Goal: Information Seeking & Learning: Learn about a topic

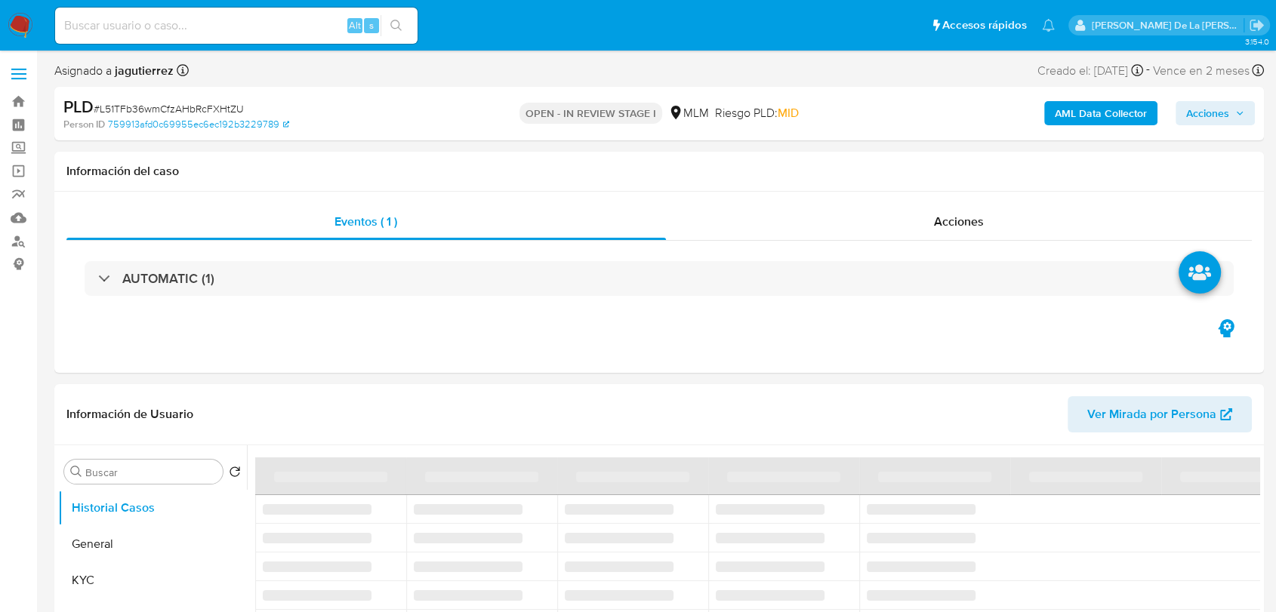
select select "10"
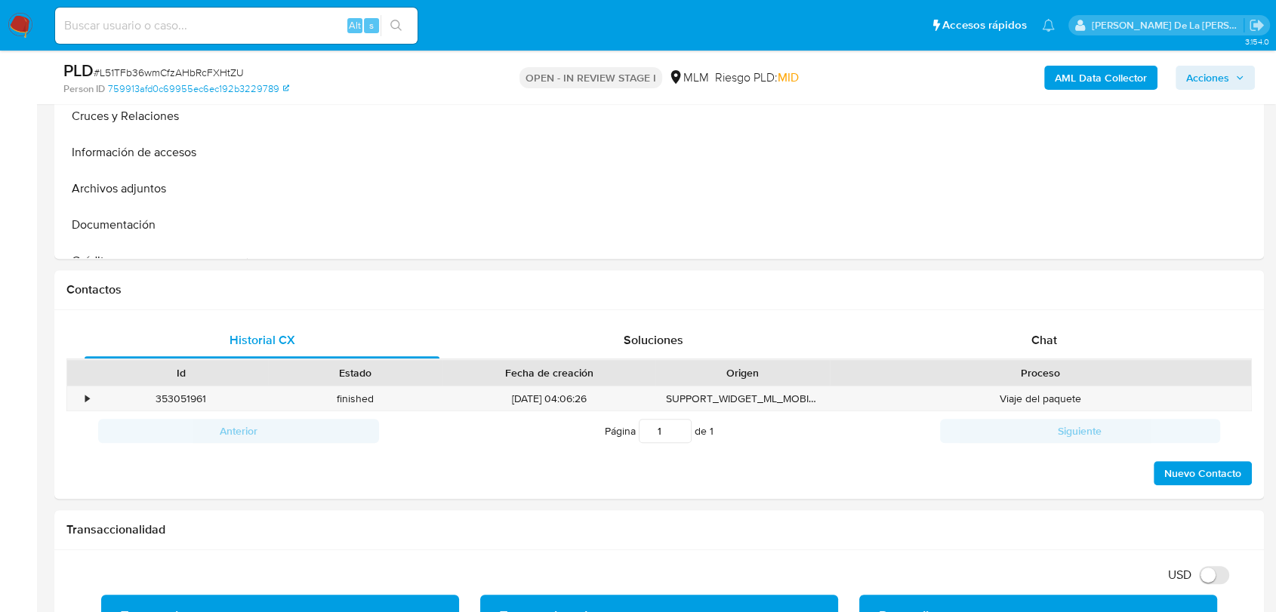
scroll to position [535, 0]
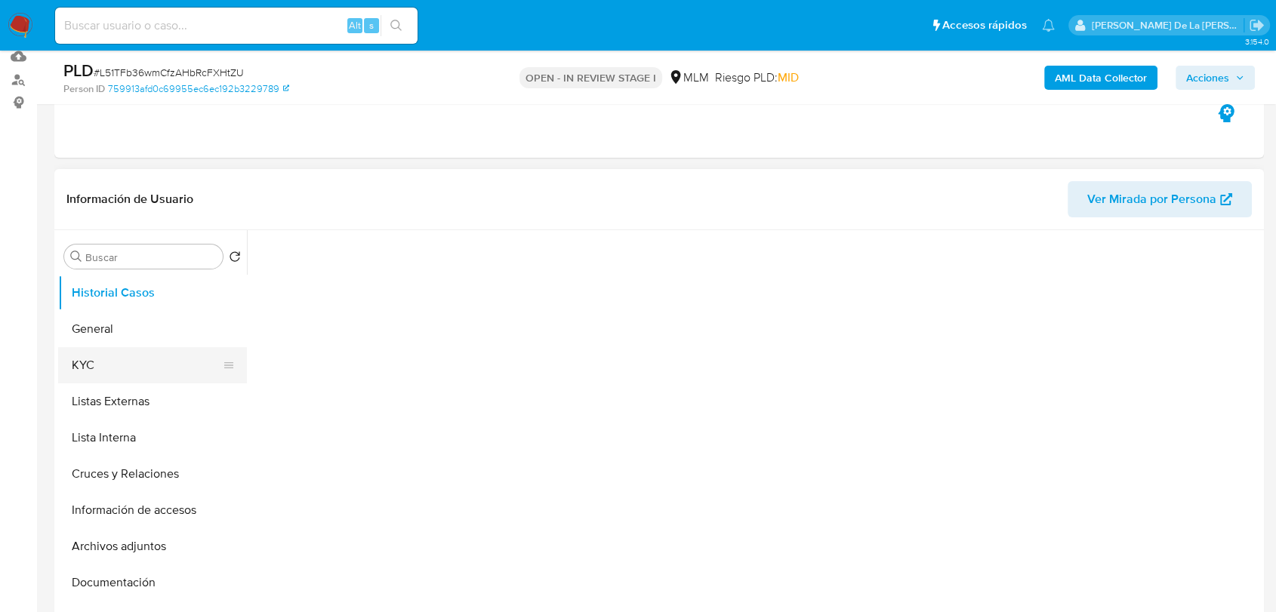
scroll to position [168, 0]
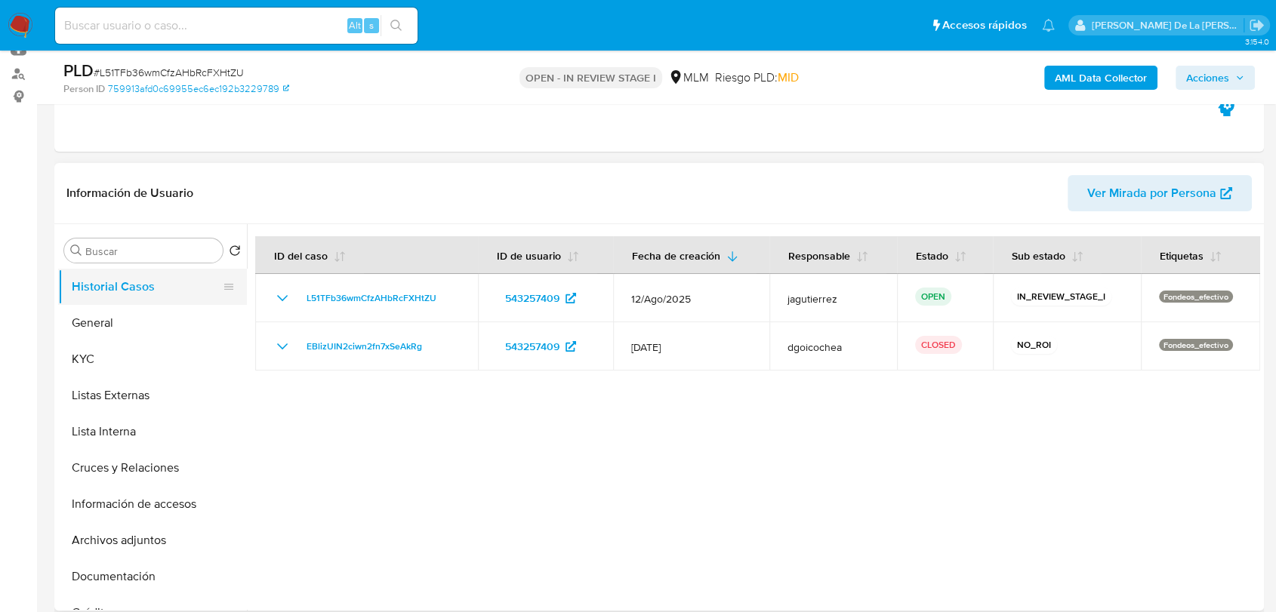
click at [116, 283] on button "Historial Casos" at bounding box center [146, 287] width 177 height 36
select select "10"
click at [118, 315] on button "General" at bounding box center [146, 323] width 177 height 36
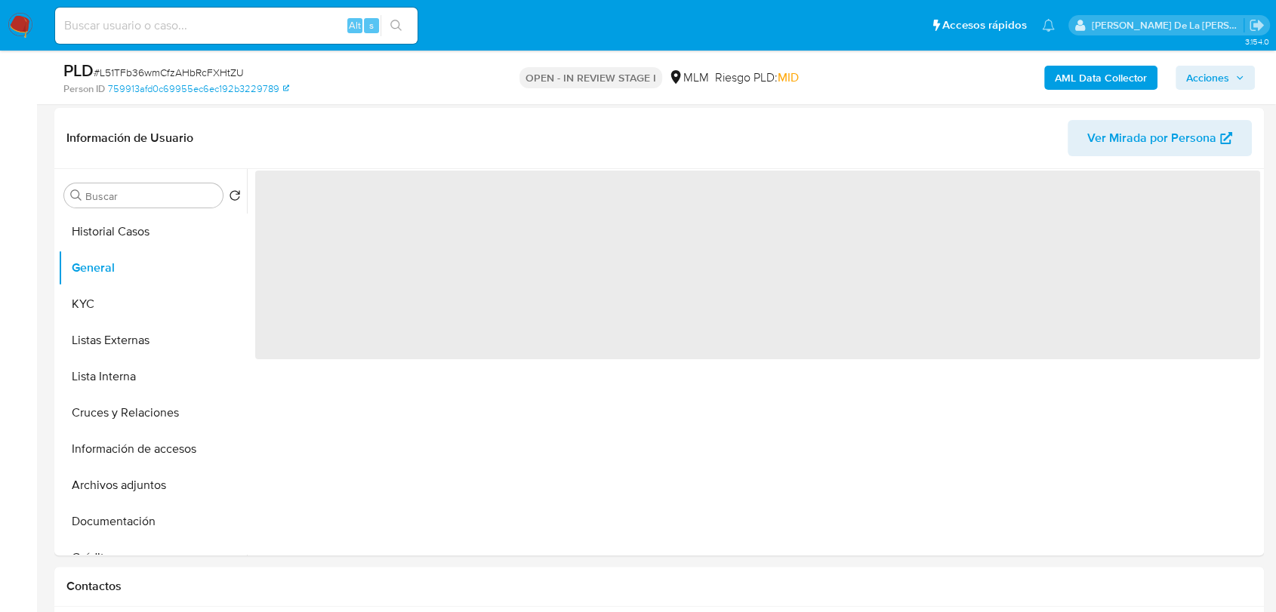
scroll to position [251, 0]
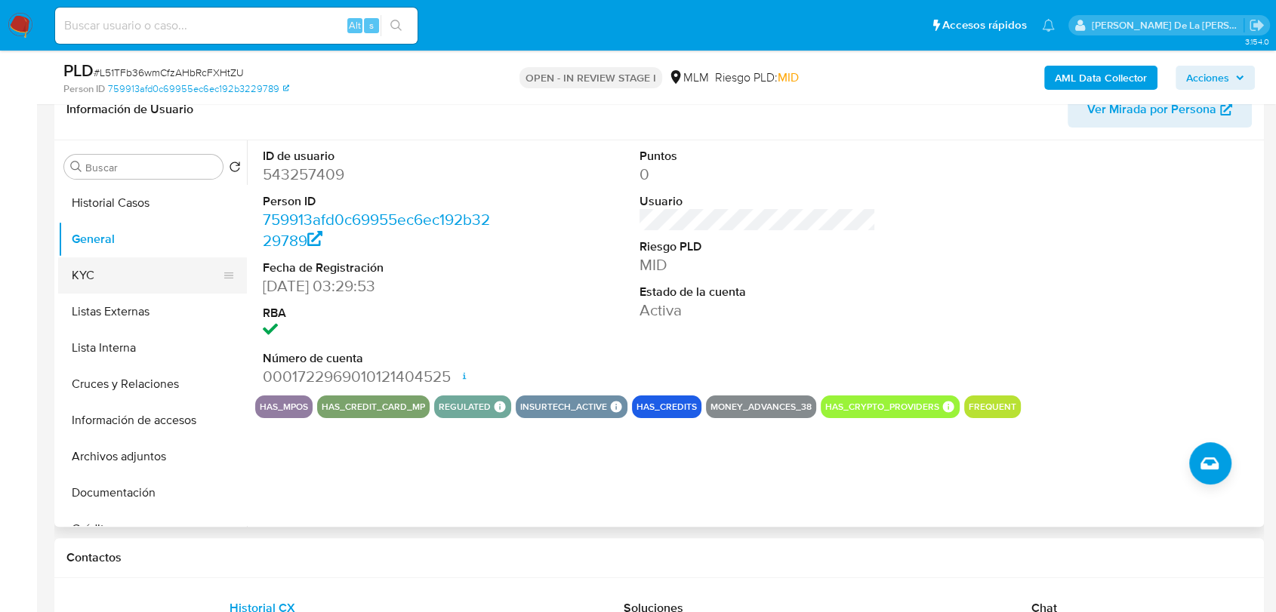
click at [115, 273] on button "KYC" at bounding box center [146, 276] width 177 height 36
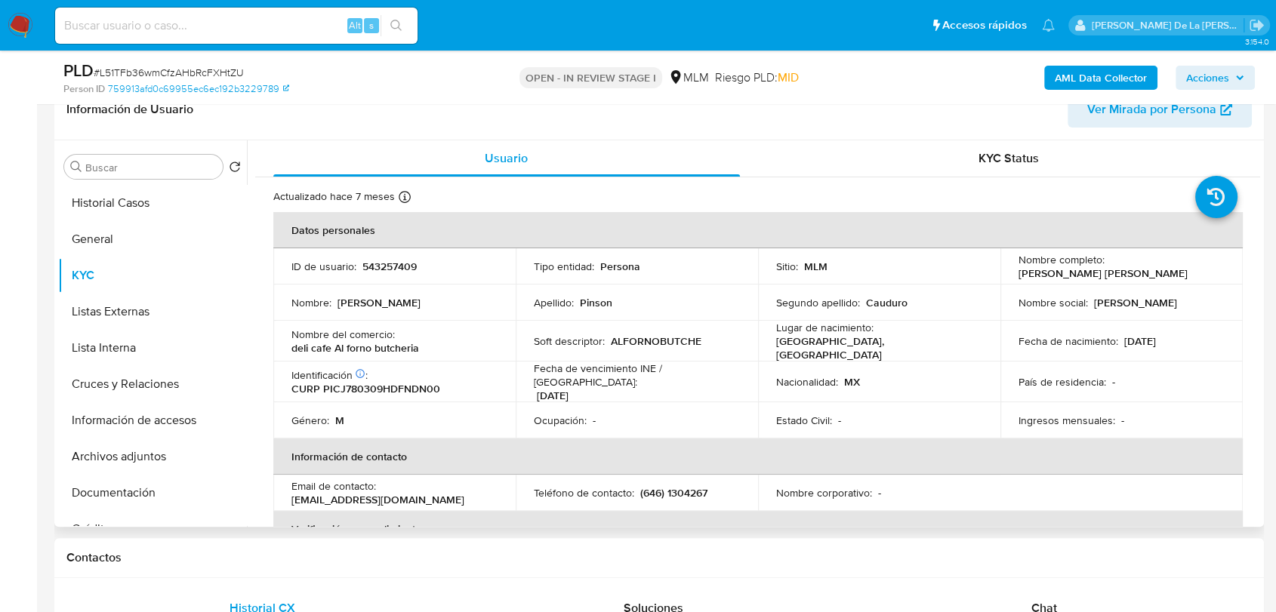
drag, startPoint x: 1260, startPoint y: 179, endPoint x: 1257, endPoint y: 191, distance: 12.7
click at [1257, 193] on div "Buscar Volver al orden por defecto Historial Casos General KYC Listas Externas …" at bounding box center [659, 333] width 1210 height 387
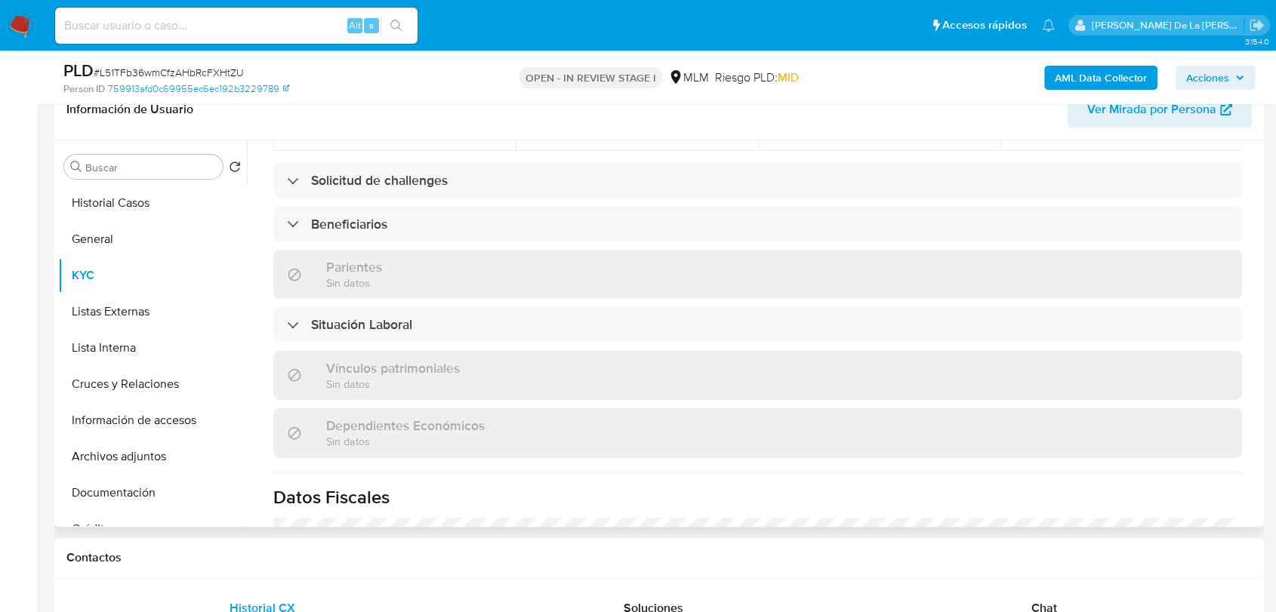
scroll to position [632, 0]
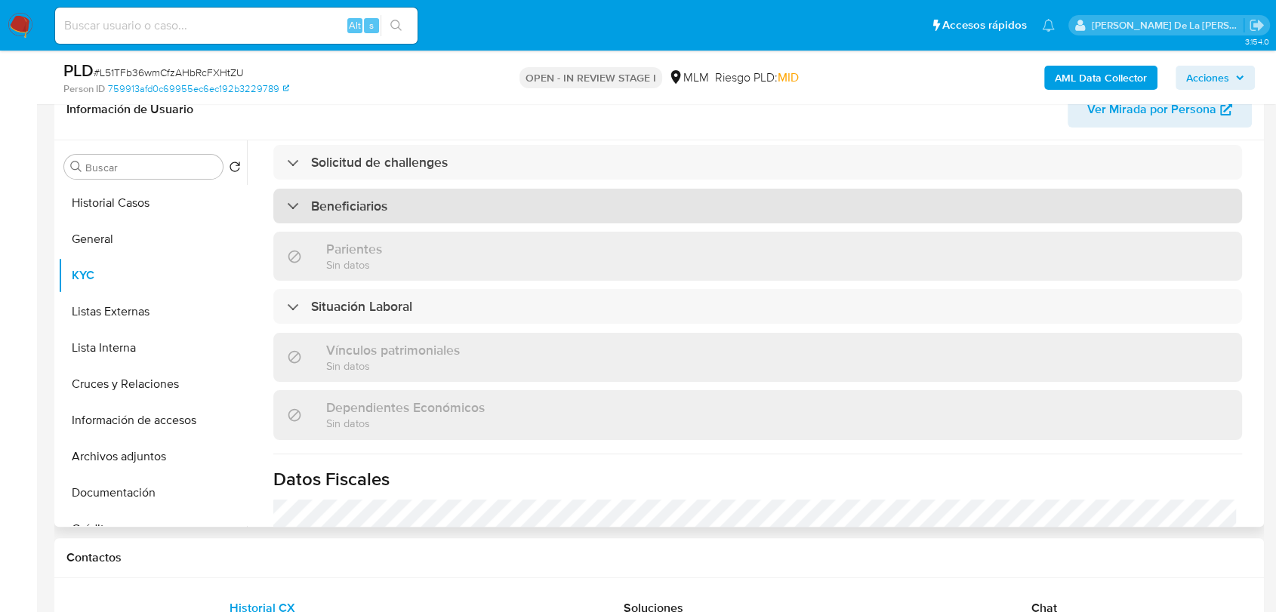
click at [282, 208] on div "Beneficiarios" at bounding box center [757, 206] width 969 height 35
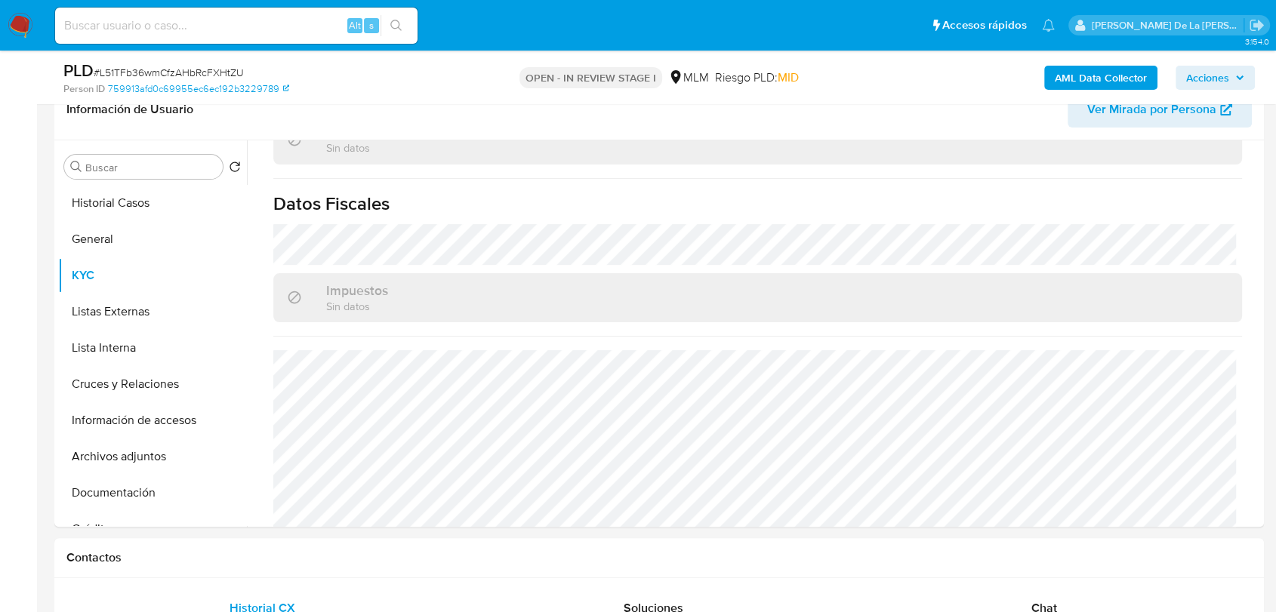
scroll to position [894, 0]
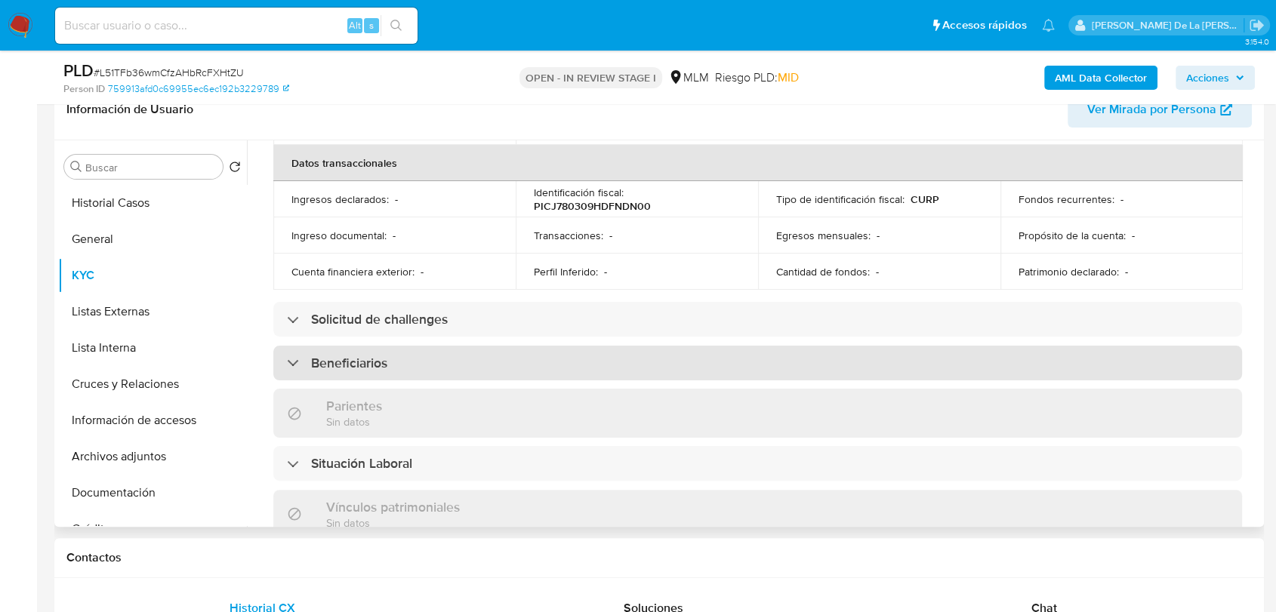
click at [322, 360] on h3 "Beneficiarios" at bounding box center [349, 363] width 76 height 17
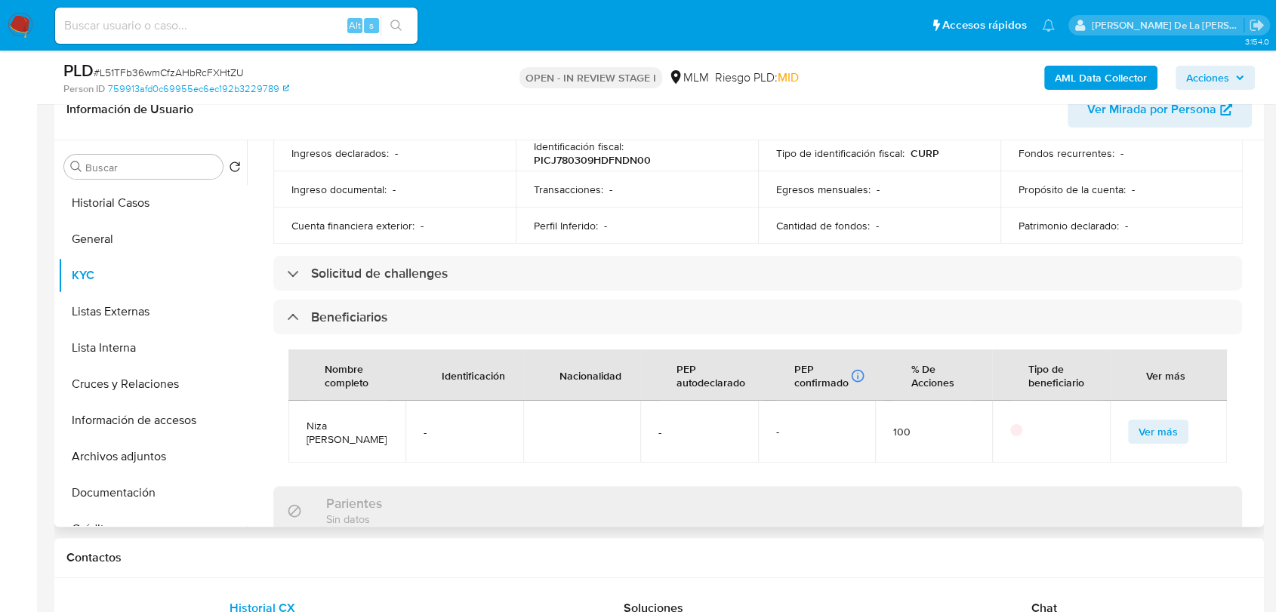
scroll to position [559, 0]
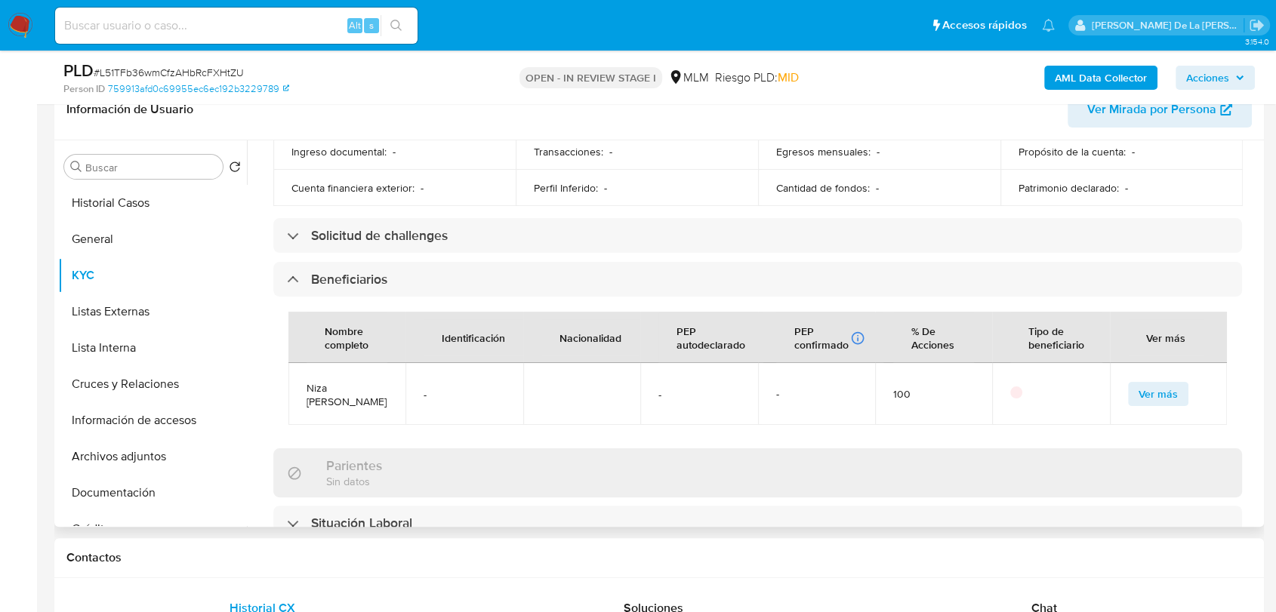
click at [344, 387] on span "Niza Olivia Quibrera Rodríguez" at bounding box center [347, 394] width 81 height 27
copy span "Niza Olivia Quibrera Rodríguez"
click at [140, 308] on button "Listas Externas" at bounding box center [146, 312] width 177 height 36
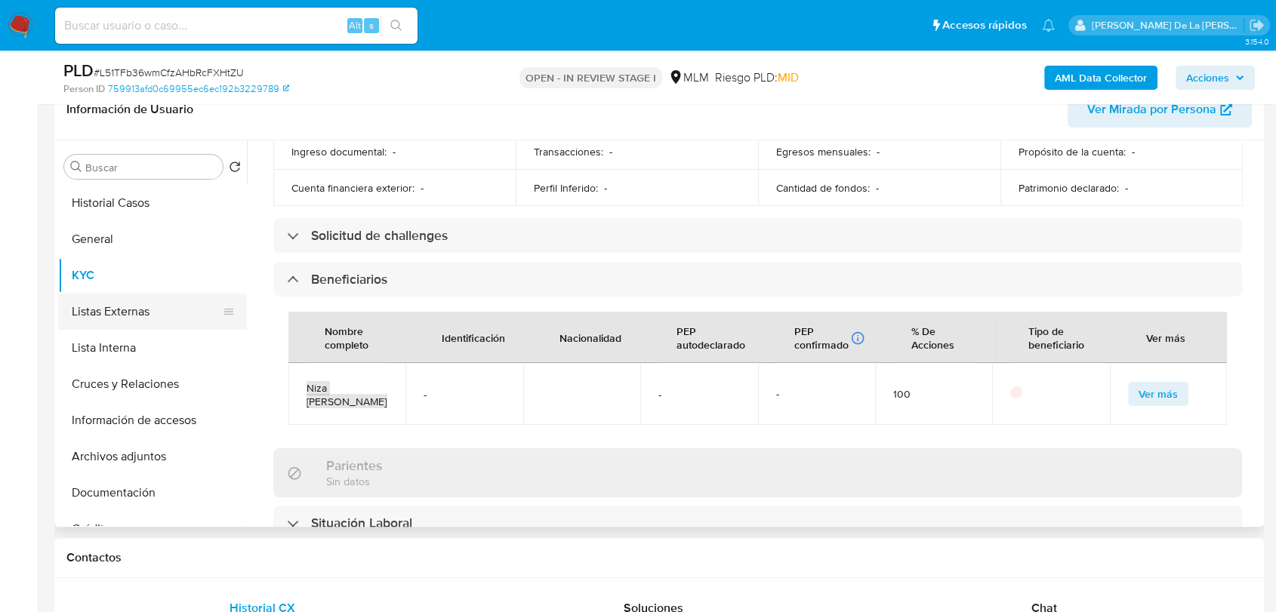
scroll to position [0, 0]
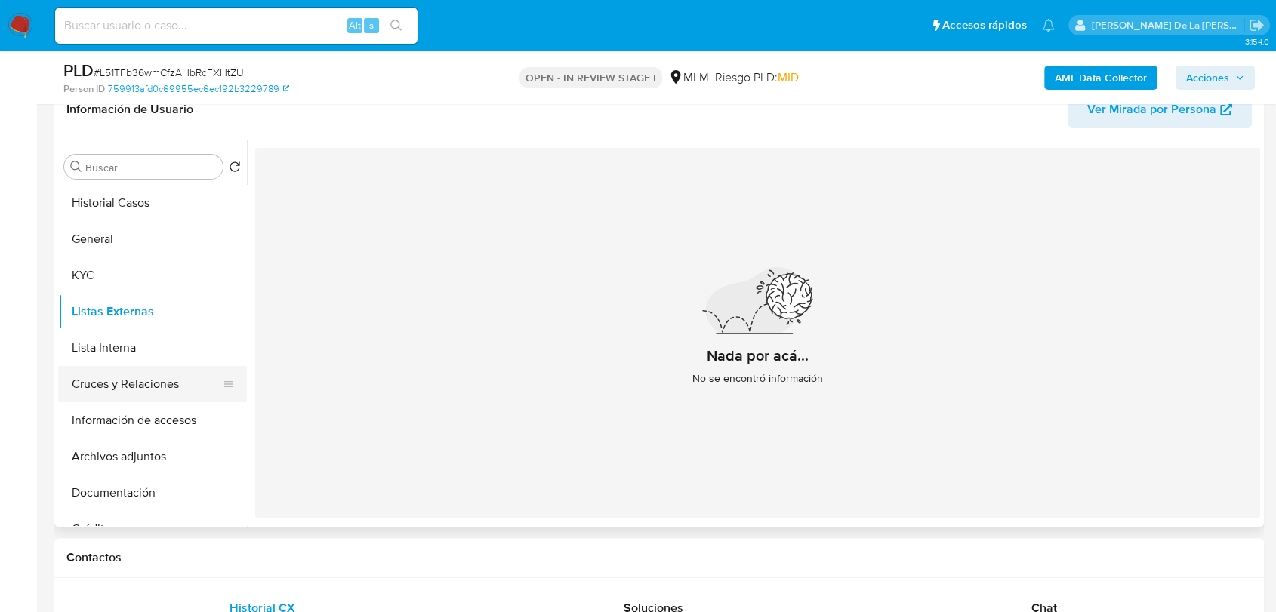
drag, startPoint x: 178, startPoint y: 392, endPoint x: 162, endPoint y: 399, distance: 17.3
click at [178, 391] on button "Cruces y Relaciones" at bounding box center [146, 384] width 177 height 36
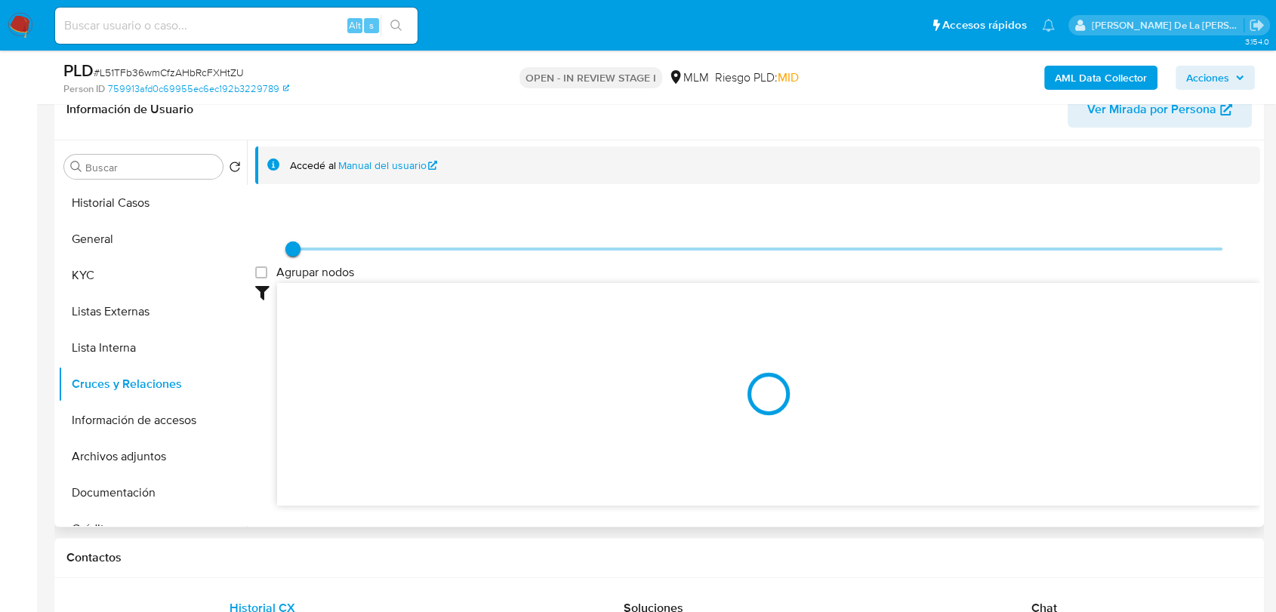
click at [640, 322] on div at bounding box center [768, 395] width 983 height 224
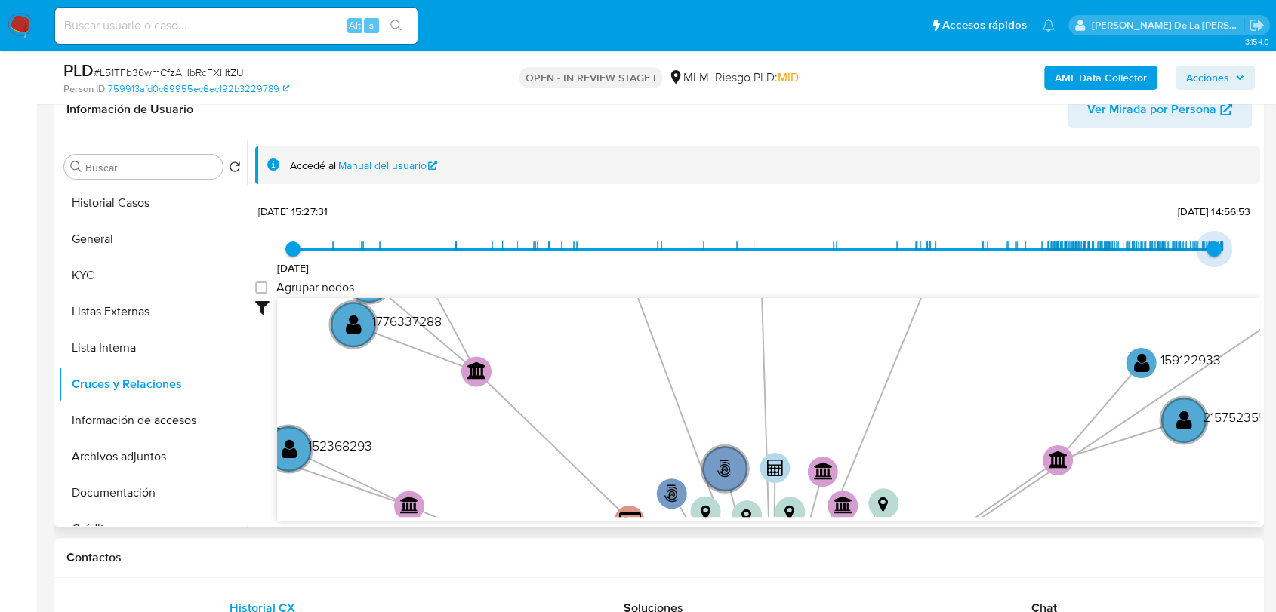
type input "1753940392000"
click at [1211, 249] on span "30/7/2025, 23:39:52" at bounding box center [1216, 249] width 15 height 15
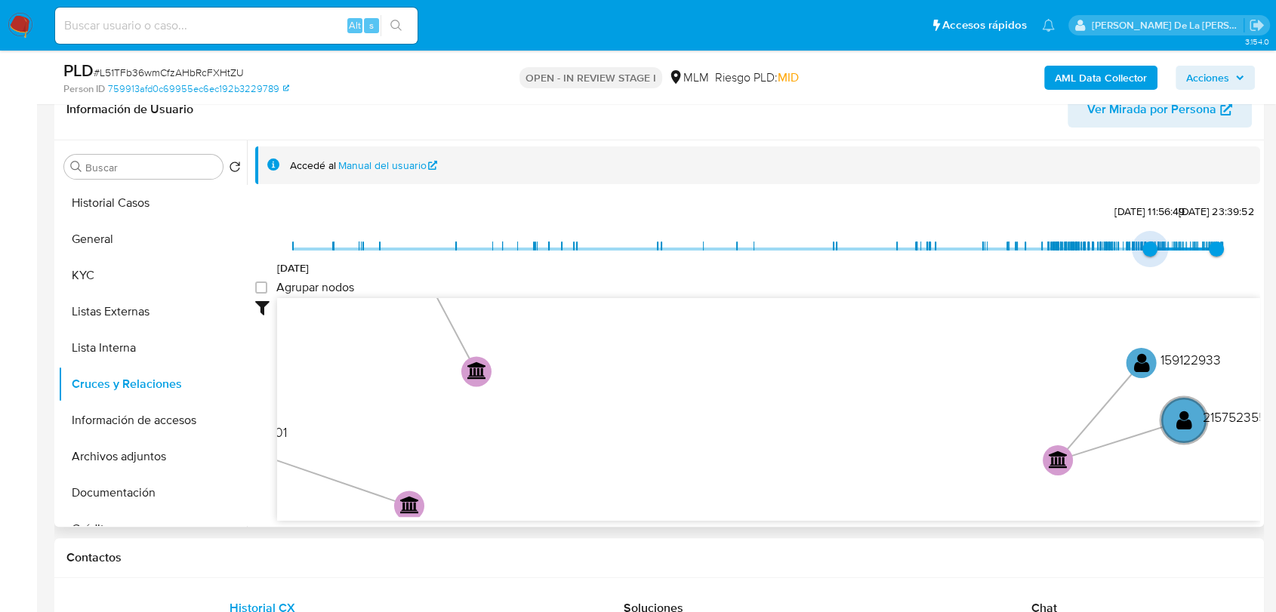
type input "1743490425000"
drag, startPoint x: 296, startPoint y: 248, endPoint x: 1142, endPoint y: 255, distance: 845.8
click at [1142, 255] on span "1/4/2025, 0:53:45" at bounding box center [1146, 249] width 15 height 15
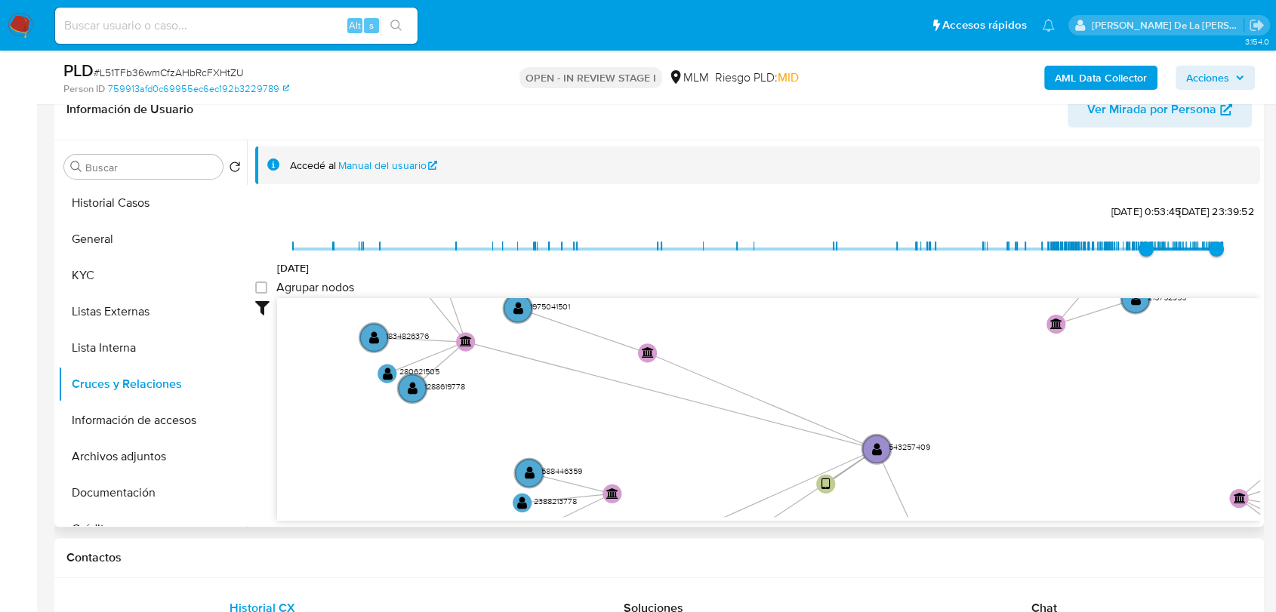
drag, startPoint x: 882, startPoint y: 374, endPoint x: 867, endPoint y: 225, distance: 149.5
click at [868, 225] on div "23/3/2021 1/4/2025, 0:53:45 30/7/2025, 23:39:52 Agrupar nodos Filtros Confianza…" at bounding box center [757, 360] width 1005 height 321
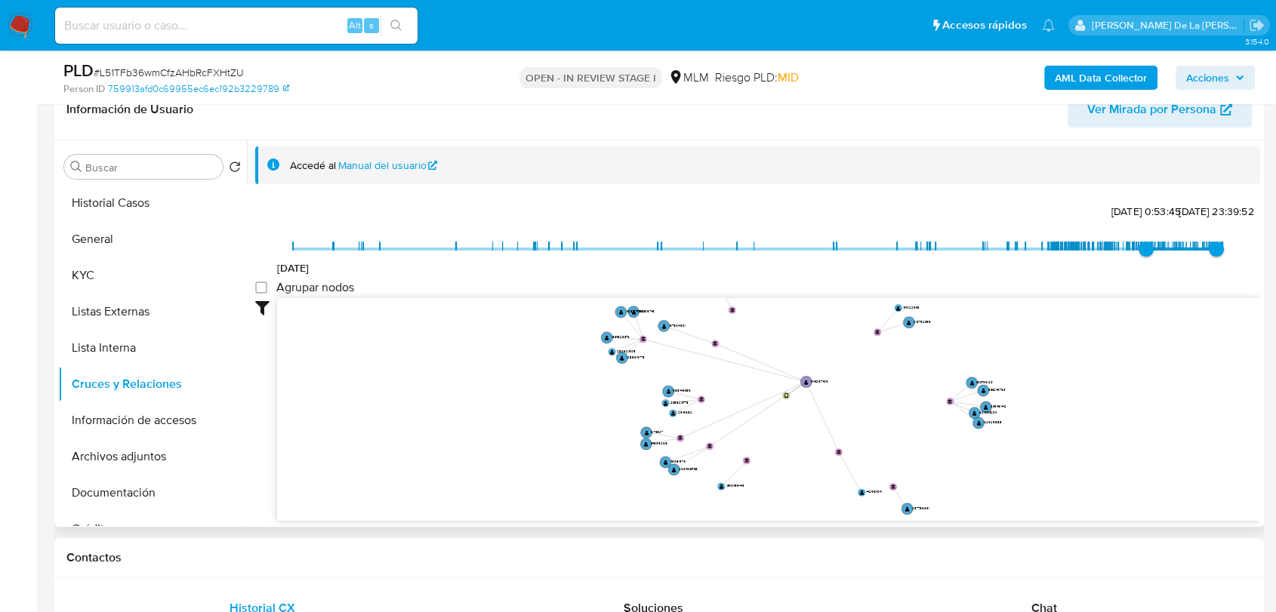
drag, startPoint x: 853, startPoint y: 382, endPoint x: 818, endPoint y: 377, distance: 35.9
click at [818, 377] on icon "user-543257409  543257409 phone-44ff67c2ae351ff7c1934ce2beef10aa  person-7599…" at bounding box center [768, 407] width 983 height 219
click at [100, 424] on button "Información de accesos" at bounding box center [146, 420] width 177 height 36
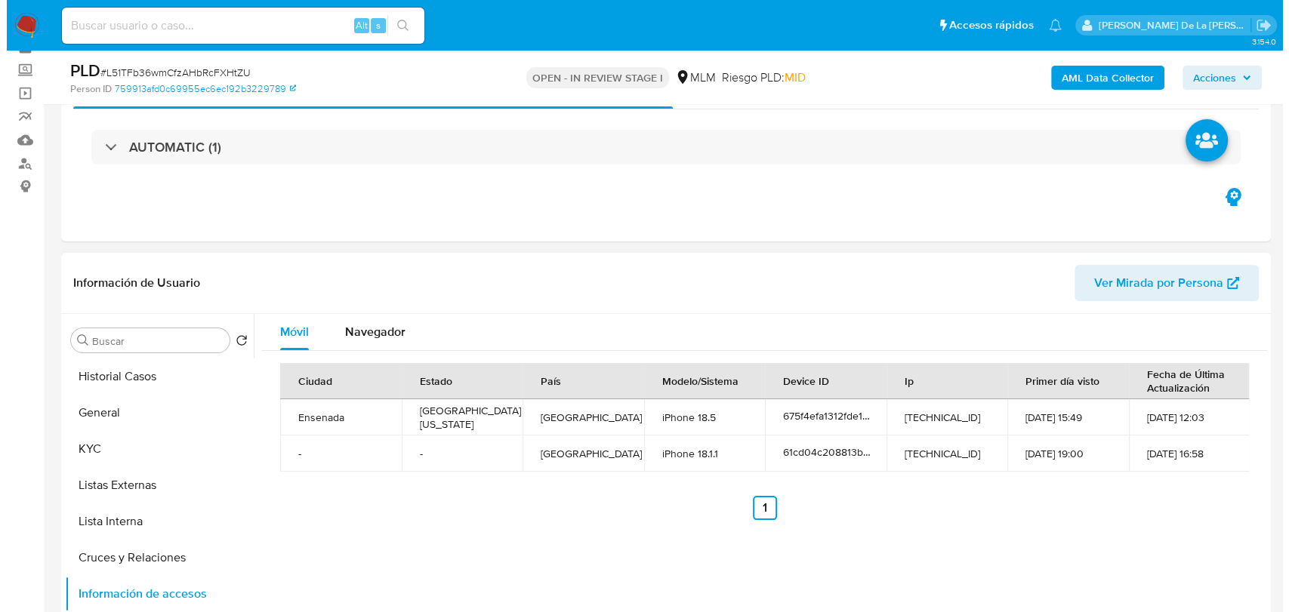
scroll to position [168, 0]
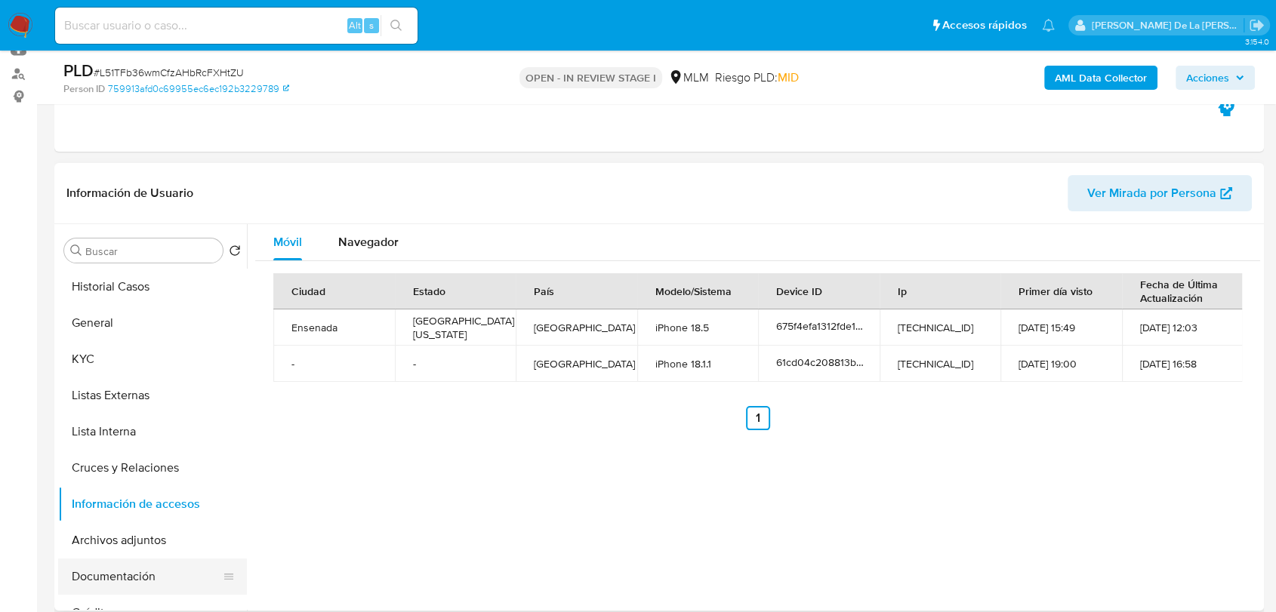
click at [150, 565] on button "Documentación" at bounding box center [146, 577] width 177 height 36
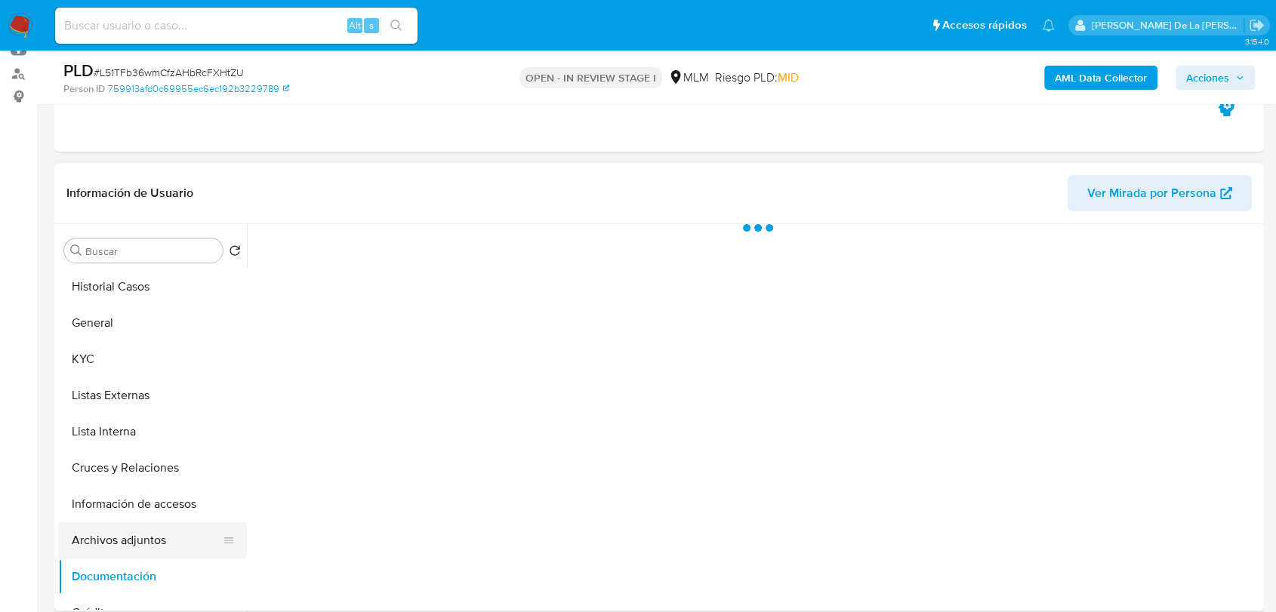
click at [158, 546] on button "Archivos adjuntos" at bounding box center [146, 541] width 177 height 36
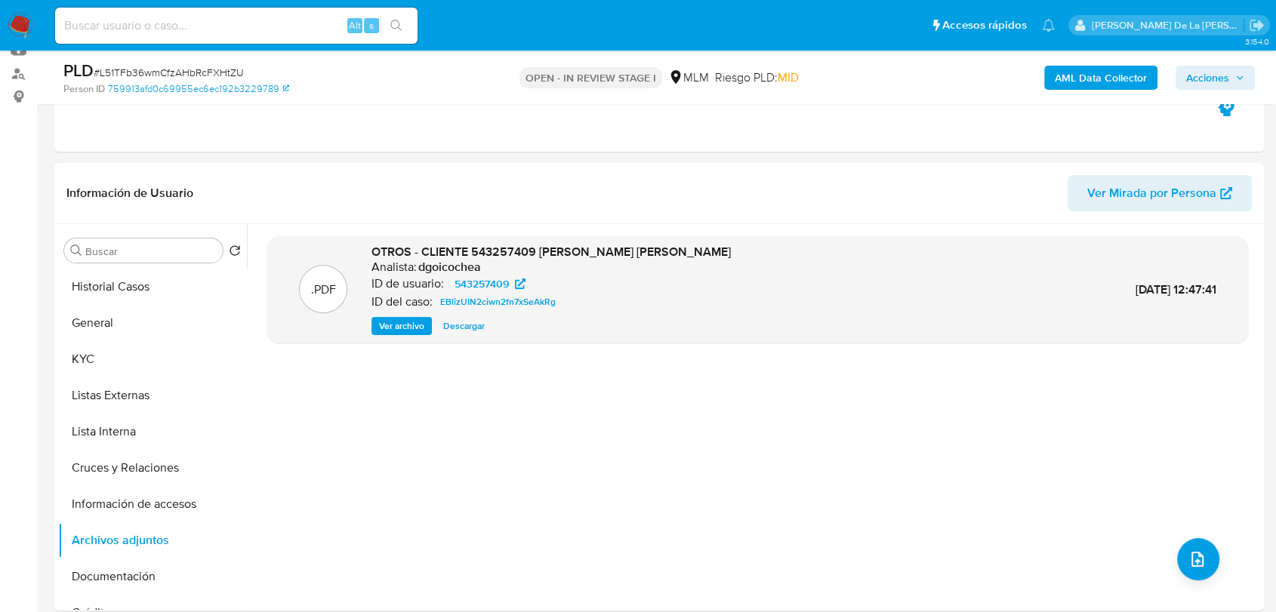
click at [1062, 86] on b "AML Data Collector" at bounding box center [1101, 78] width 92 height 24
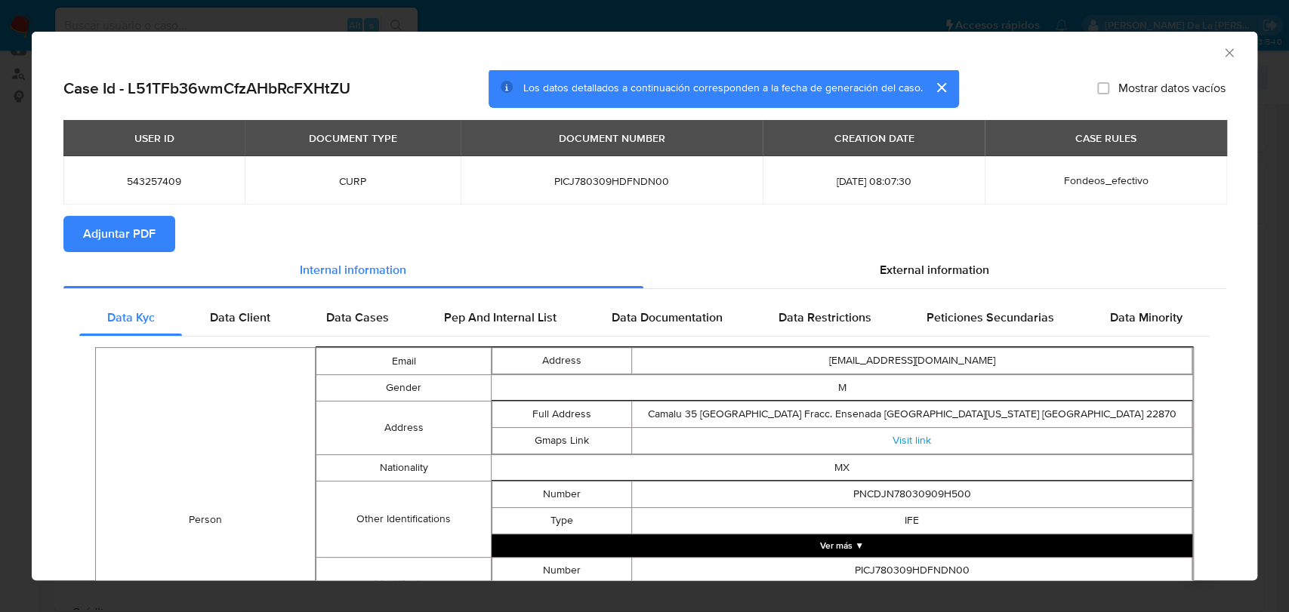
click at [115, 236] on span "Adjuntar PDF" at bounding box center [119, 233] width 72 height 33
click at [1222, 50] on icon "Cerrar ventana" at bounding box center [1229, 52] width 15 height 15
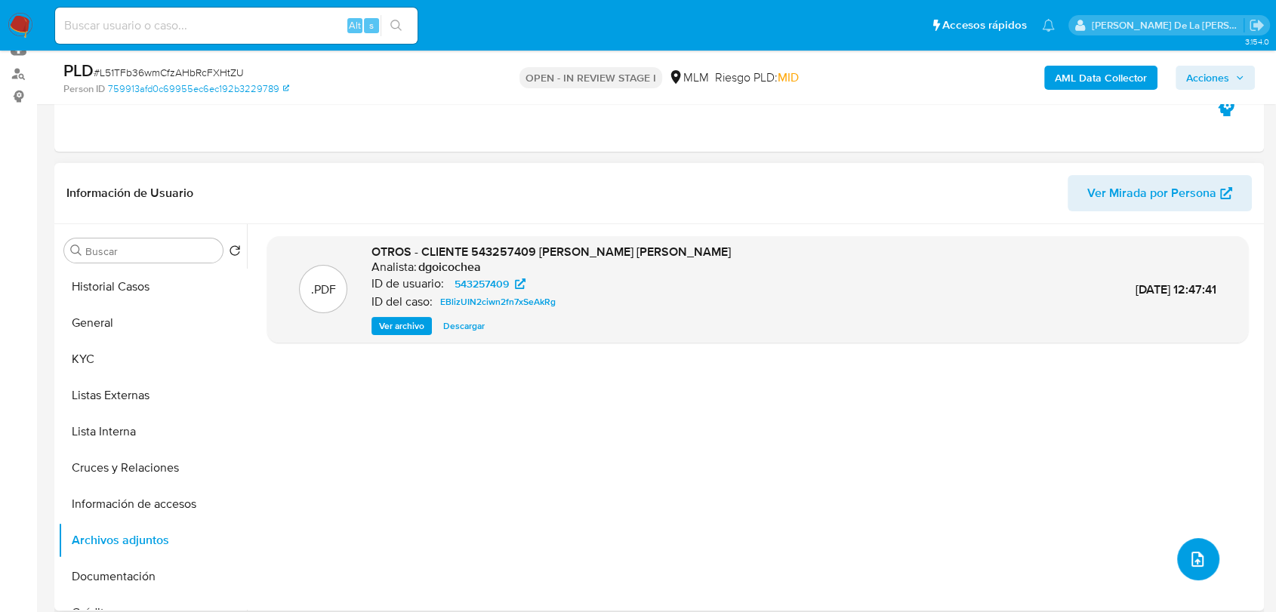
click at [1208, 554] on button "upload-file" at bounding box center [1198, 559] width 42 height 42
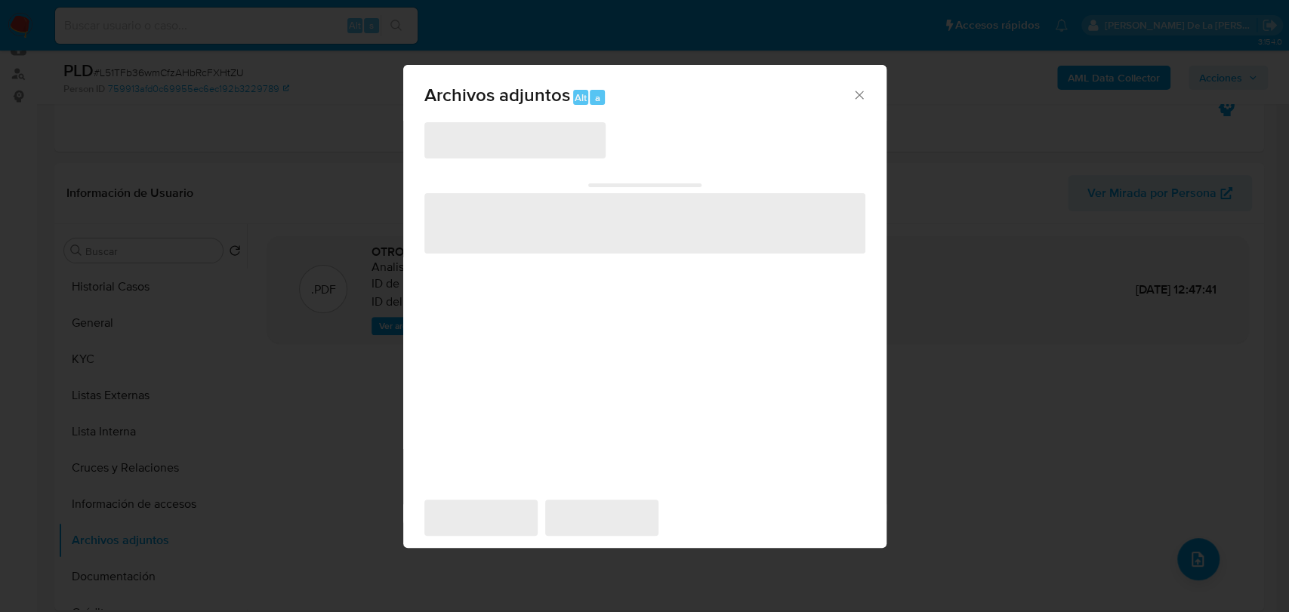
click at [543, 151] on span "‌" at bounding box center [514, 140] width 181 height 36
click at [862, 104] on div "Archivos adjuntos Alt a" at bounding box center [644, 93] width 483 height 57
click at [859, 89] on icon "Cerrar" at bounding box center [859, 95] width 15 height 15
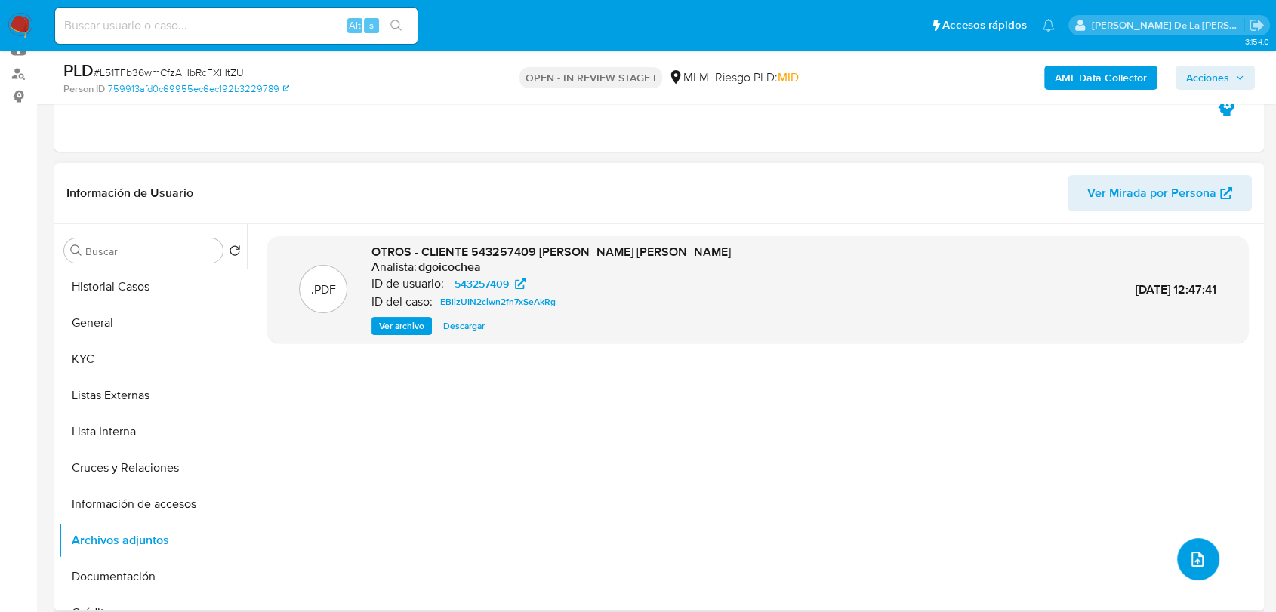
click at [1181, 542] on button "upload-file" at bounding box center [1198, 559] width 42 height 42
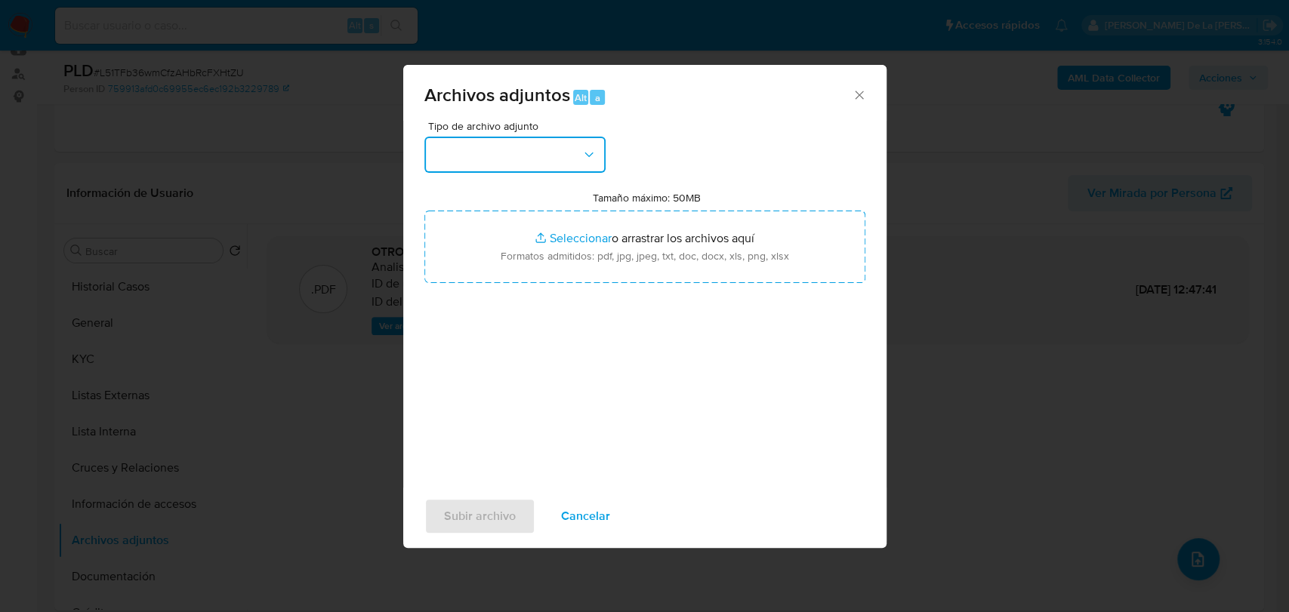
click at [531, 170] on button "button" at bounding box center [514, 155] width 181 height 36
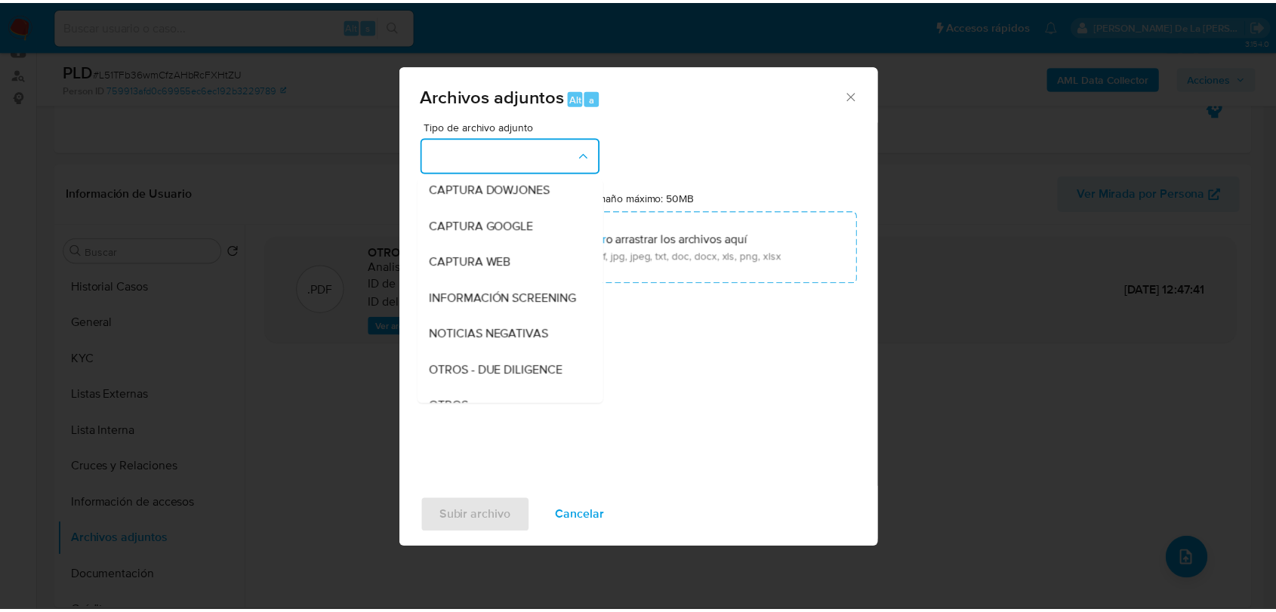
scroll to position [79, 0]
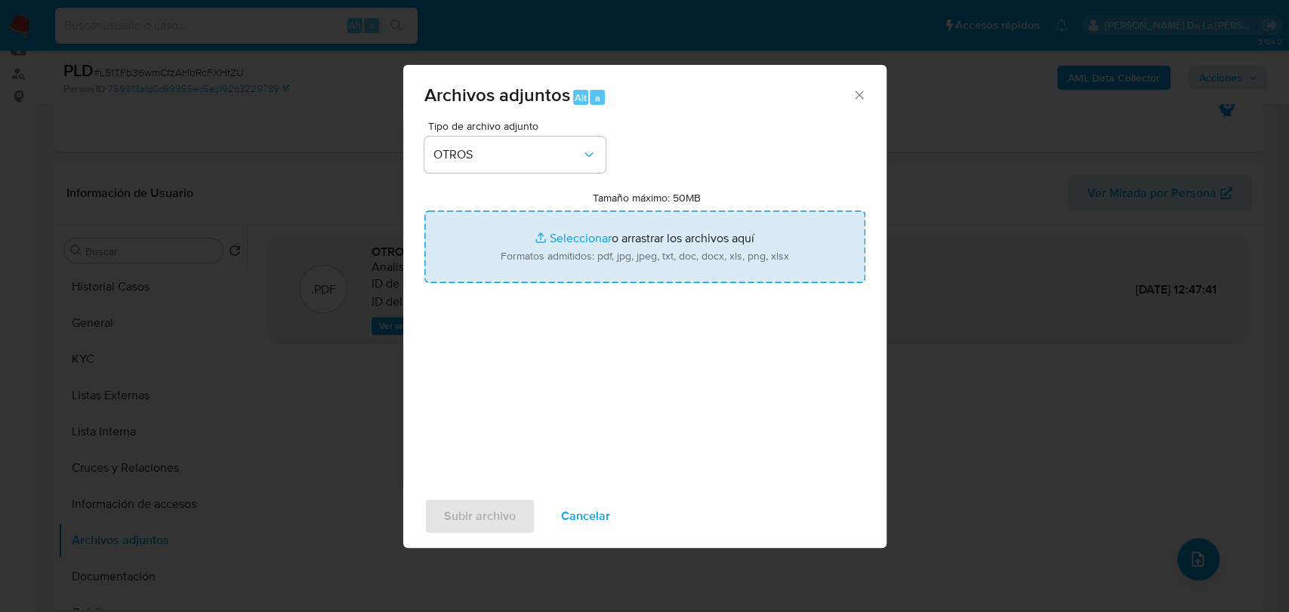
type input "C:\fakepath\543257409_JUAN PABLO PINSON CAUDURO_AGO2025.pdf"
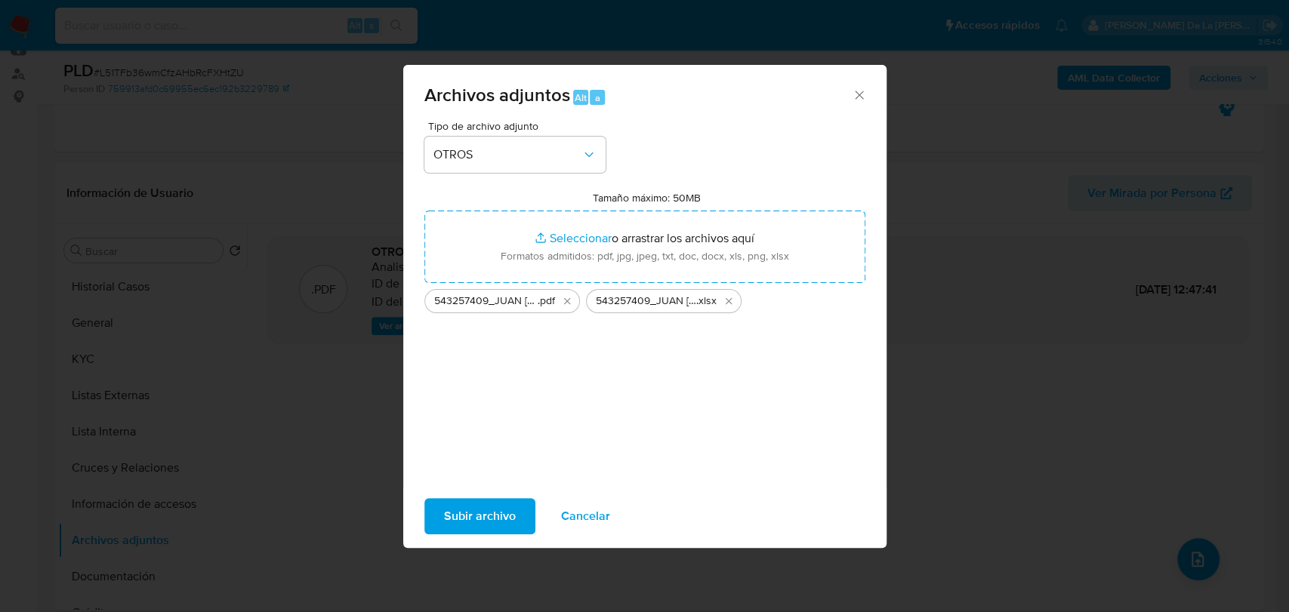
click at [488, 529] on span "Subir archivo" at bounding box center [480, 516] width 72 height 33
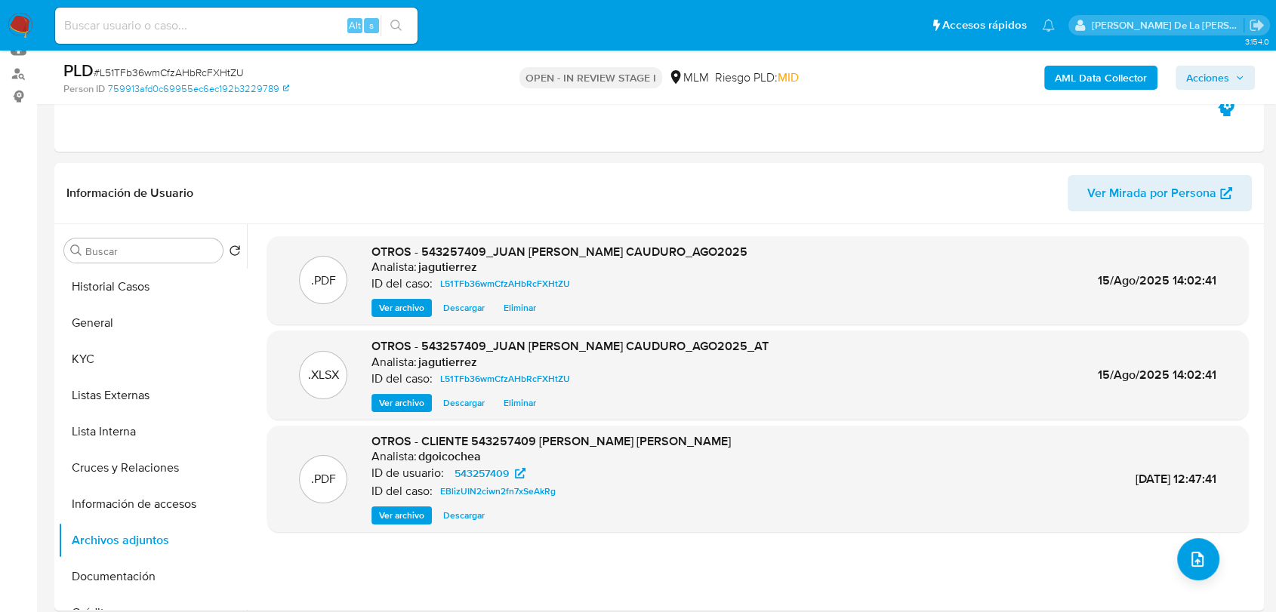
click at [1195, 89] on span "Acciones" at bounding box center [1207, 78] width 43 height 24
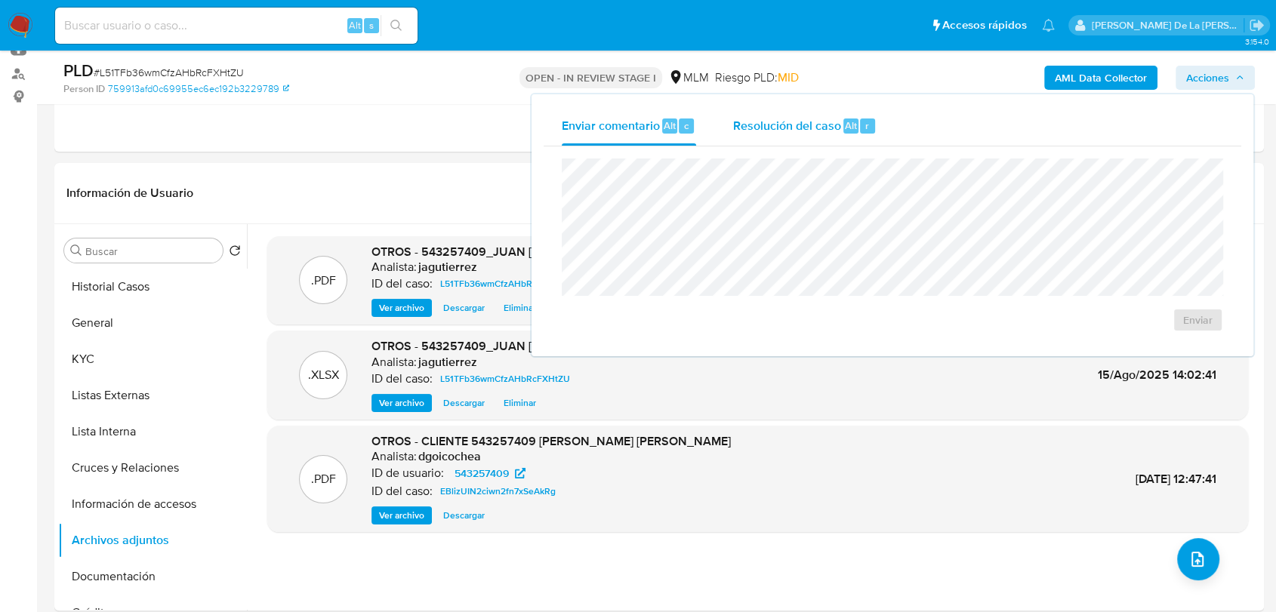
click at [773, 128] on span "Resolución del caso" at bounding box center [786, 124] width 108 height 17
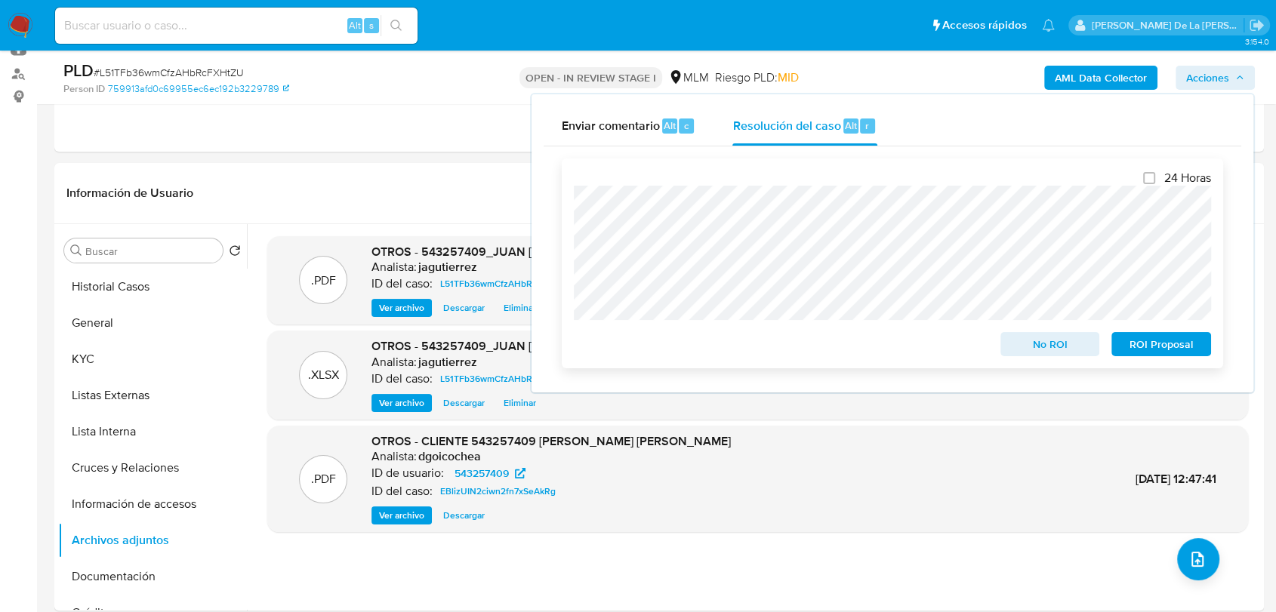
click at [1035, 350] on span "No ROI" at bounding box center [1050, 344] width 79 height 21
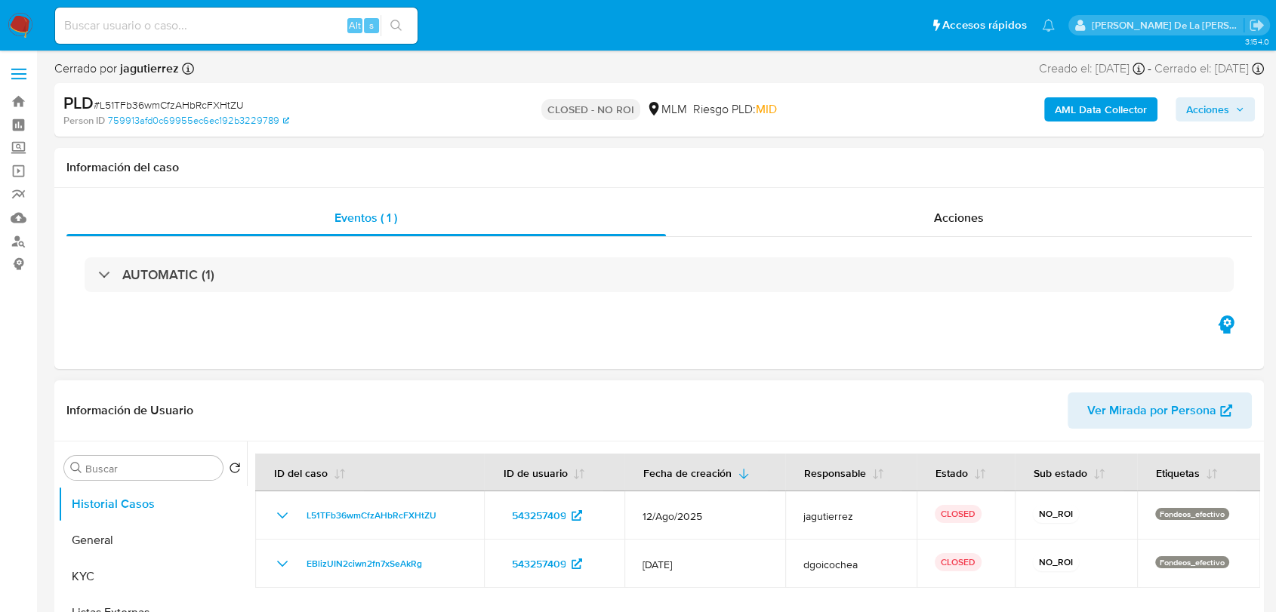
select select "10"
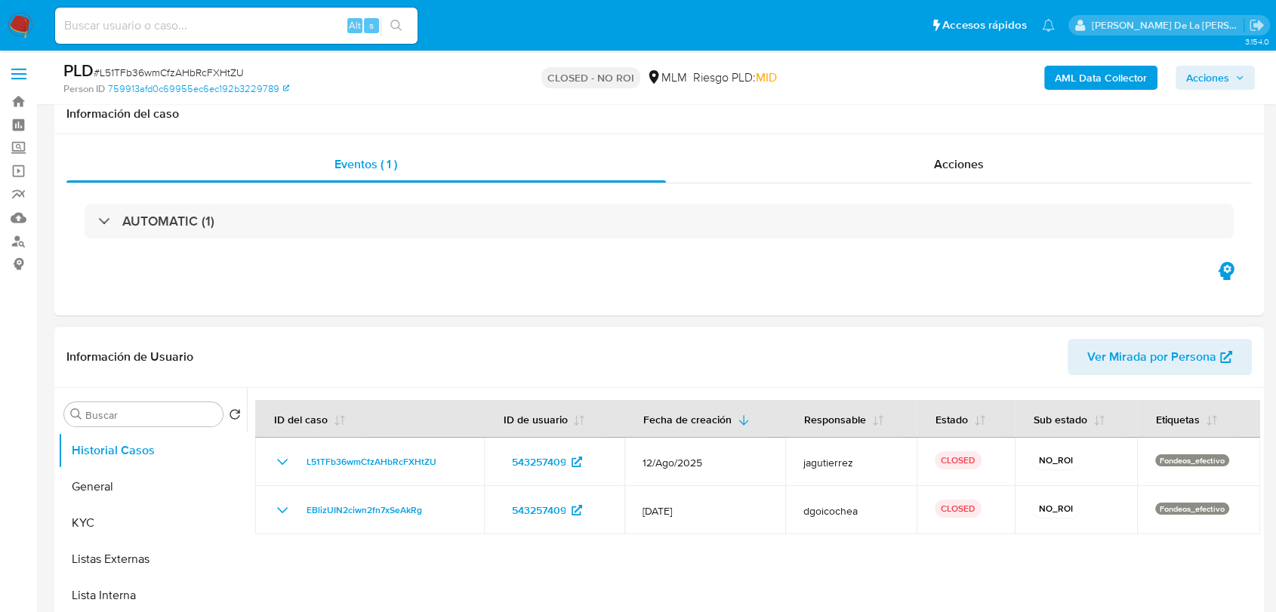
scroll to position [168, 0]
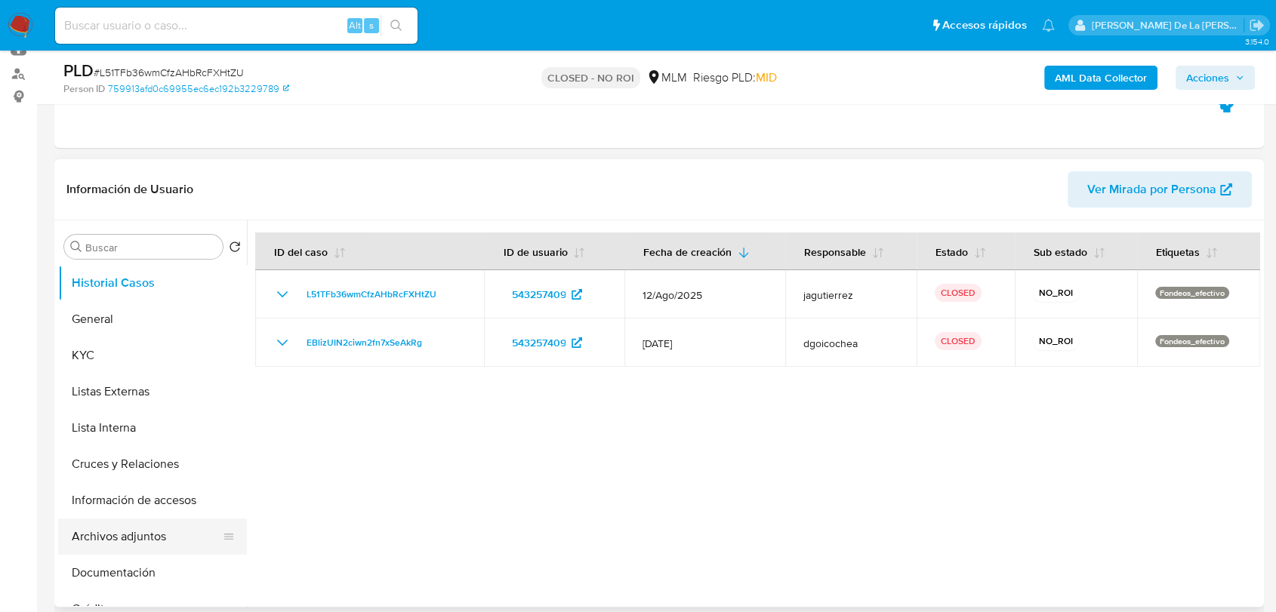
click at [117, 543] on button "Archivos adjuntos" at bounding box center [146, 537] width 177 height 36
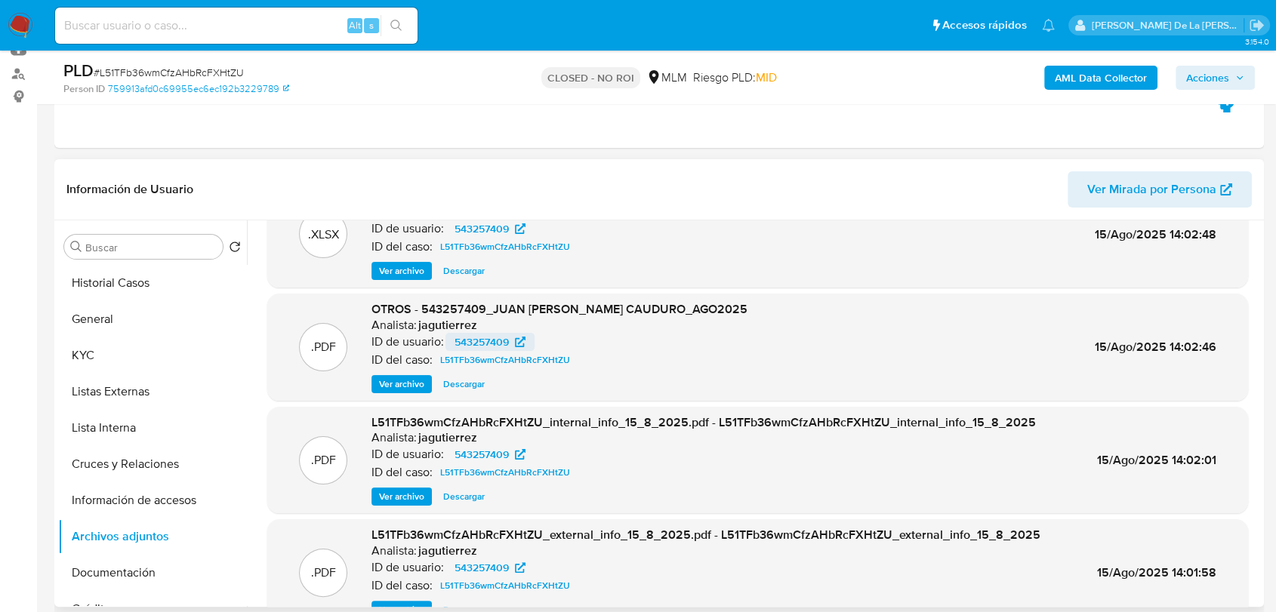
scroll to position [0, 0]
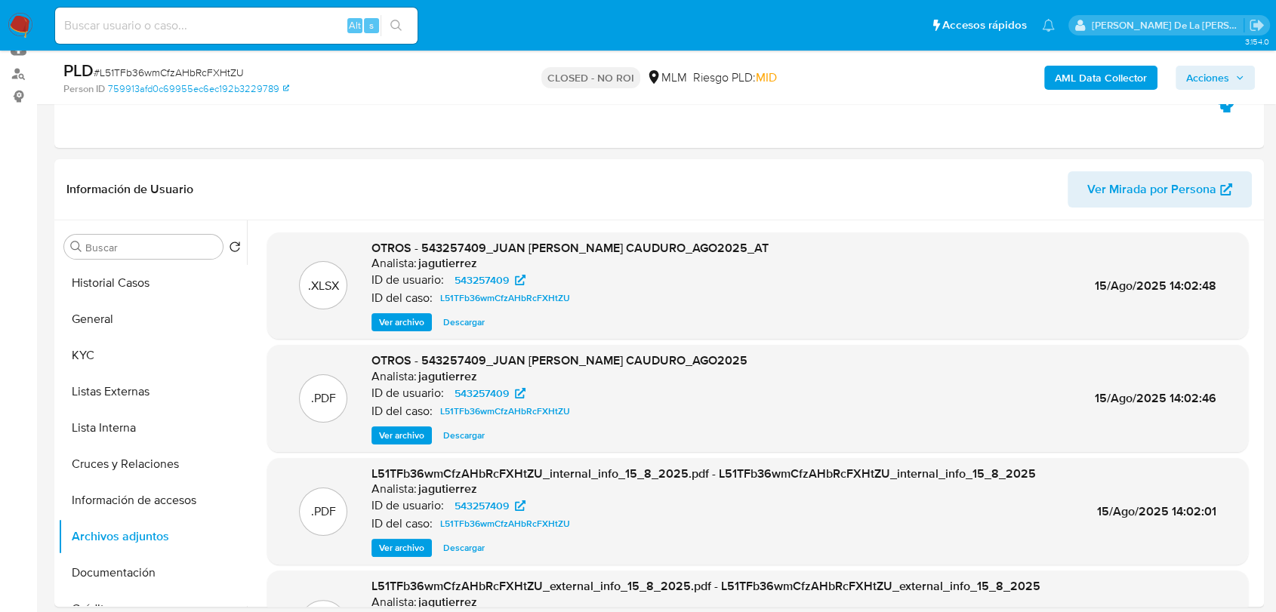
click at [17, 23] on img at bounding box center [21, 26] width 26 height 26
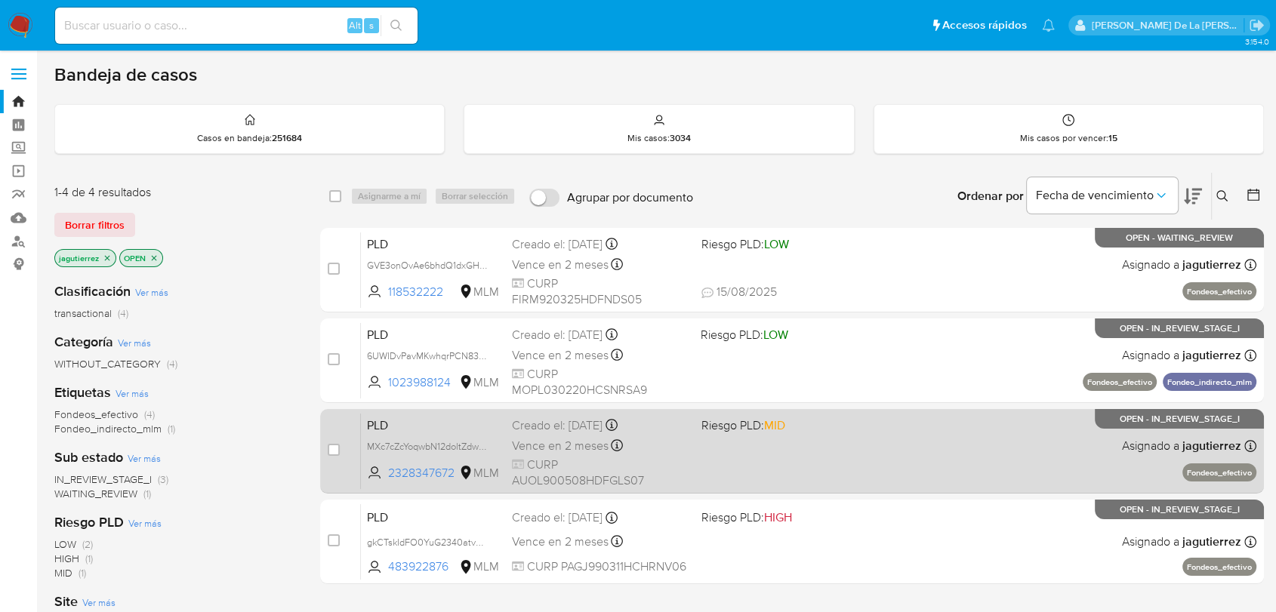
scroll to position [168, 0]
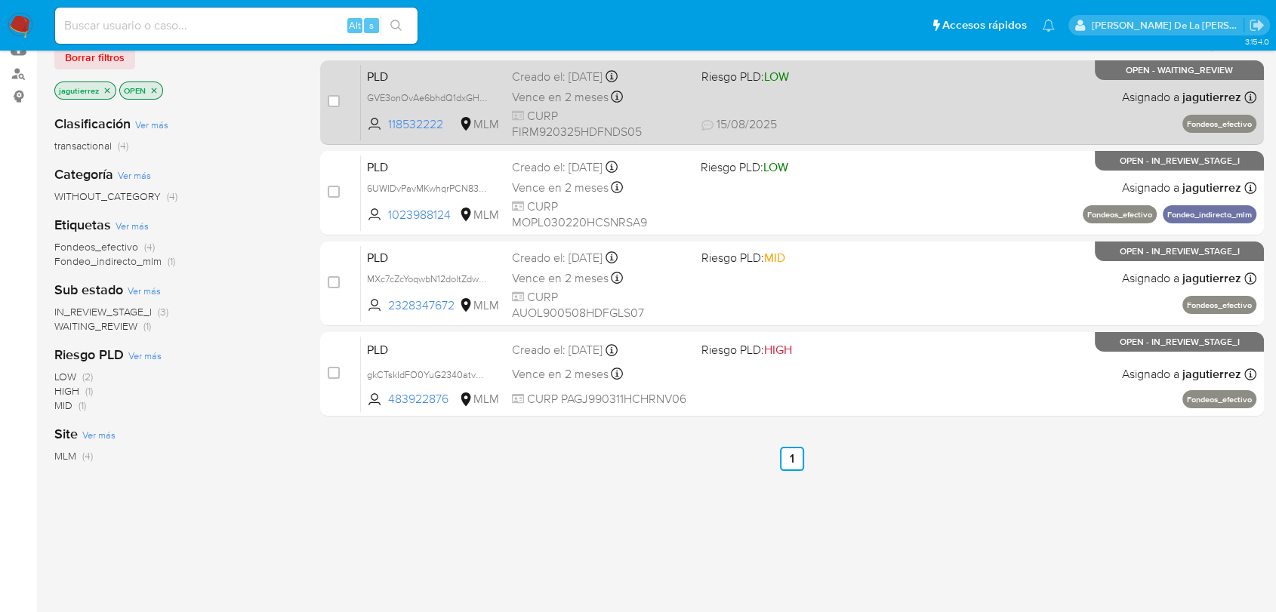
click at [890, 114] on div "PLD GVE3onOvAe6bhdQ1dxGHEBKN 118532222 MLM Riesgo PLD: LOW Creado el: 12/08/202…" at bounding box center [809, 102] width 896 height 76
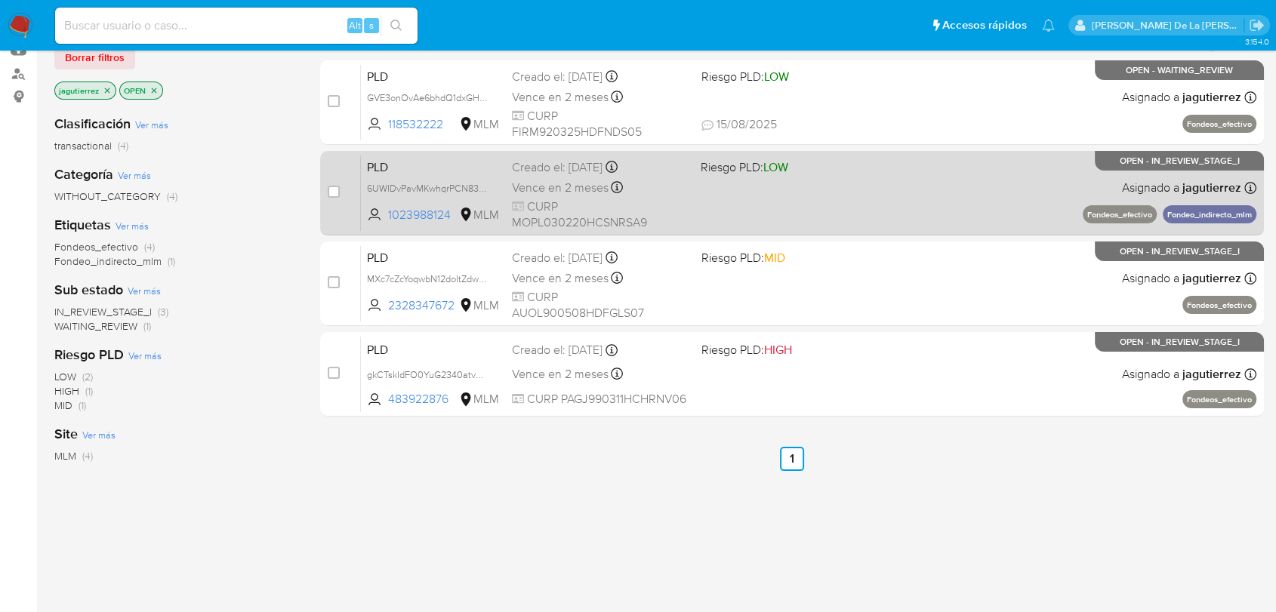
click at [896, 208] on div "PLD 6UWIDvPavMKwhqrPCN83L1MD 1023988124 MLM Riesgo PLD: LOW Creado el: 12/08/20…" at bounding box center [809, 193] width 896 height 76
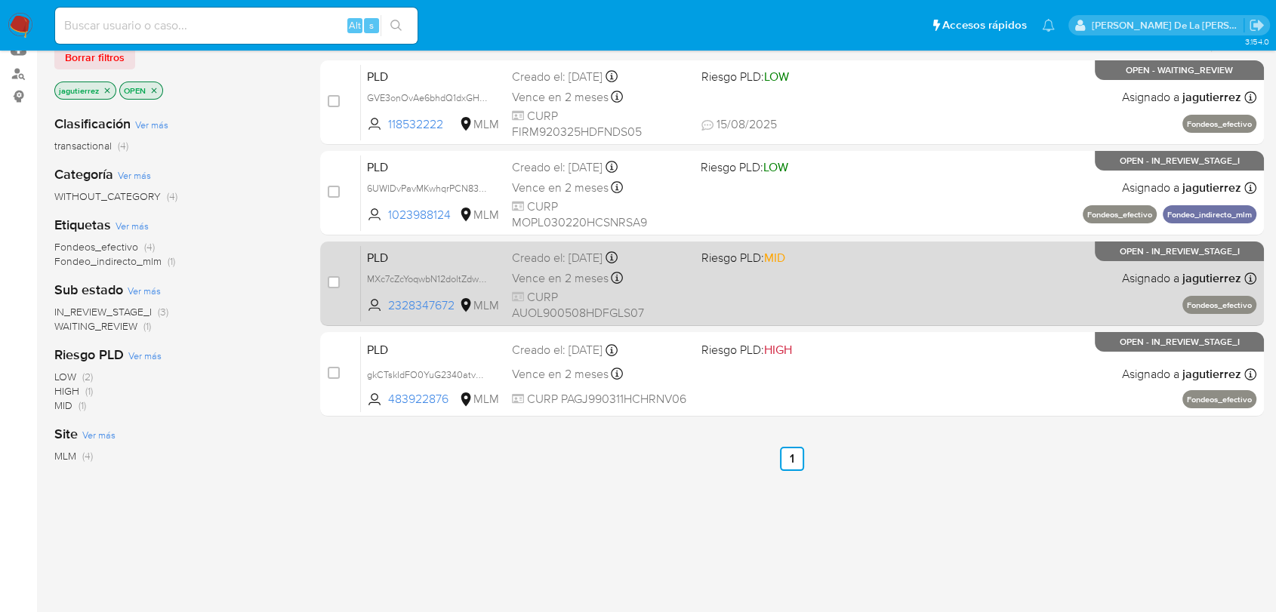
click at [755, 295] on div "PLD MXc7cZcYoqwbN12doltZdwW9 2328347672 MLM Riesgo PLD: MID Creado el: 12/08/20…" at bounding box center [809, 283] width 896 height 76
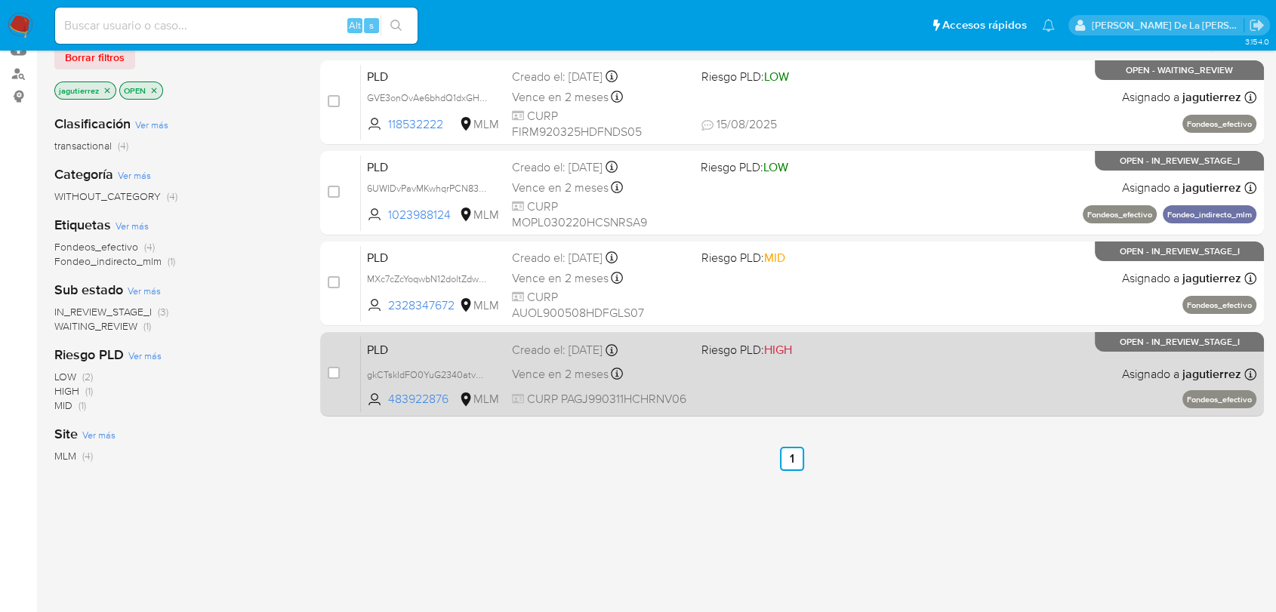
click at [695, 378] on div "PLD gkCTskIdFO0YuG2340atvWlK 483922876 MLM Riesgo PLD: HIGH Creado el: 12/08/20…" at bounding box center [809, 374] width 896 height 76
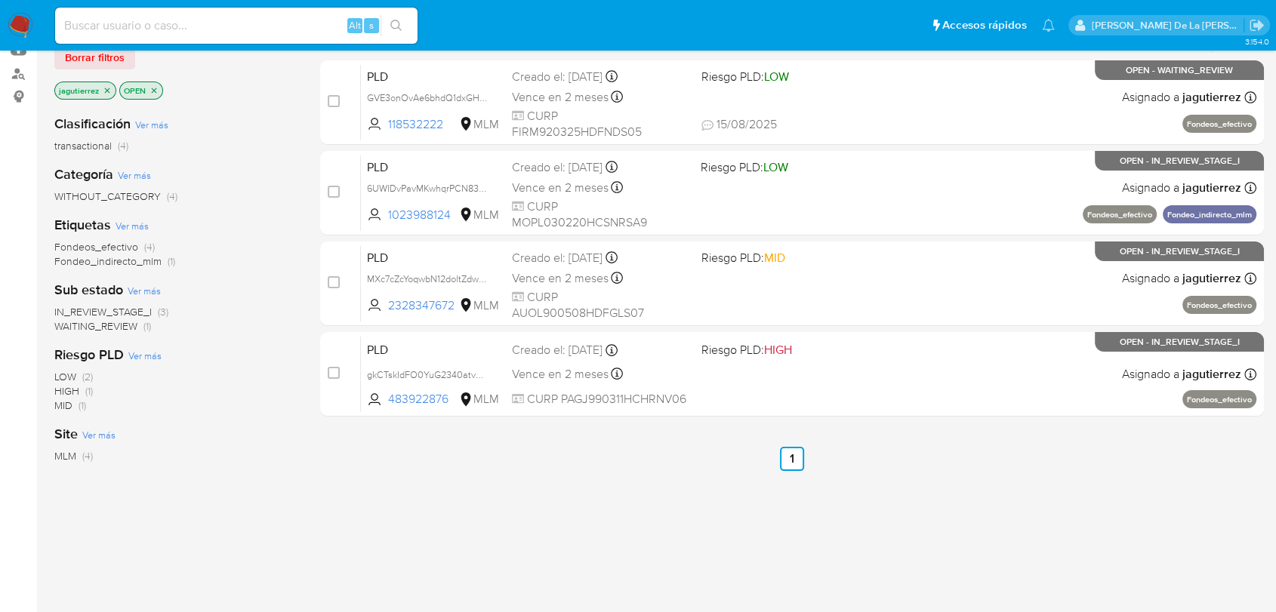
click at [17, 23] on img at bounding box center [21, 26] width 26 height 26
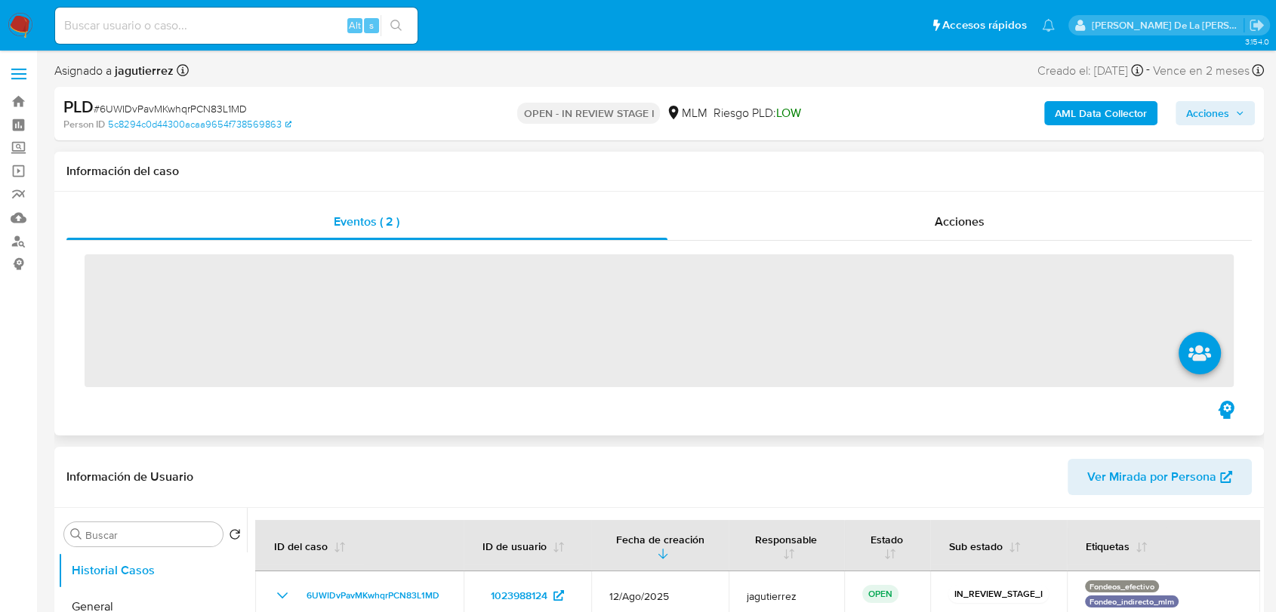
select select "10"
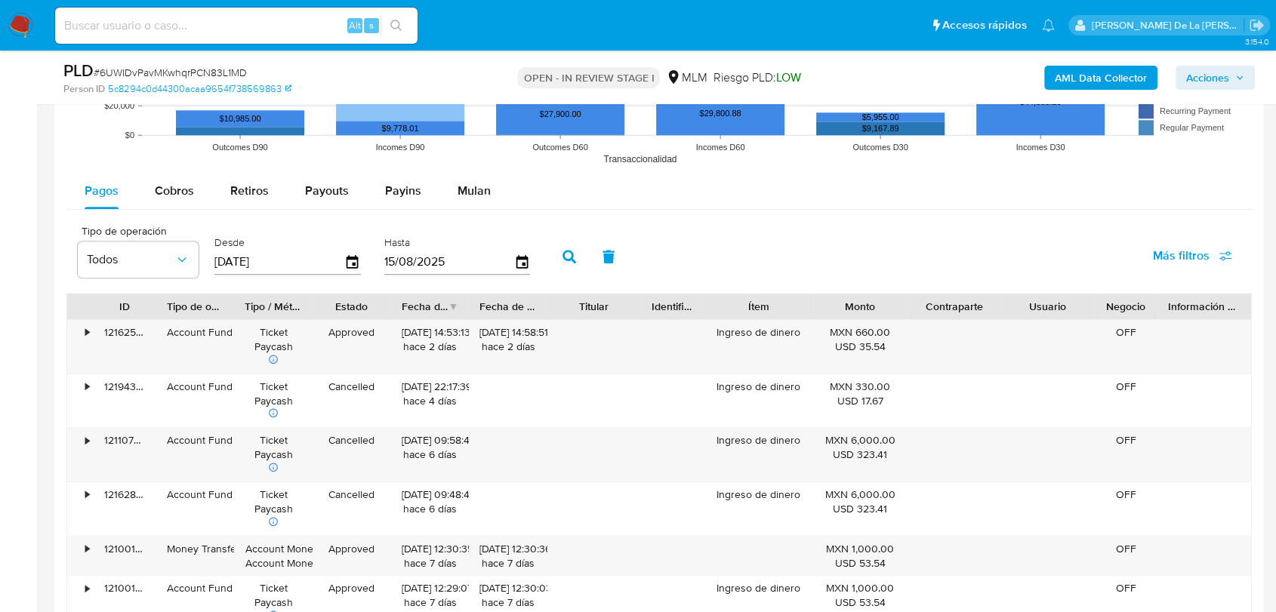
scroll to position [1510, 0]
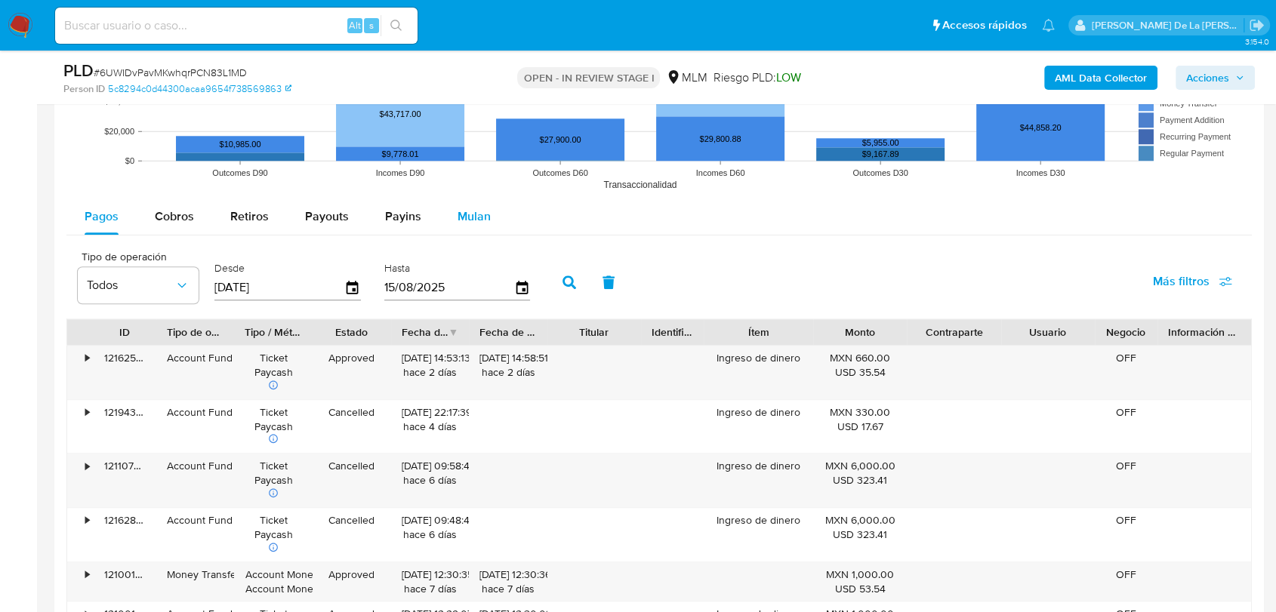
click at [482, 215] on span "Mulan" at bounding box center [474, 216] width 33 height 17
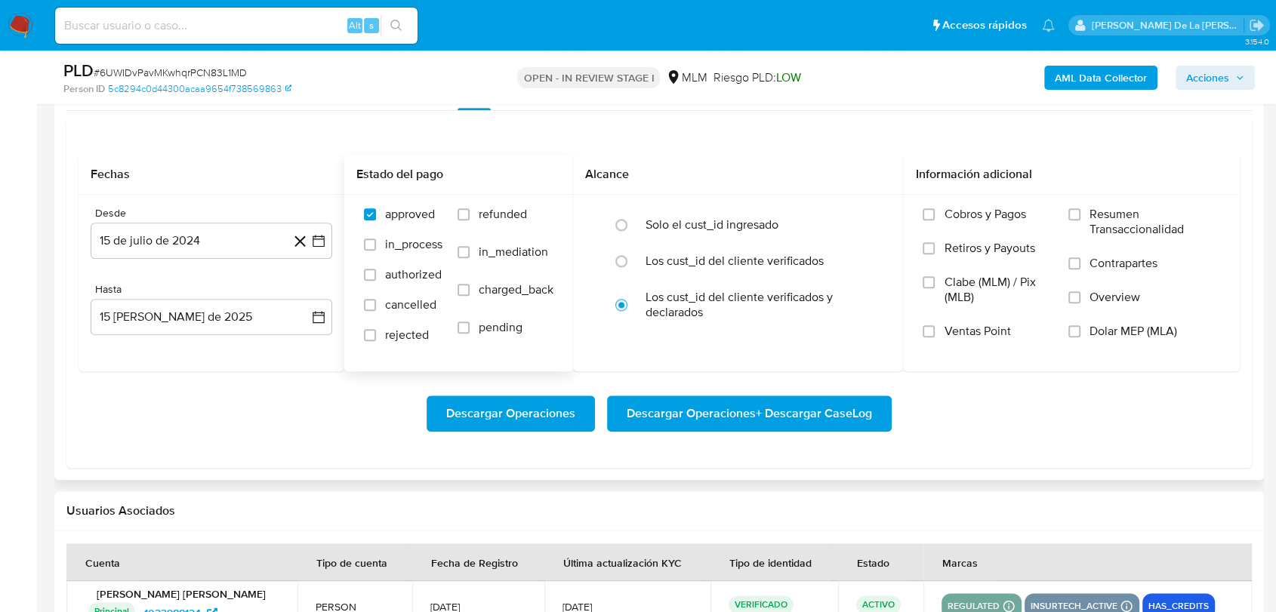
scroll to position [1594, 0]
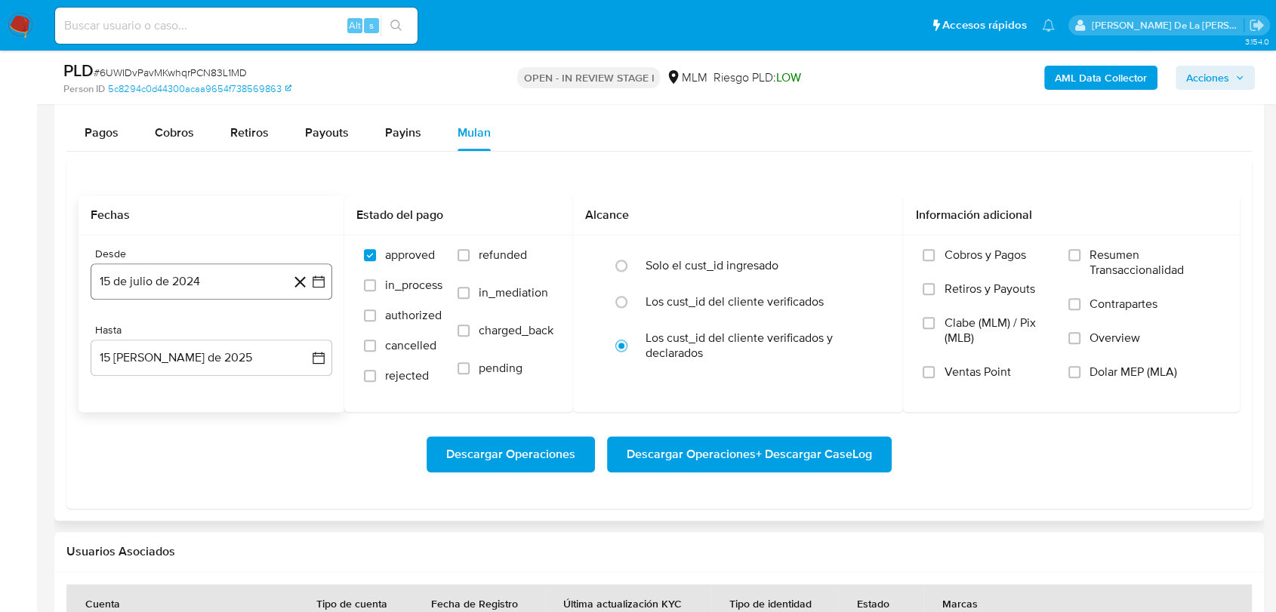
click at [326, 282] on button "15 de julio de 2024" at bounding box center [212, 282] width 242 height 36
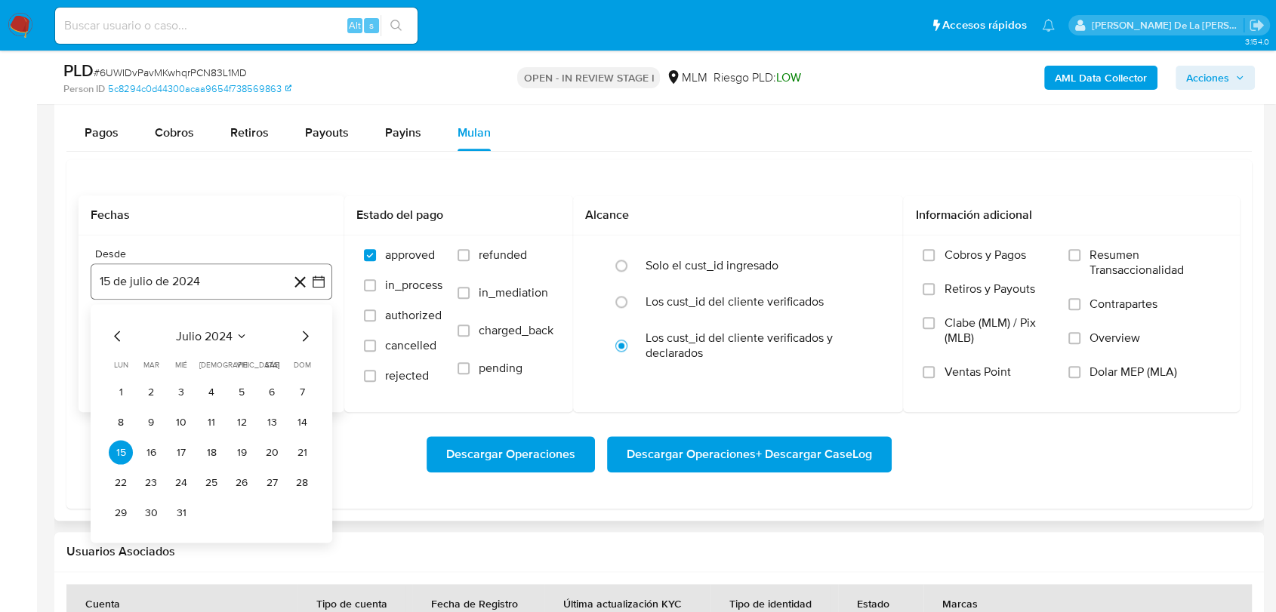
scroll to position [1678, 0]
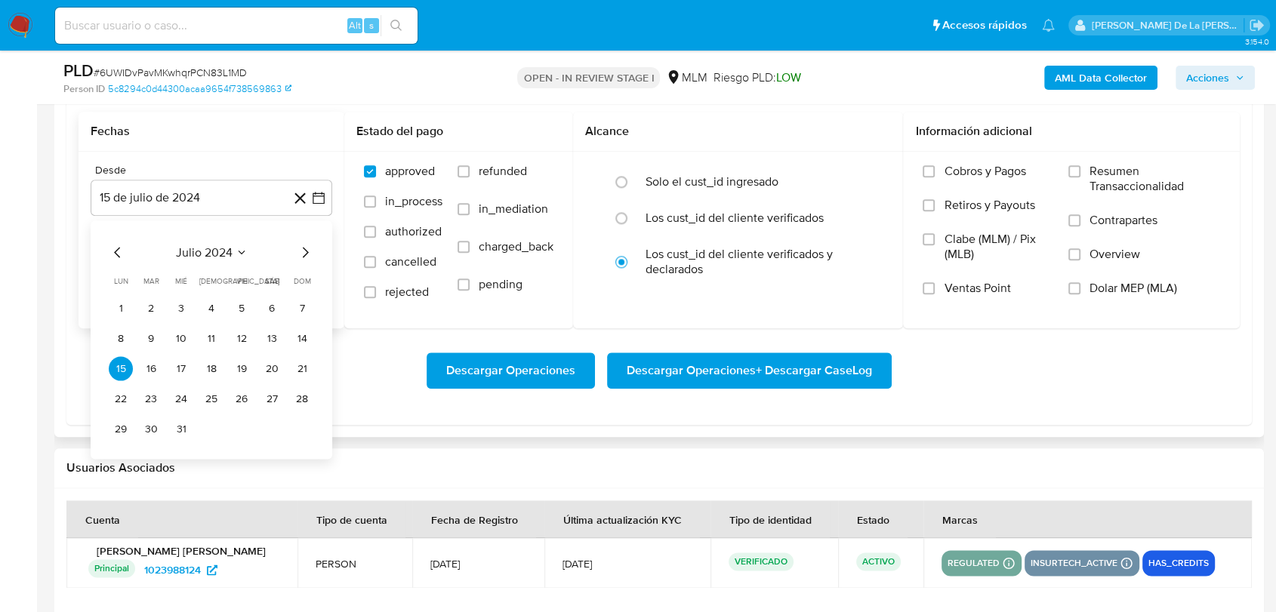
click at [311, 255] on icon "Mes siguiente" at bounding box center [305, 252] width 18 height 18
click at [308, 255] on icon "Mes siguiente" at bounding box center [305, 252] width 18 height 18
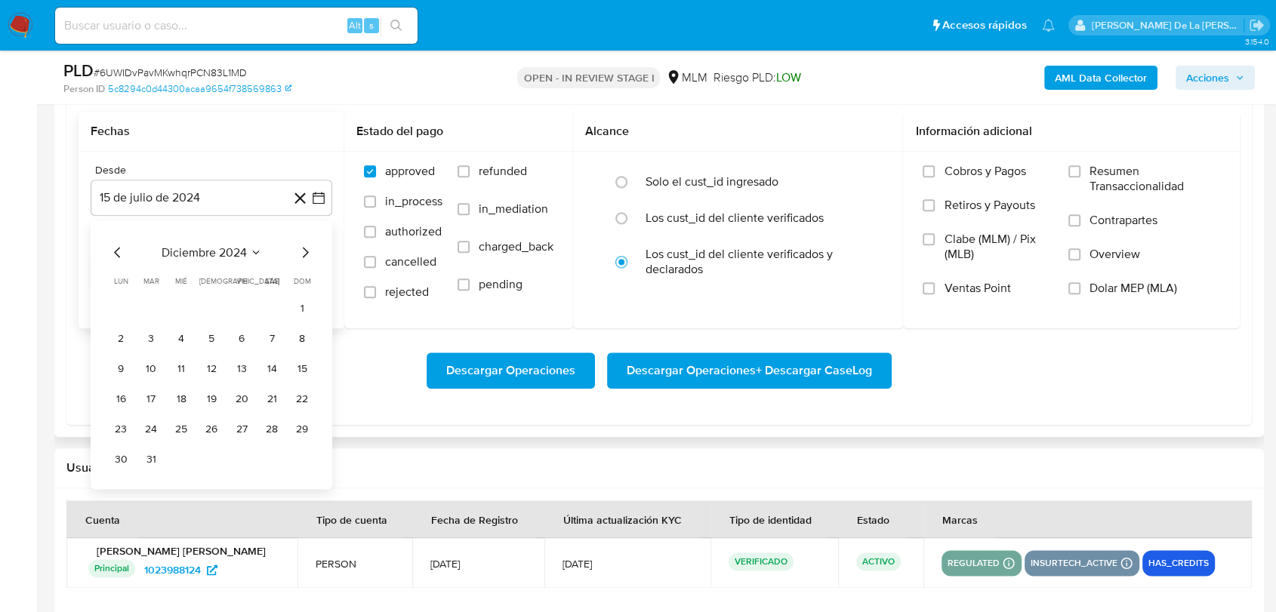
click at [308, 255] on icon "Mes siguiente" at bounding box center [305, 252] width 18 height 18
click at [145, 305] on button "1" at bounding box center [151, 308] width 24 height 24
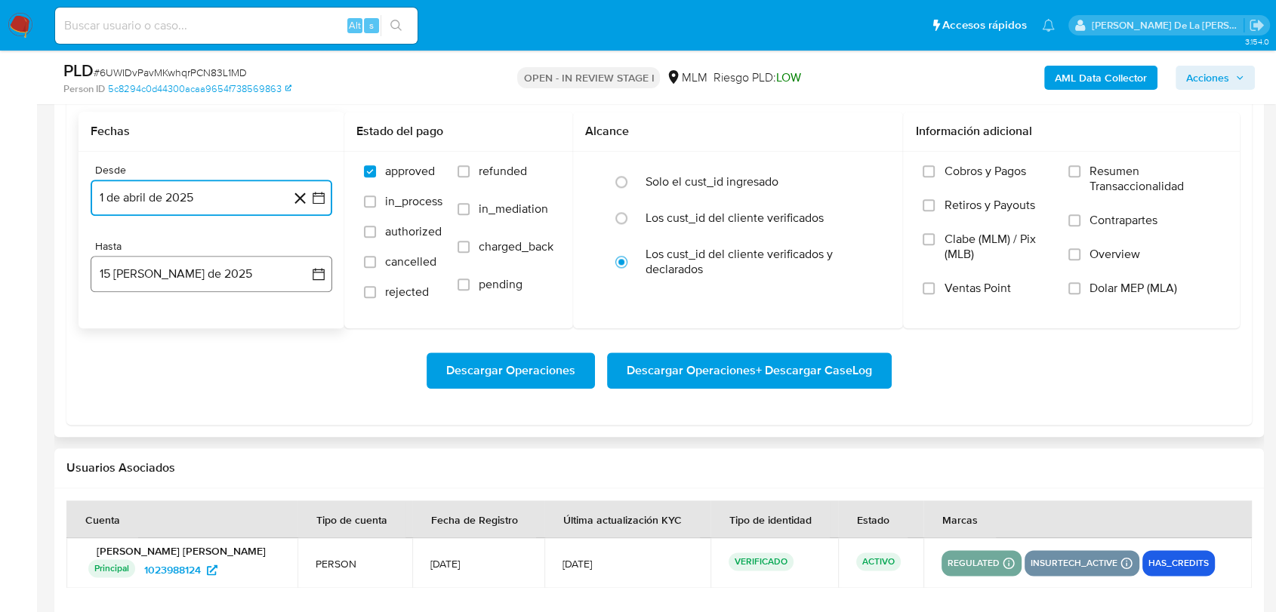
click at [158, 264] on button "15 [PERSON_NAME] de 2025" at bounding box center [212, 274] width 242 height 36
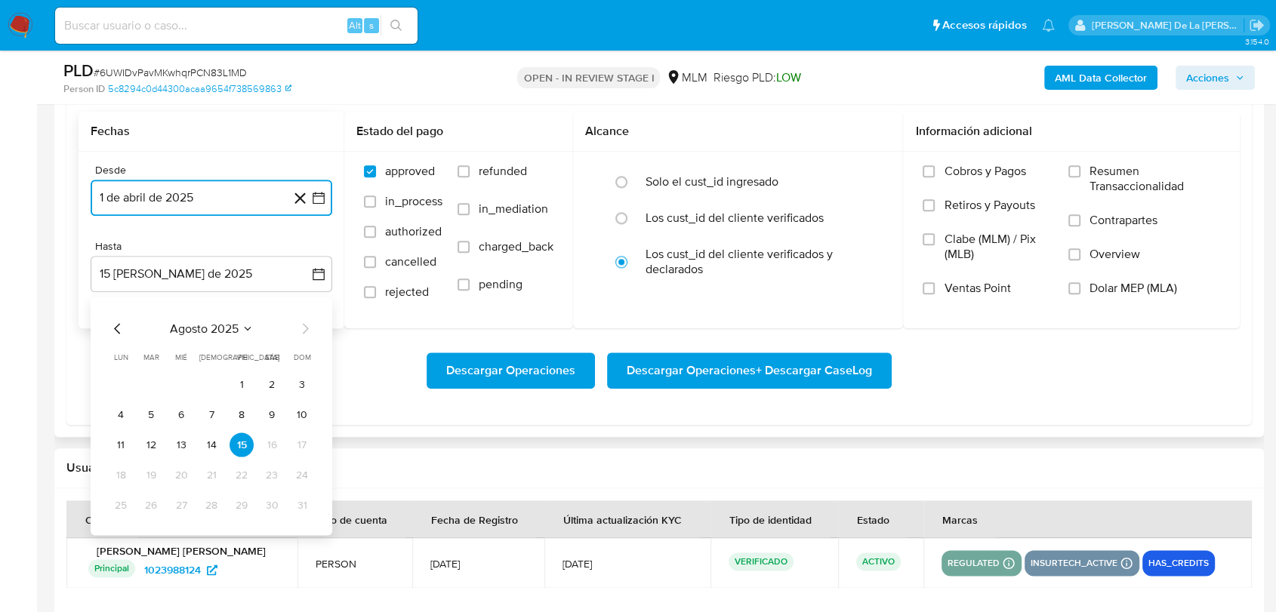
click at [119, 325] on icon "Mes anterior" at bounding box center [118, 328] width 18 height 18
click at [119, 327] on icon "Mes anterior" at bounding box center [118, 328] width 18 height 18
click at [300, 332] on icon "Mes siguiente" at bounding box center [305, 328] width 18 height 18
click at [210, 509] on button "31" at bounding box center [211, 505] width 24 height 24
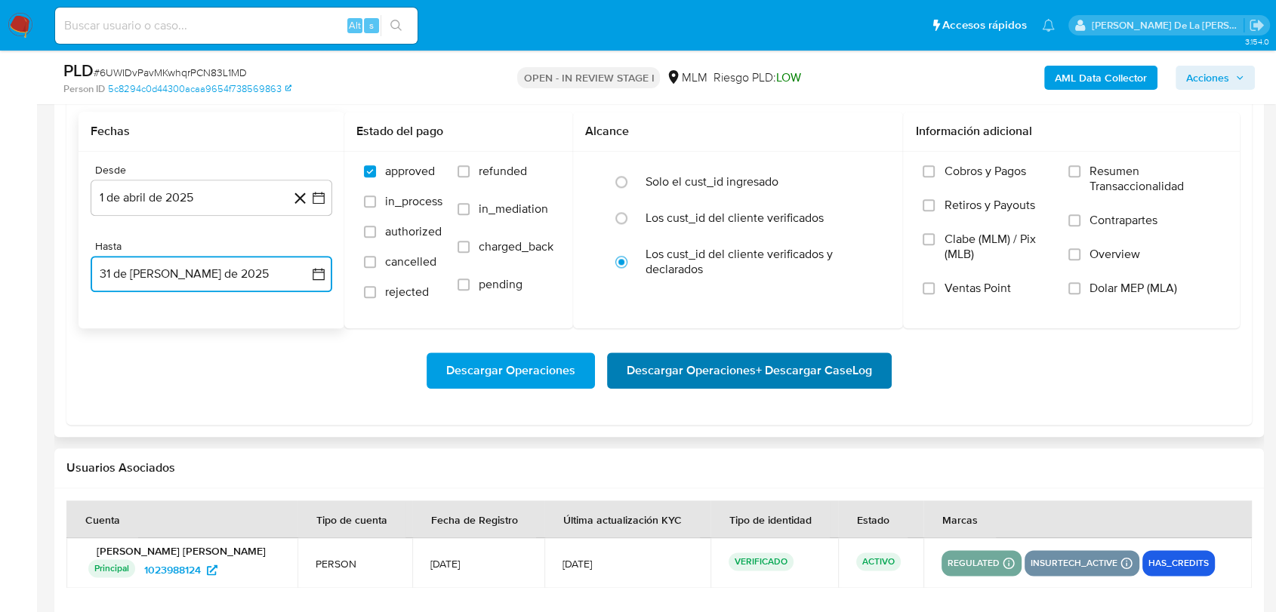
click at [729, 385] on span "Descargar Operaciones + Descargar CaseLog" at bounding box center [749, 370] width 245 height 33
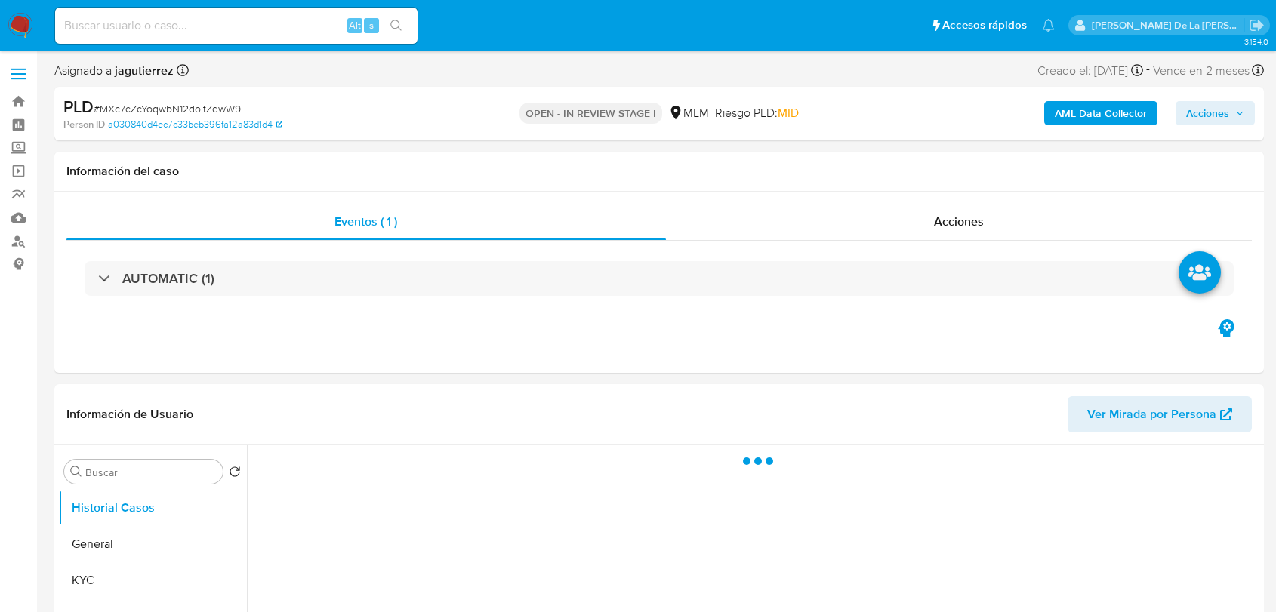
select select "10"
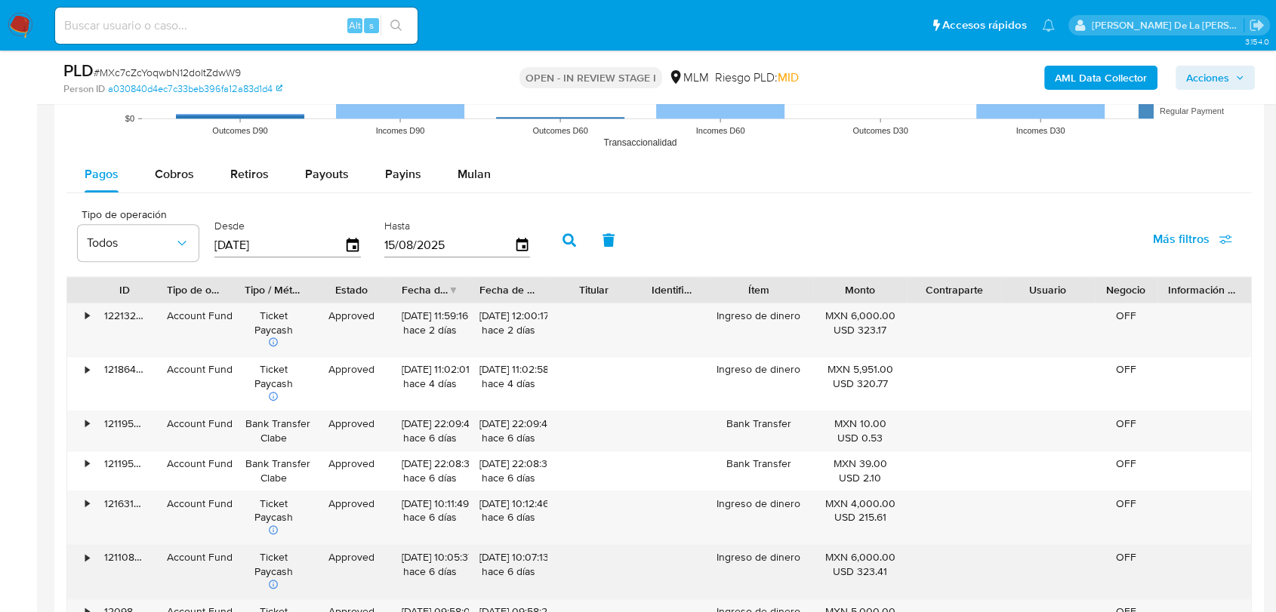
scroll to position [1510, 0]
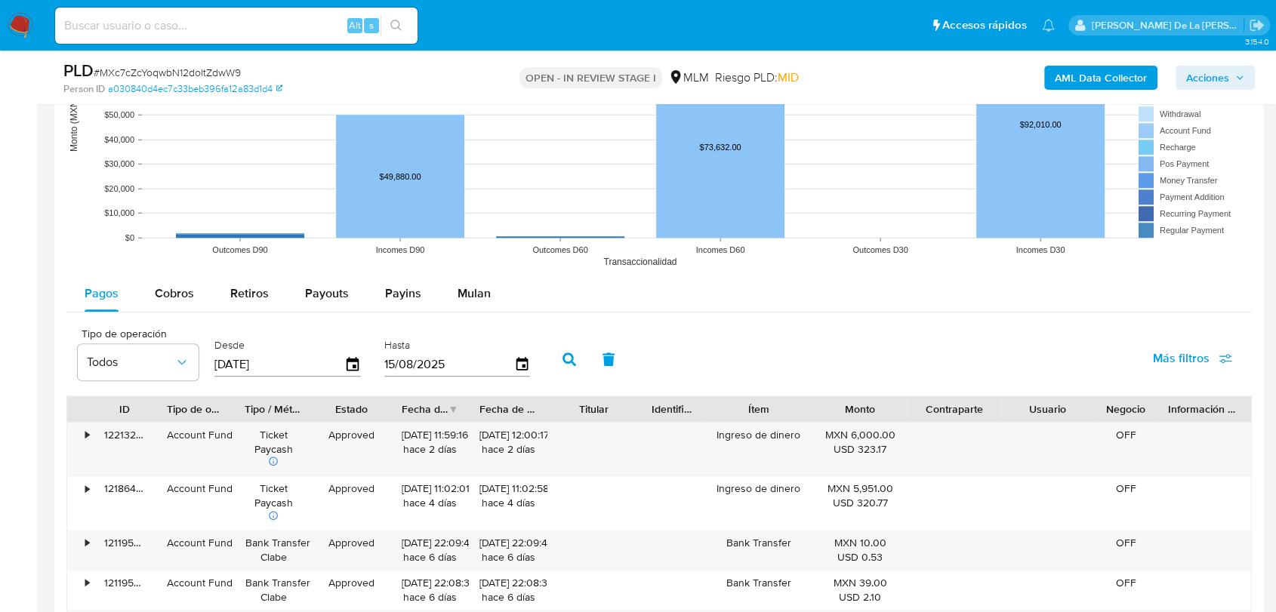
click at [476, 269] on rect at bounding box center [659, 125] width 1186 height 302
click at [477, 291] on span "Mulan" at bounding box center [474, 293] width 33 height 17
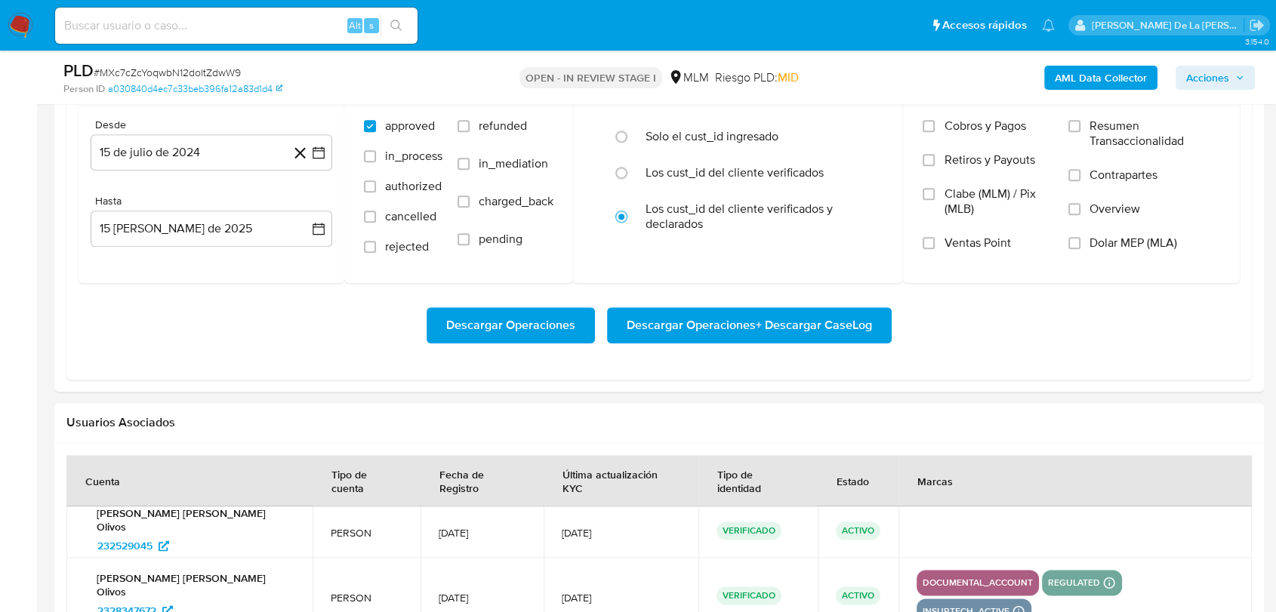
scroll to position [1678, 0]
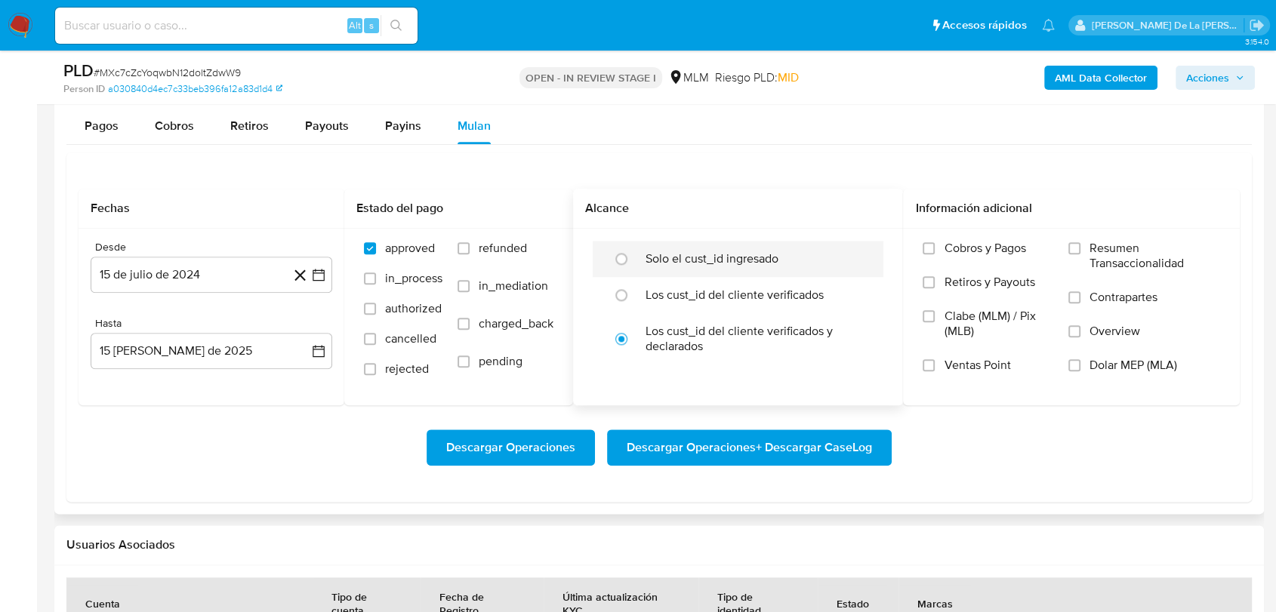
click at [653, 248] on div "Solo el cust_id ingresado" at bounding box center [754, 259] width 217 height 36
radio input "true"
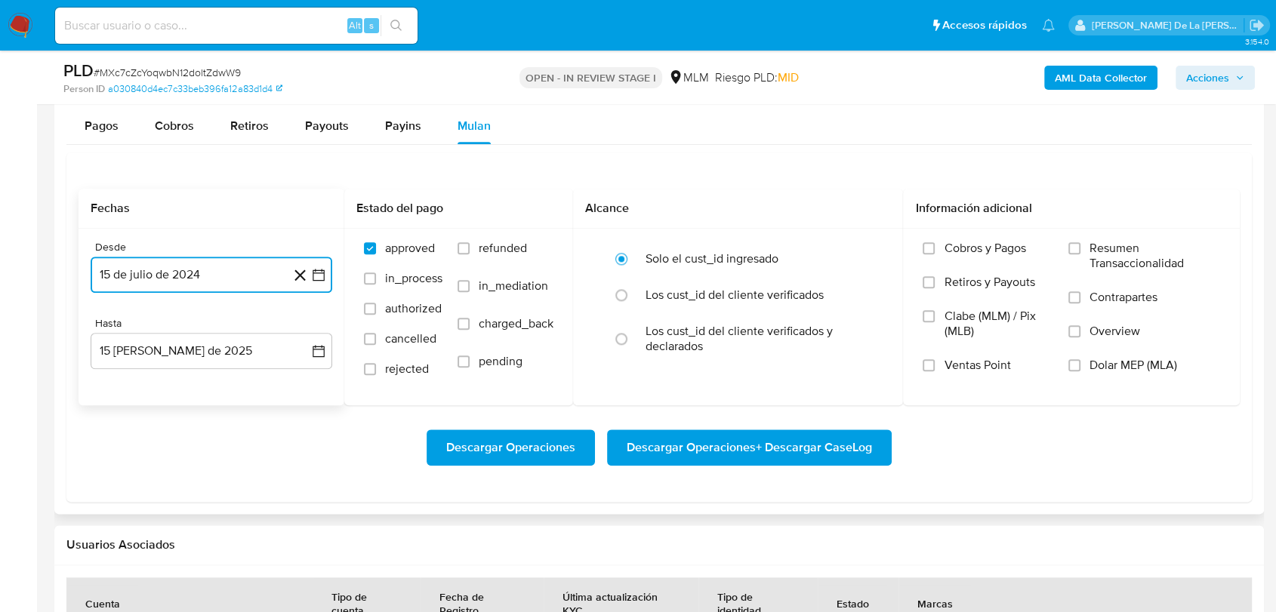
click at [326, 274] on button "15 de julio de 2024" at bounding box center [212, 275] width 242 height 36
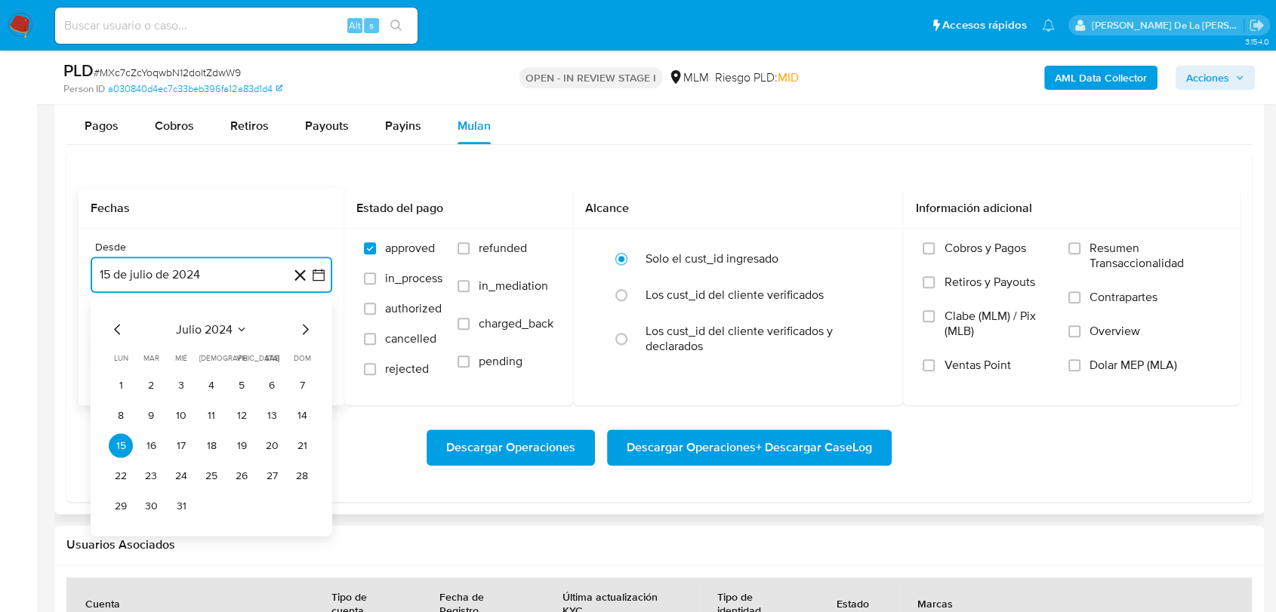
click at [303, 324] on icon "Mes siguiente" at bounding box center [306, 329] width 6 height 11
click at [304, 323] on icon "Mes siguiente" at bounding box center [305, 329] width 18 height 18
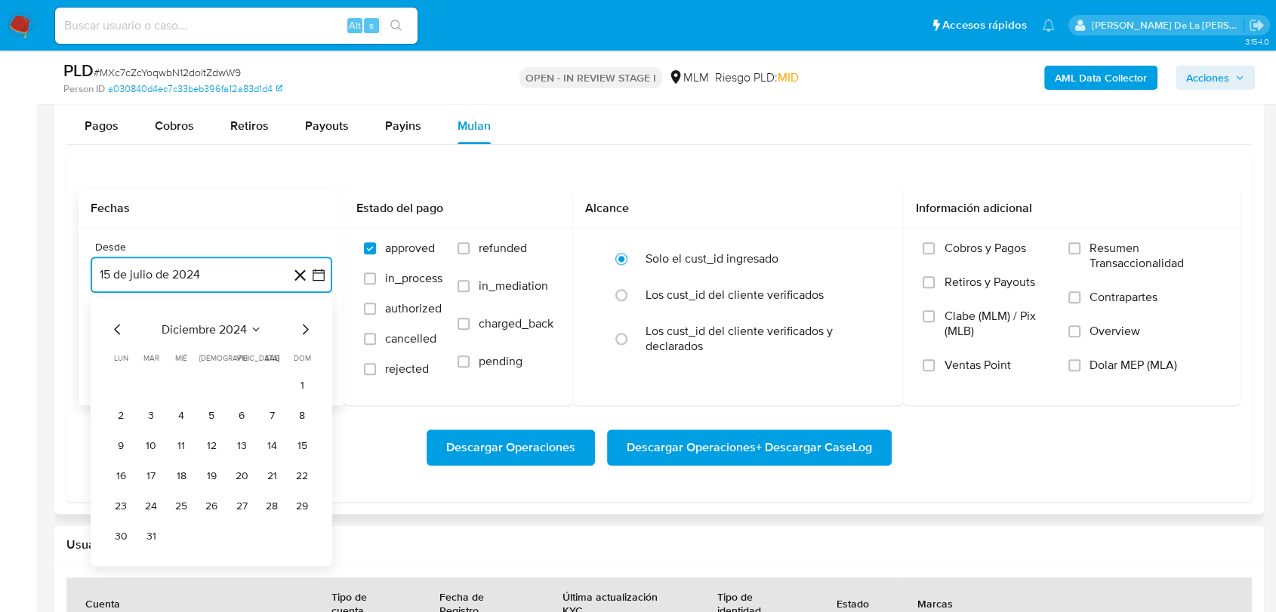
click at [304, 323] on icon "Mes siguiente" at bounding box center [305, 329] width 18 height 18
click at [157, 382] on button "1" at bounding box center [151, 385] width 24 height 24
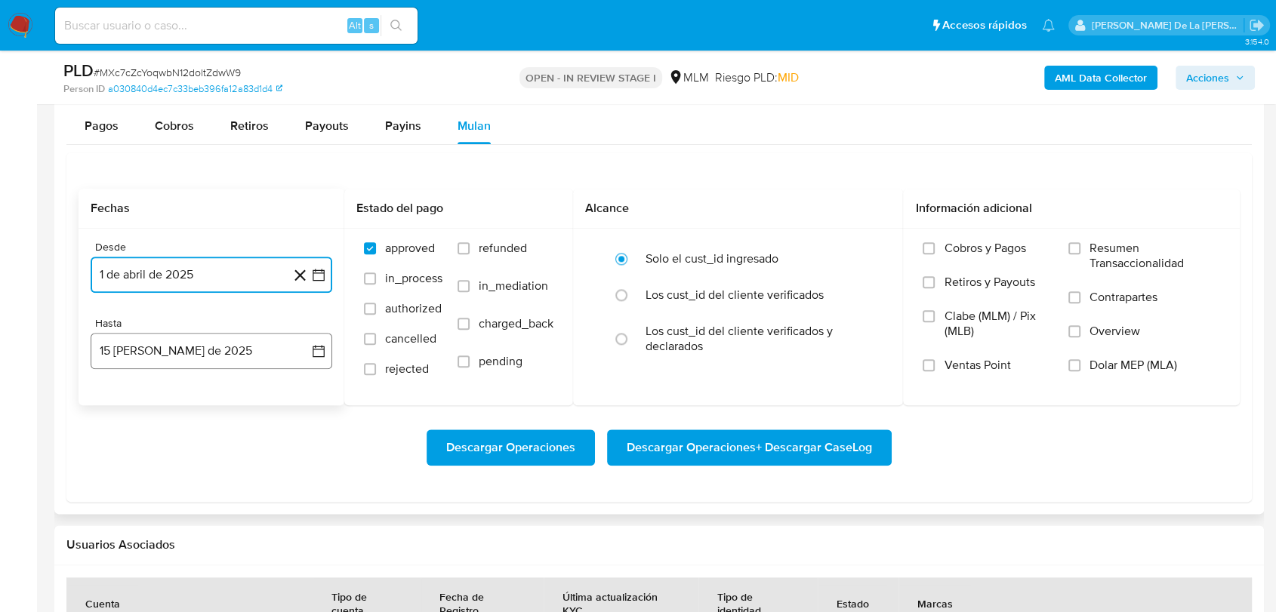
click at [173, 357] on button "15 de agosto de 2025" at bounding box center [212, 351] width 242 height 36
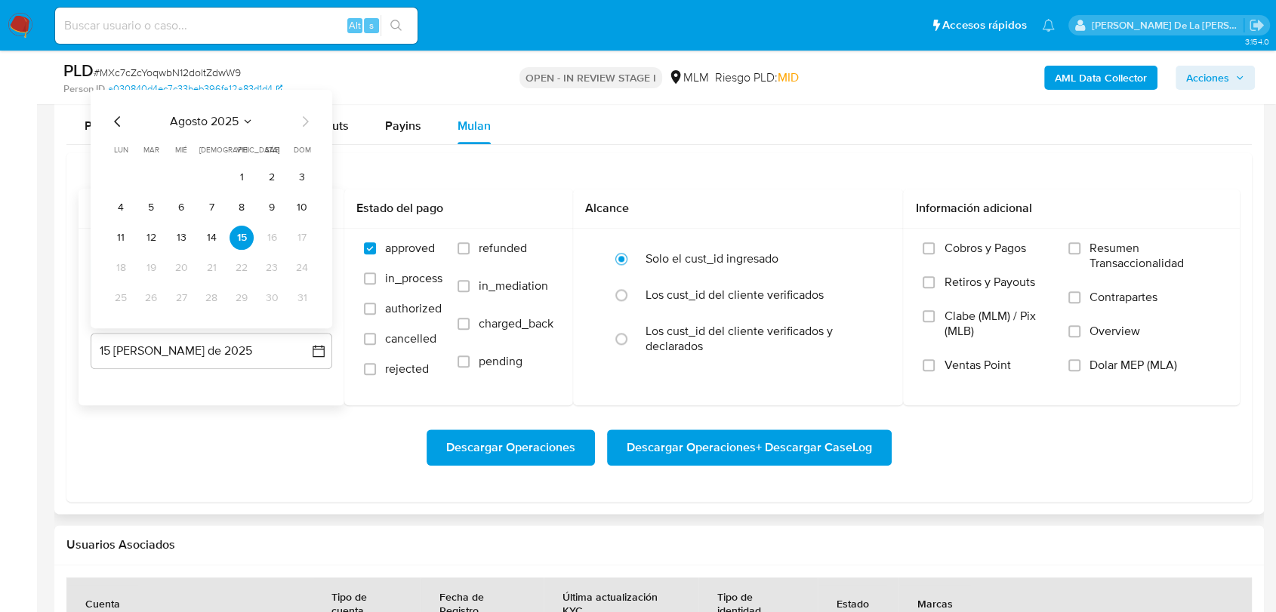
click at [114, 116] on icon "Mes anterior" at bounding box center [118, 121] width 18 height 18
click at [205, 298] on button "31" at bounding box center [211, 297] width 24 height 24
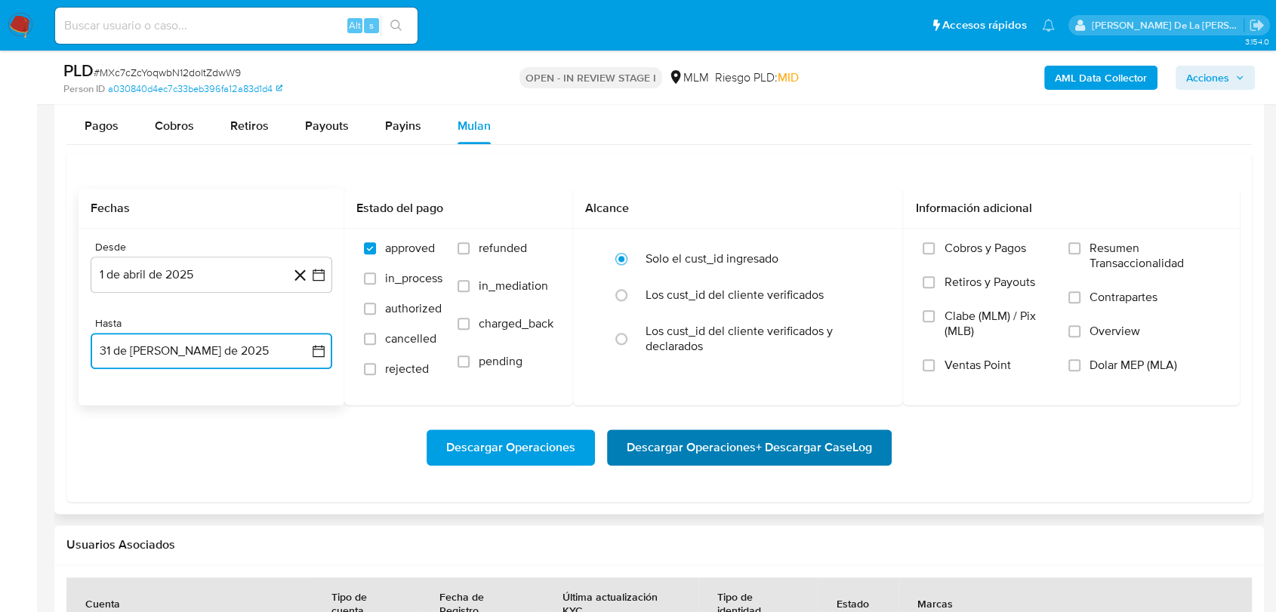
click at [767, 447] on span "Descargar Operaciones + Descargar CaseLog" at bounding box center [749, 447] width 245 height 33
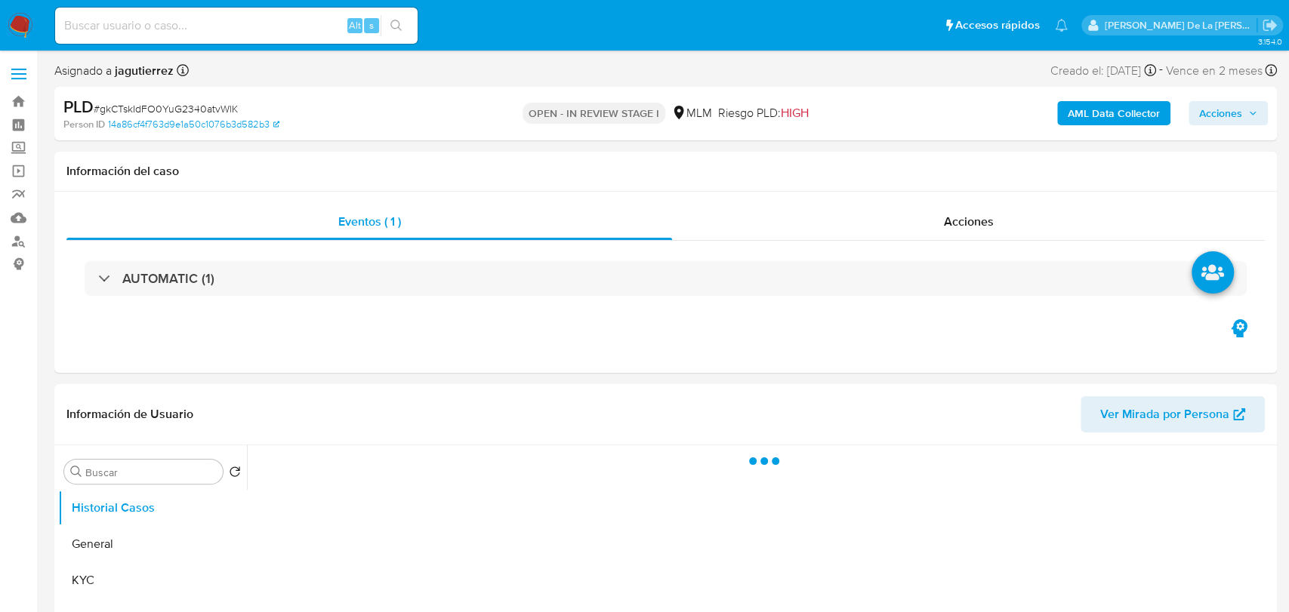
select select "10"
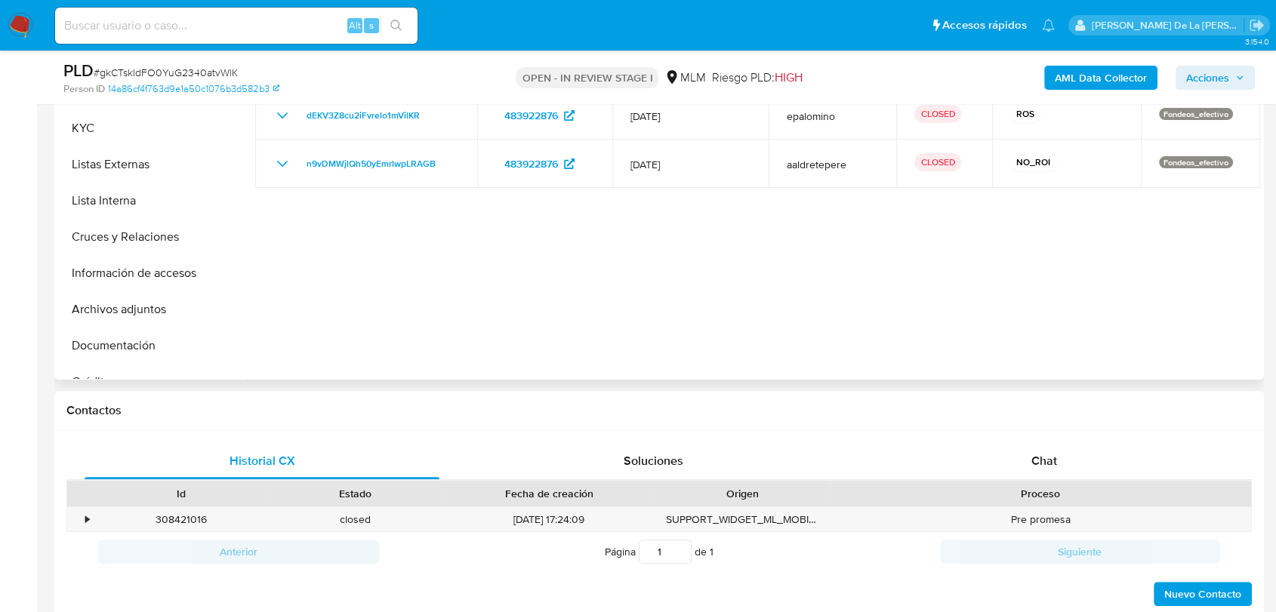
scroll to position [251, 0]
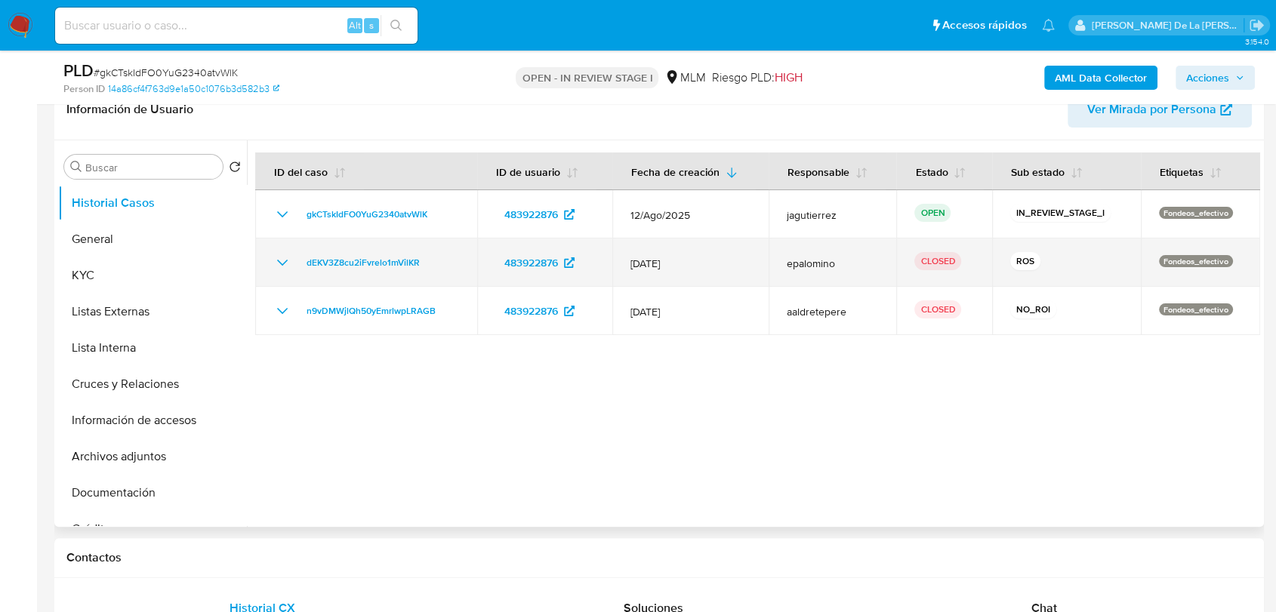
click at [282, 264] on icon "Mostrar/Ocultar" at bounding box center [282, 263] width 11 height 6
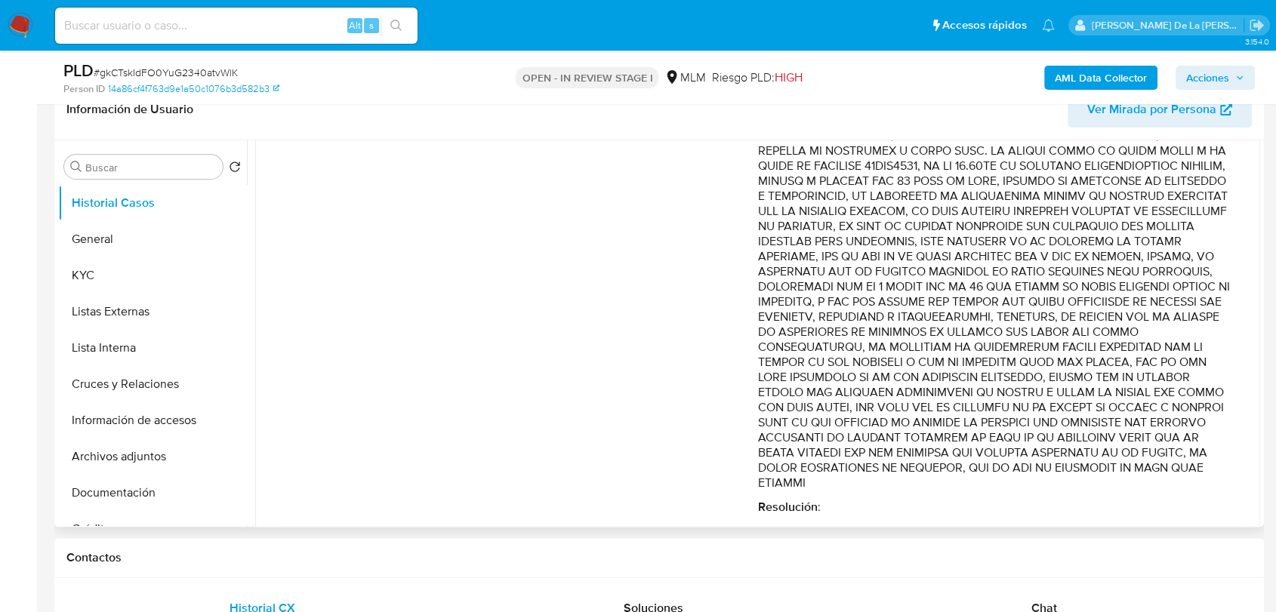
scroll to position [446, 0]
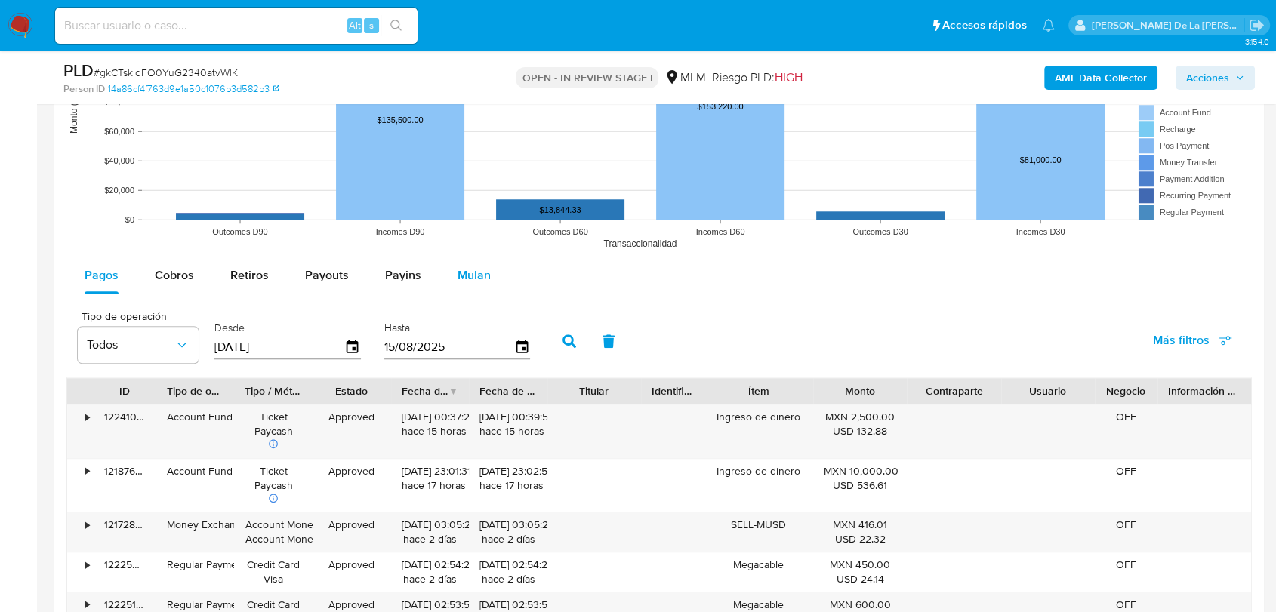
click at [473, 276] on span "Mulan" at bounding box center [474, 275] width 33 height 17
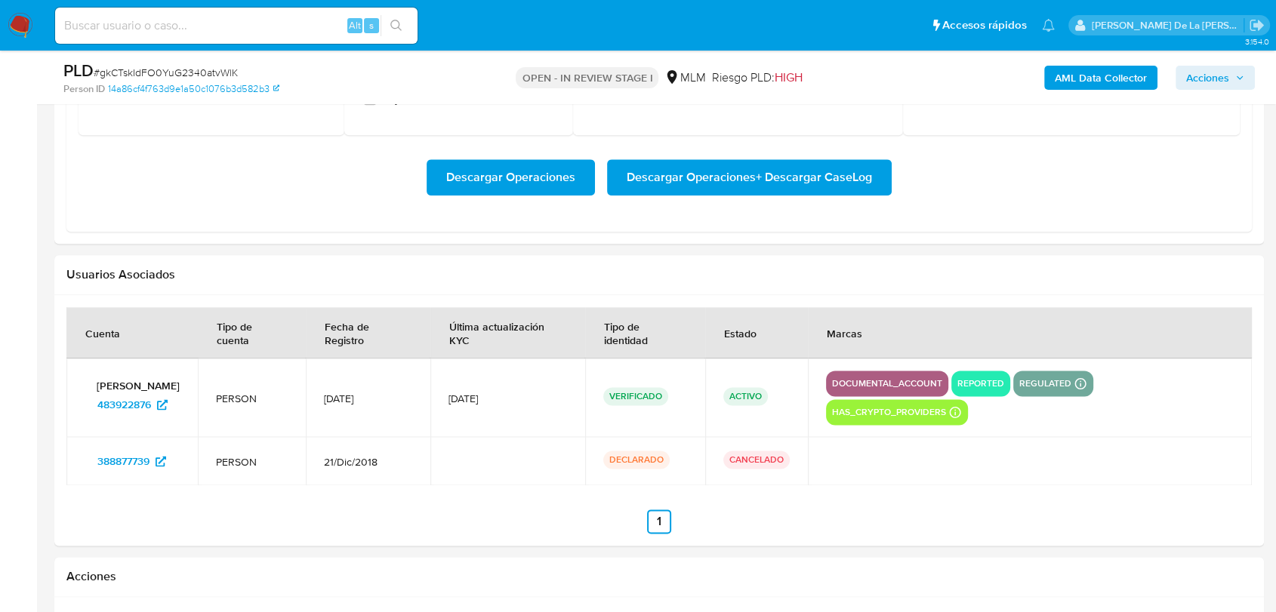
scroll to position [1678, 0]
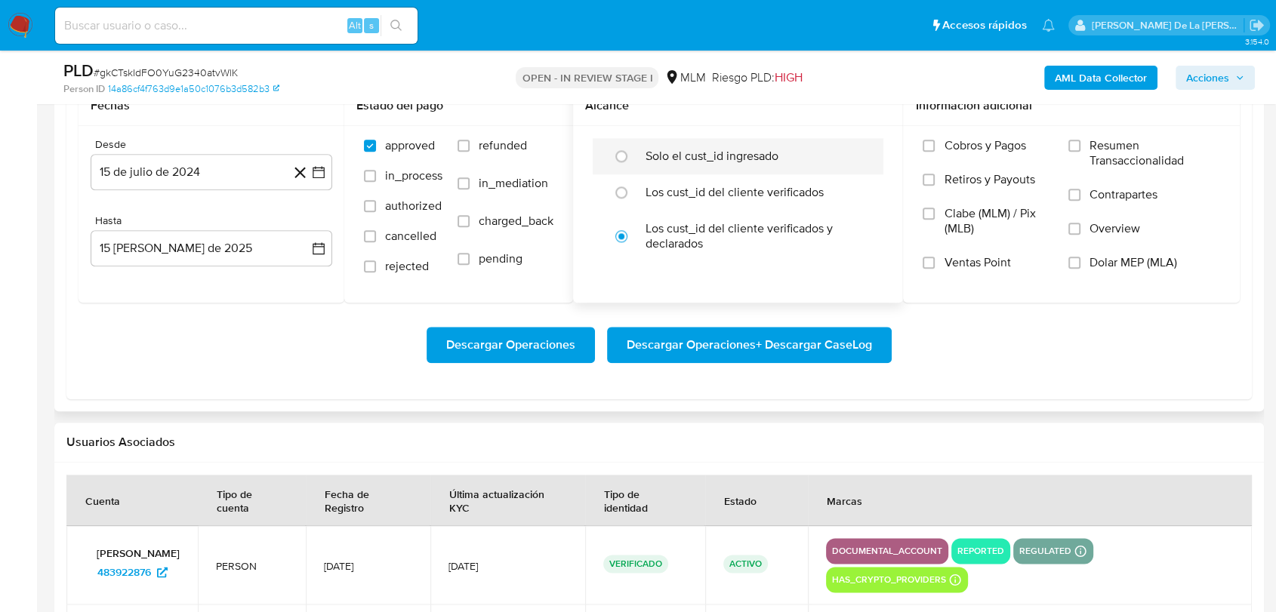
click at [677, 146] on div "Solo el cust_id ingresado" at bounding box center [754, 156] width 217 height 36
radio input "true"
click at [298, 177] on icon at bounding box center [300, 172] width 19 height 19
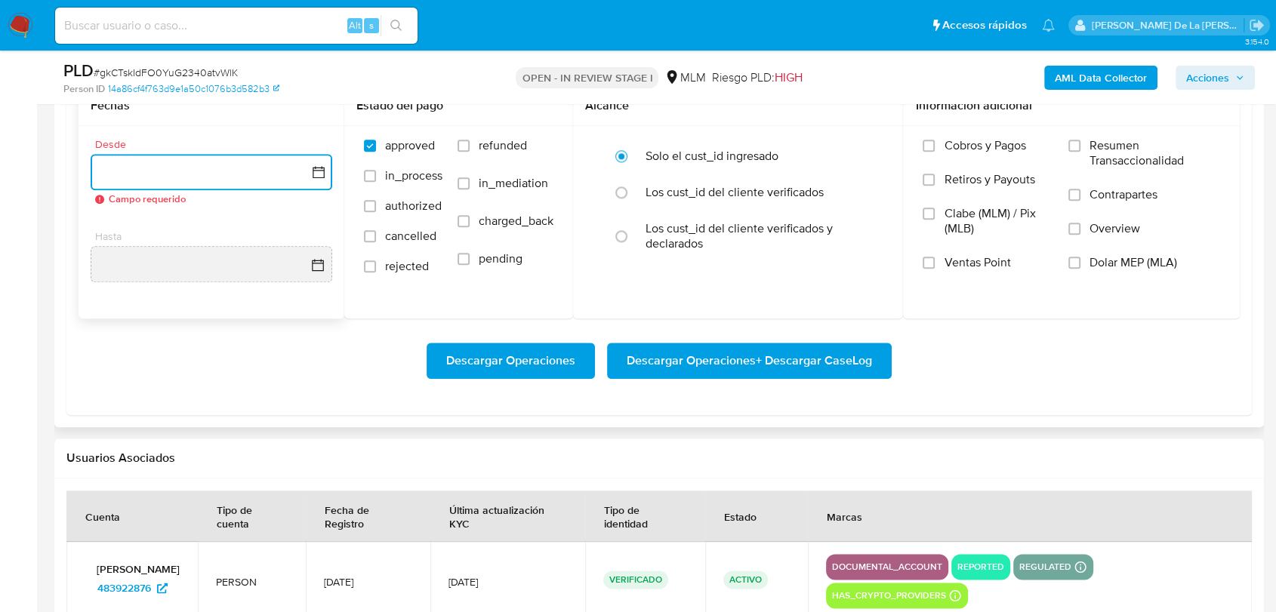
click at [317, 177] on icon "button" at bounding box center [318, 172] width 15 height 15
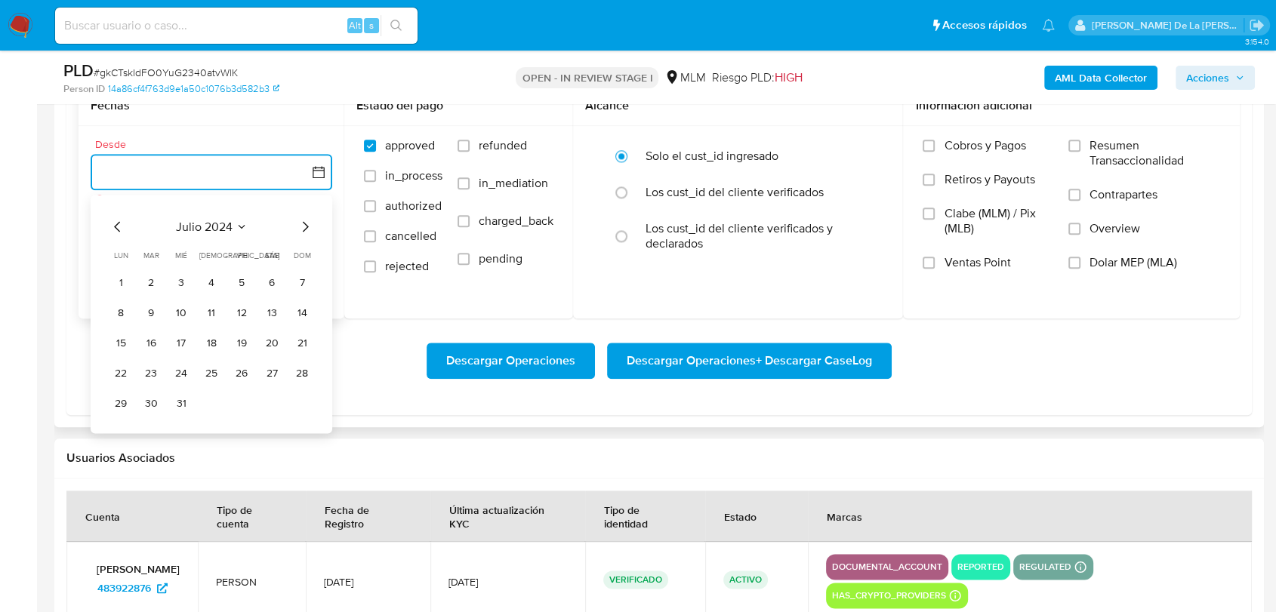
click at [311, 225] on icon "Mes siguiente" at bounding box center [305, 226] width 18 height 18
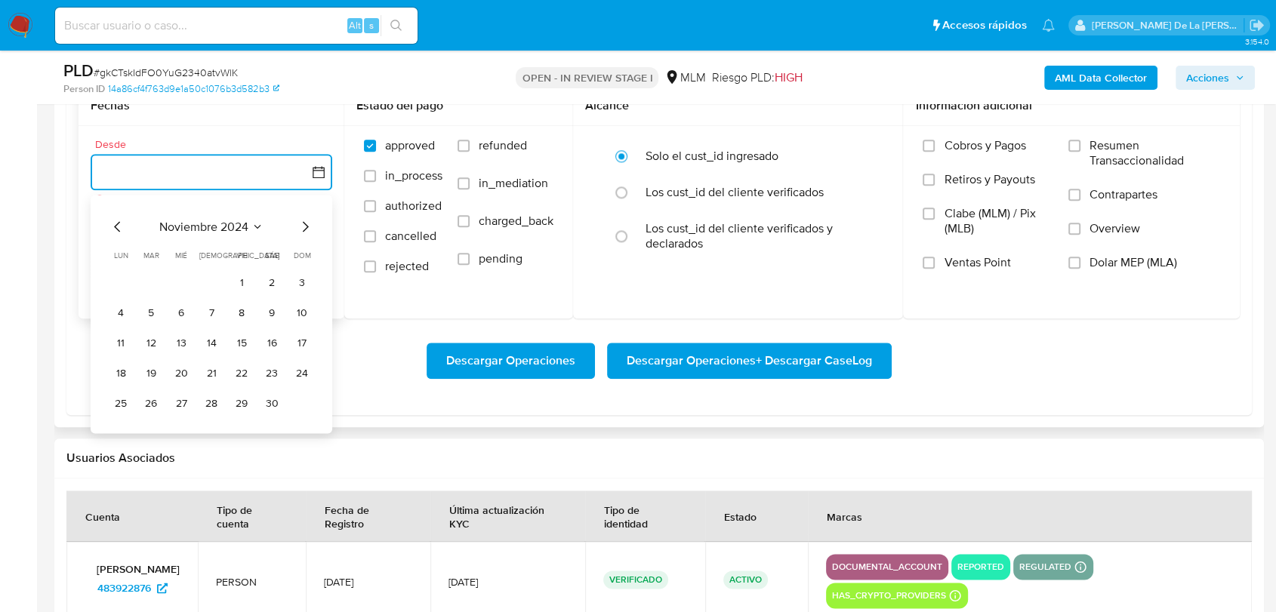
click at [311, 225] on icon "Mes siguiente" at bounding box center [305, 226] width 18 height 18
click at [145, 280] on button "1" at bounding box center [151, 282] width 24 height 24
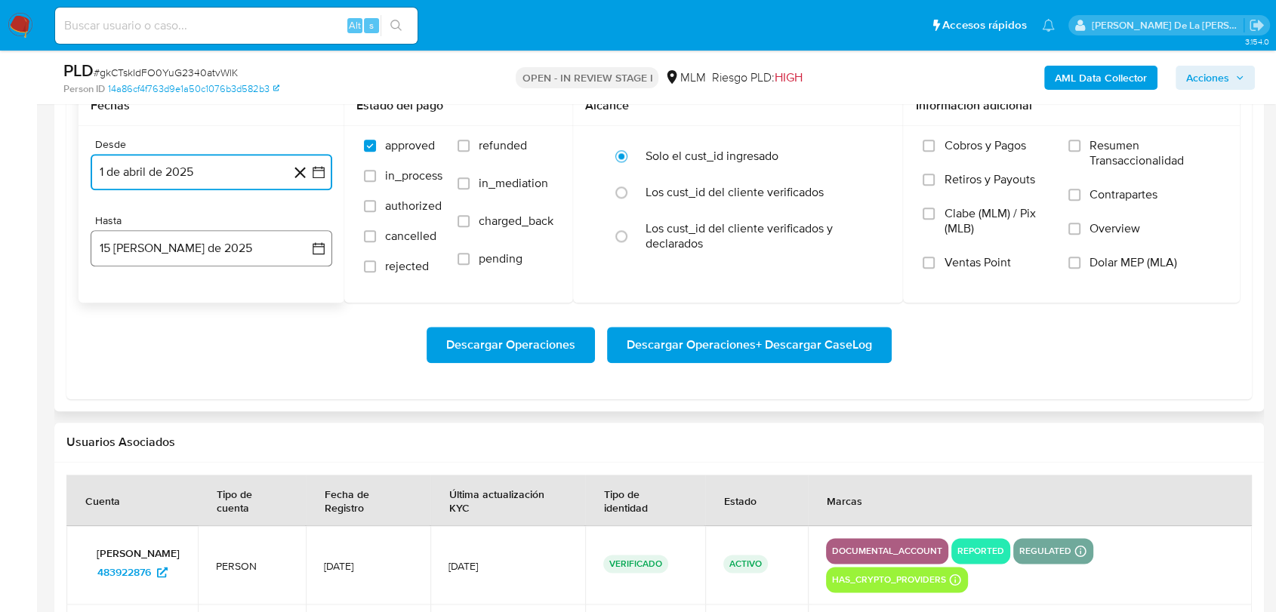
click at [159, 250] on button "15 de agosto de 2025" at bounding box center [212, 248] width 242 height 36
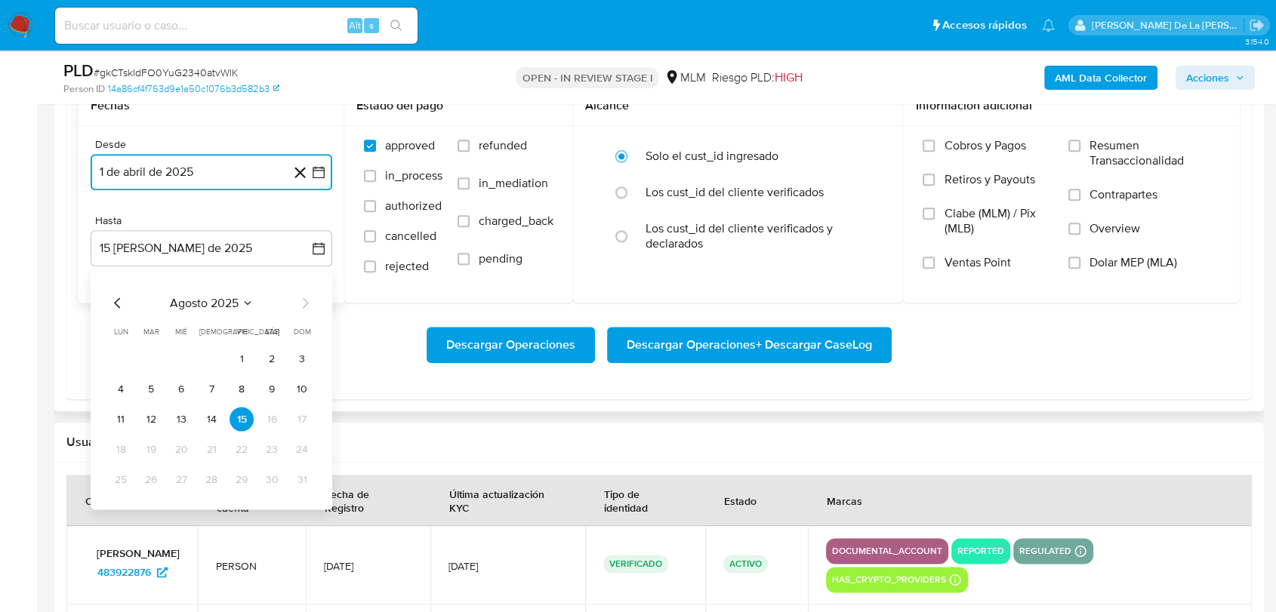
click at [115, 295] on icon "Mes anterior" at bounding box center [118, 303] width 18 height 18
click at [216, 485] on button "31" at bounding box center [211, 479] width 24 height 24
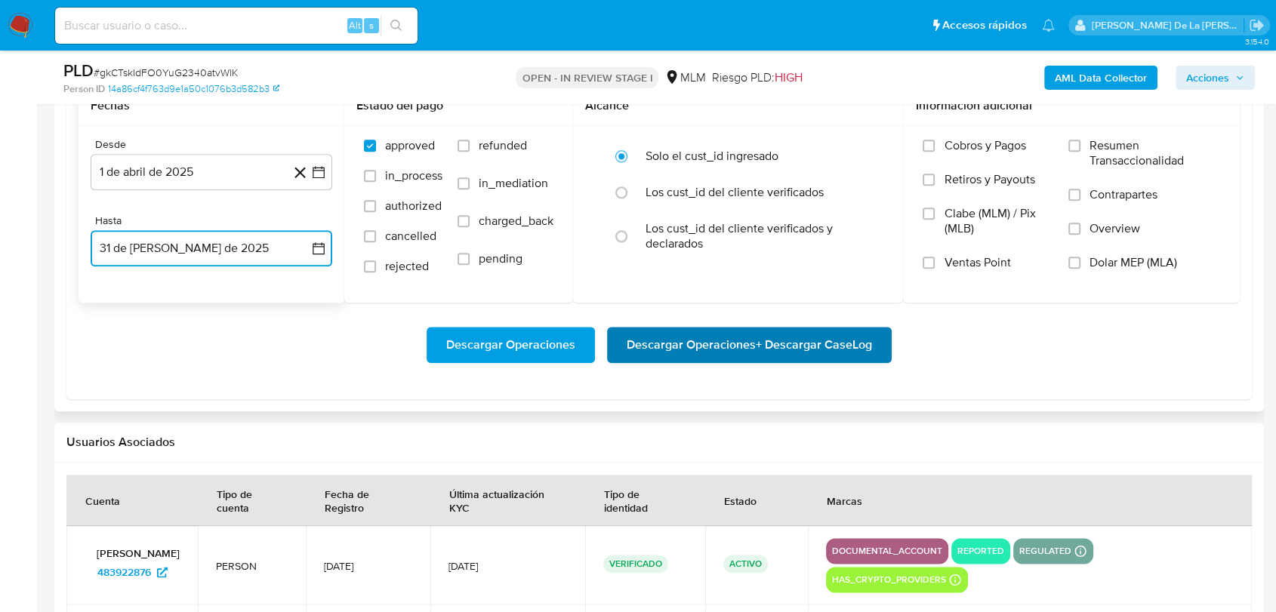
click at [786, 362] on span "Descargar Operaciones + Descargar CaseLog" at bounding box center [749, 344] width 245 height 33
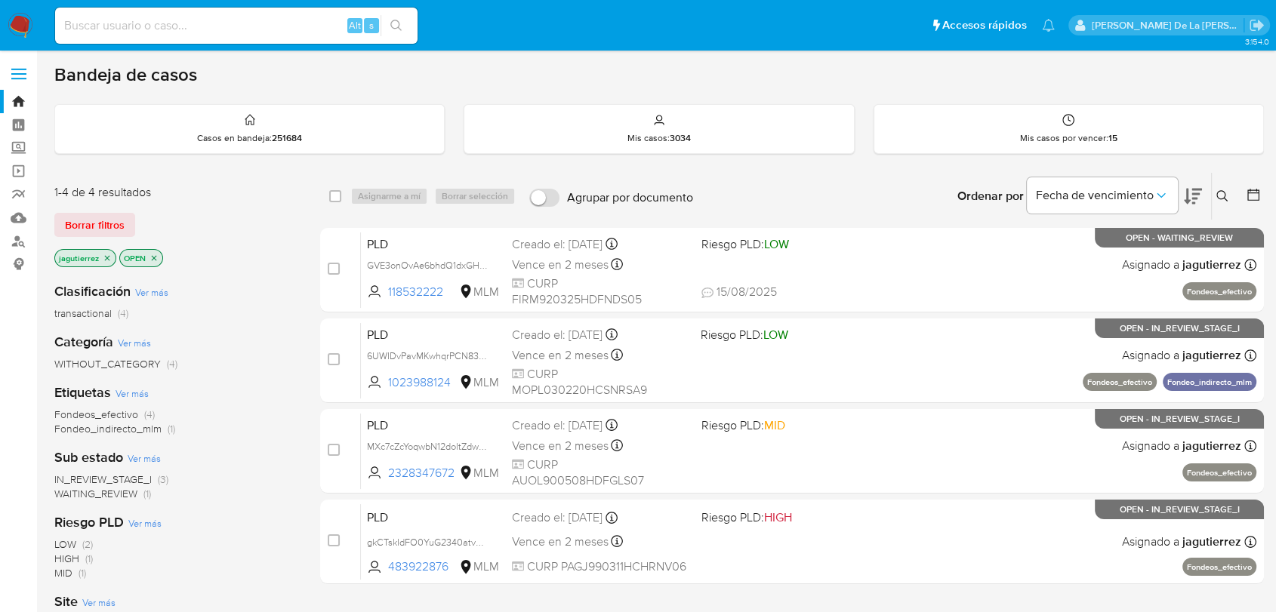
click at [109, 256] on icon "close-filter" at bounding box center [107, 258] width 9 height 9
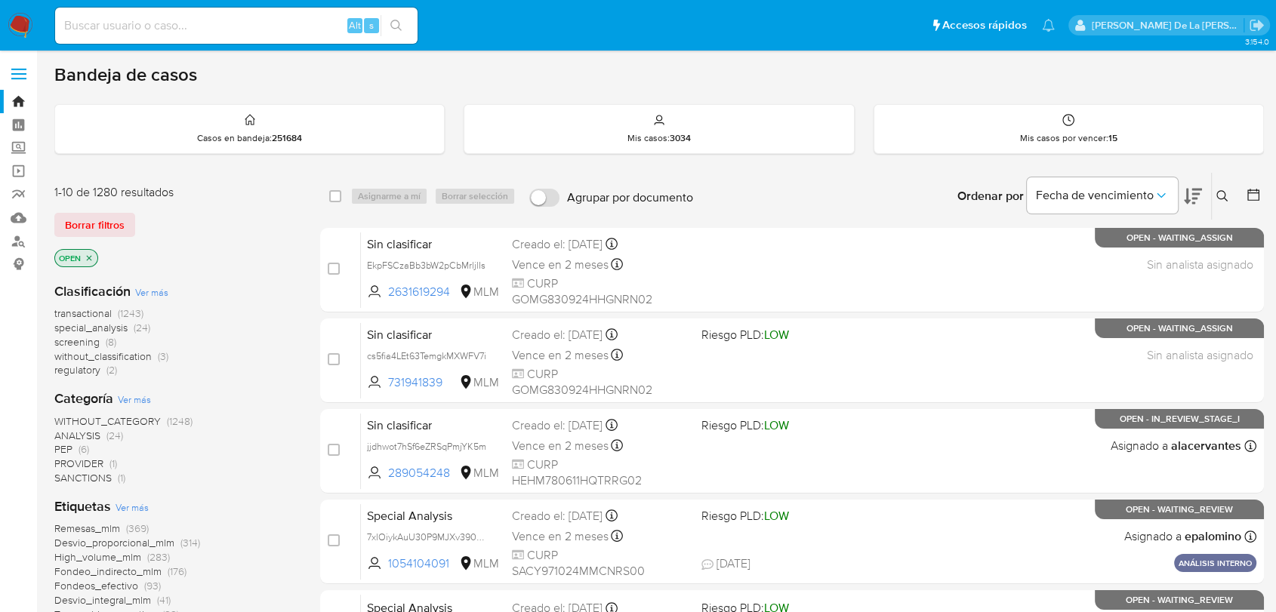
click at [97, 339] on span "screening" at bounding box center [76, 342] width 45 height 15
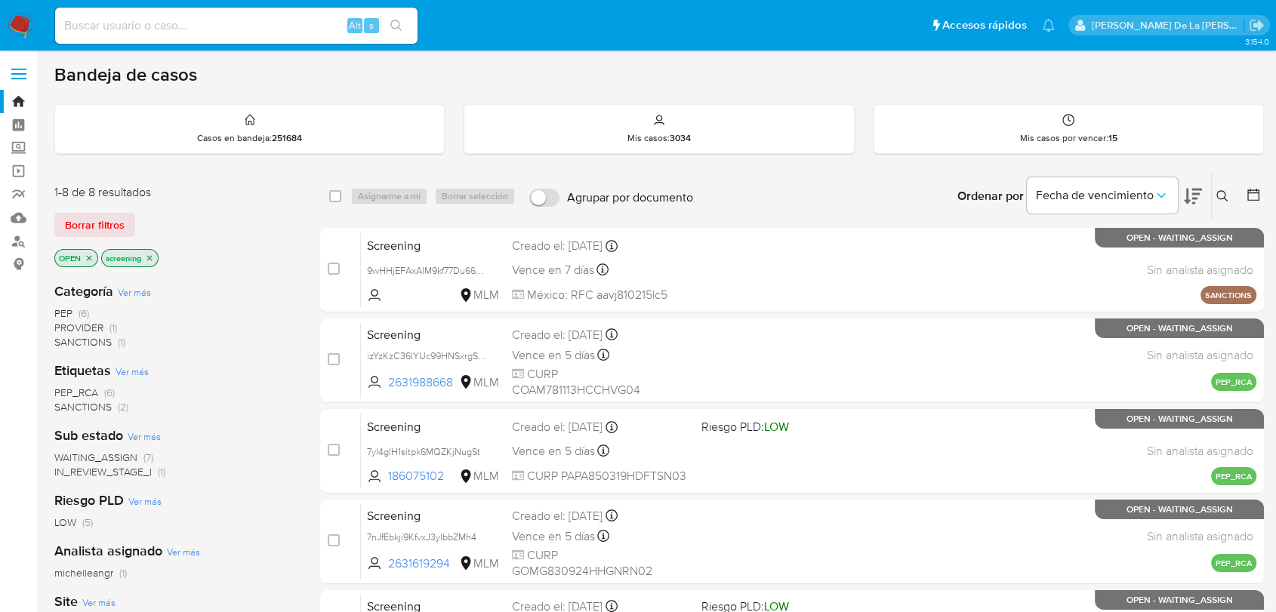
click at [92, 456] on span "WAITING_ASSIGN" at bounding box center [95, 457] width 83 height 15
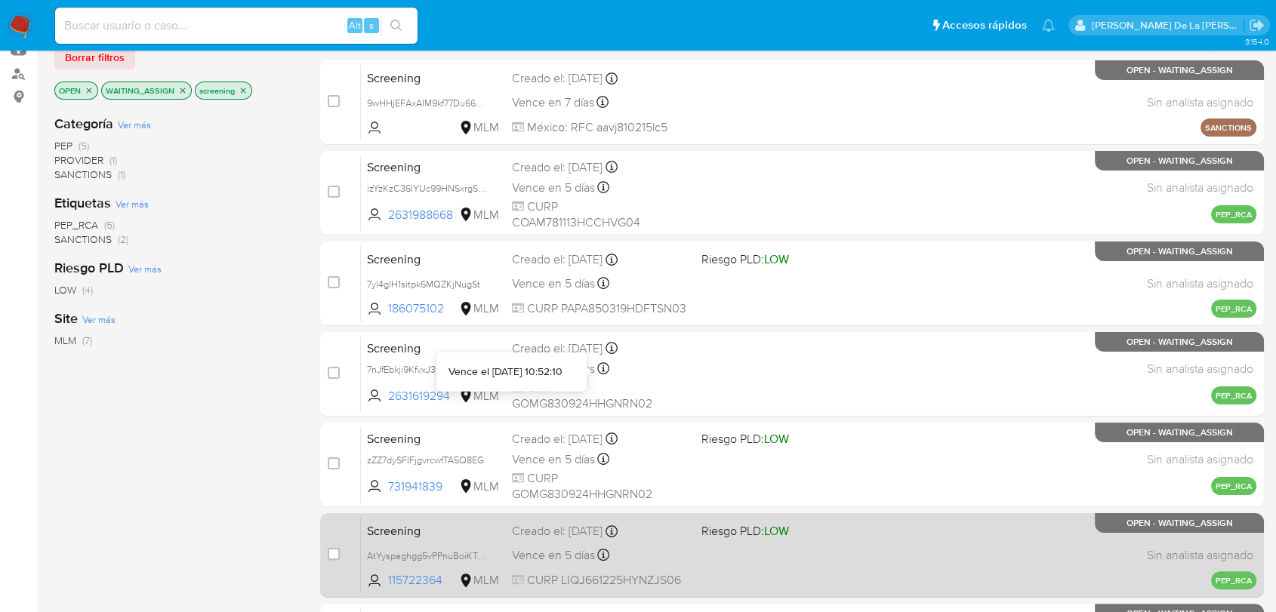
scroll to position [307, 0]
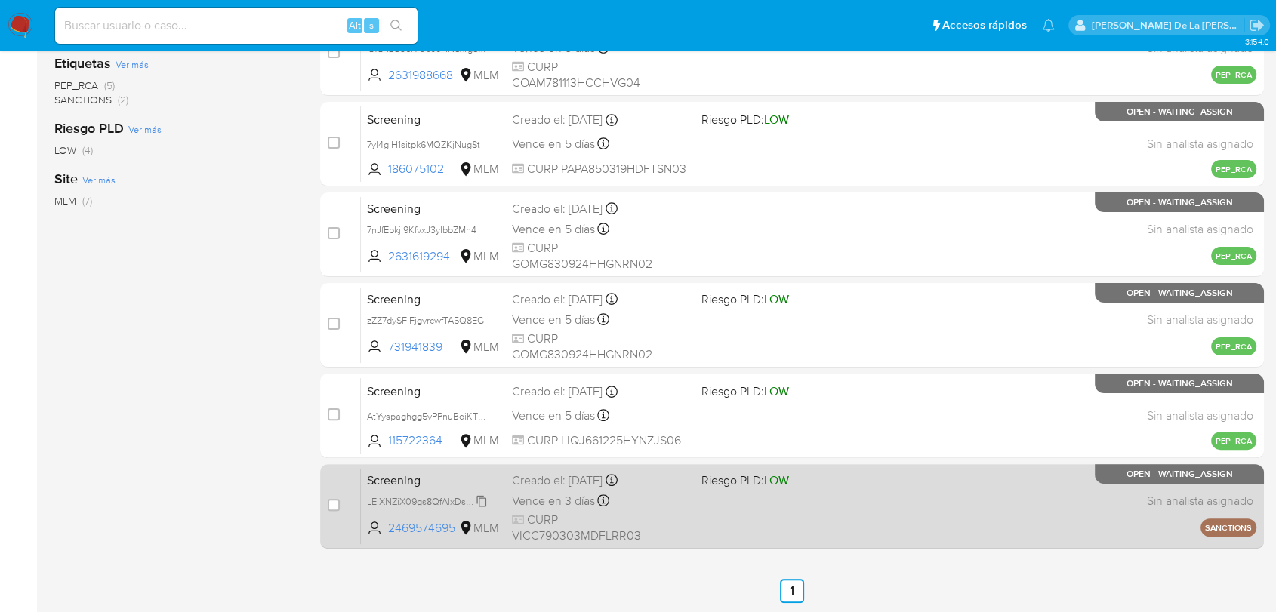
click at [427, 502] on span "LEIXNZiX09gs8QfAlxDsqrls" at bounding box center [424, 500] width 114 height 17
click at [735, 518] on div "Screening LEIXNZiX09gs8QfAlxDsqrls 2469574695 MLM Riesgo PLD: LOW Creado el: [D…" at bounding box center [809, 506] width 896 height 76
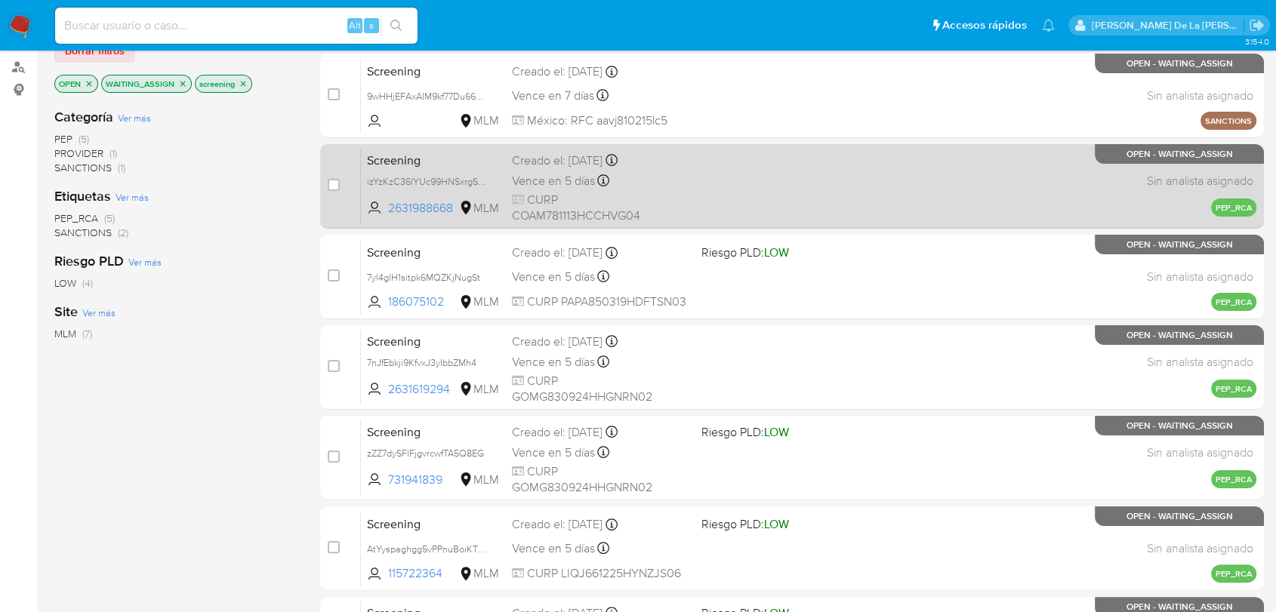
scroll to position [55, 0]
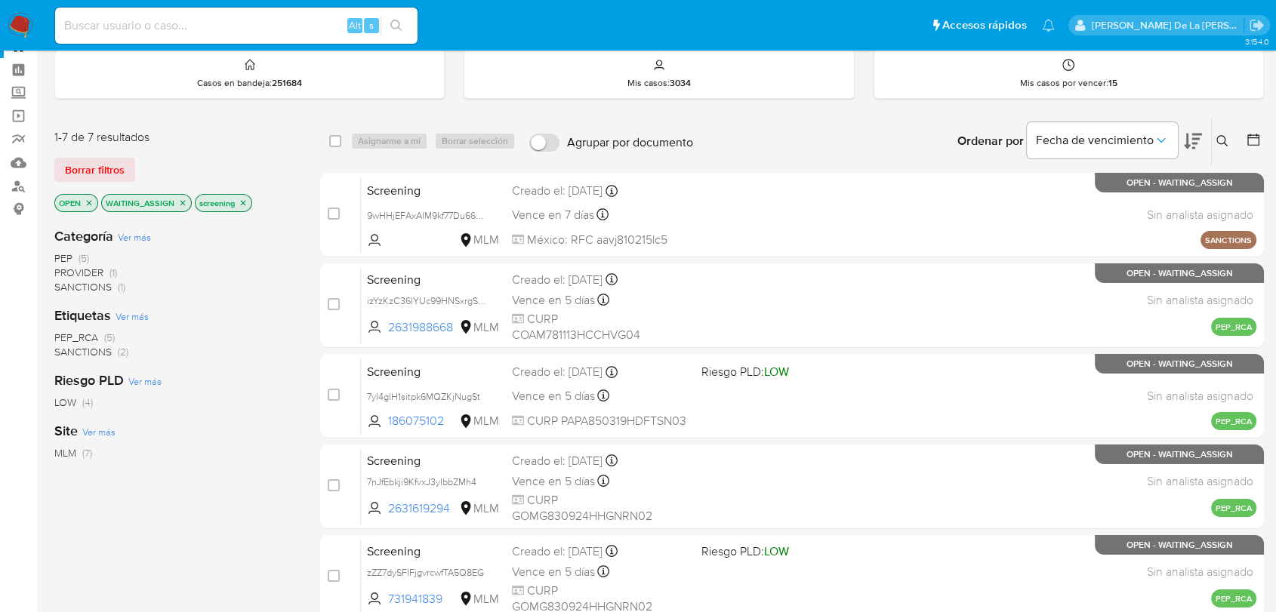
click at [62, 256] on span "PEP" at bounding box center [63, 258] width 18 height 15
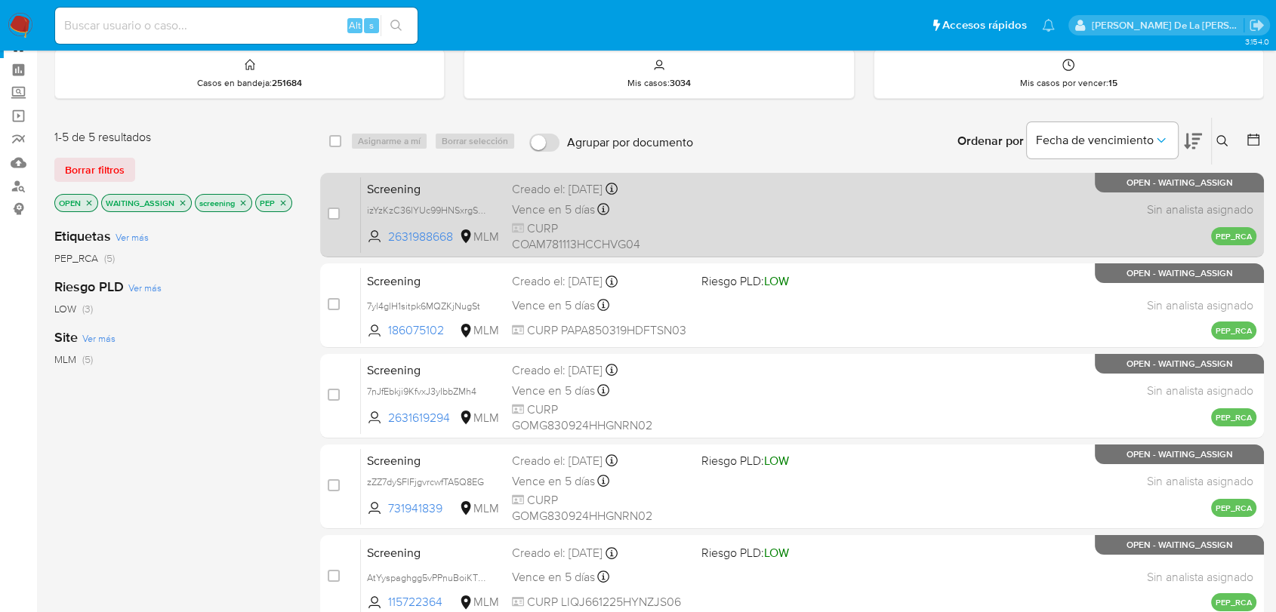
click at [885, 232] on div "Screening izYzKzC36lYUc99HNSxrgS0y 2631988668 MLM Creado el: 15/08/2025 Creado …" at bounding box center [809, 215] width 896 height 76
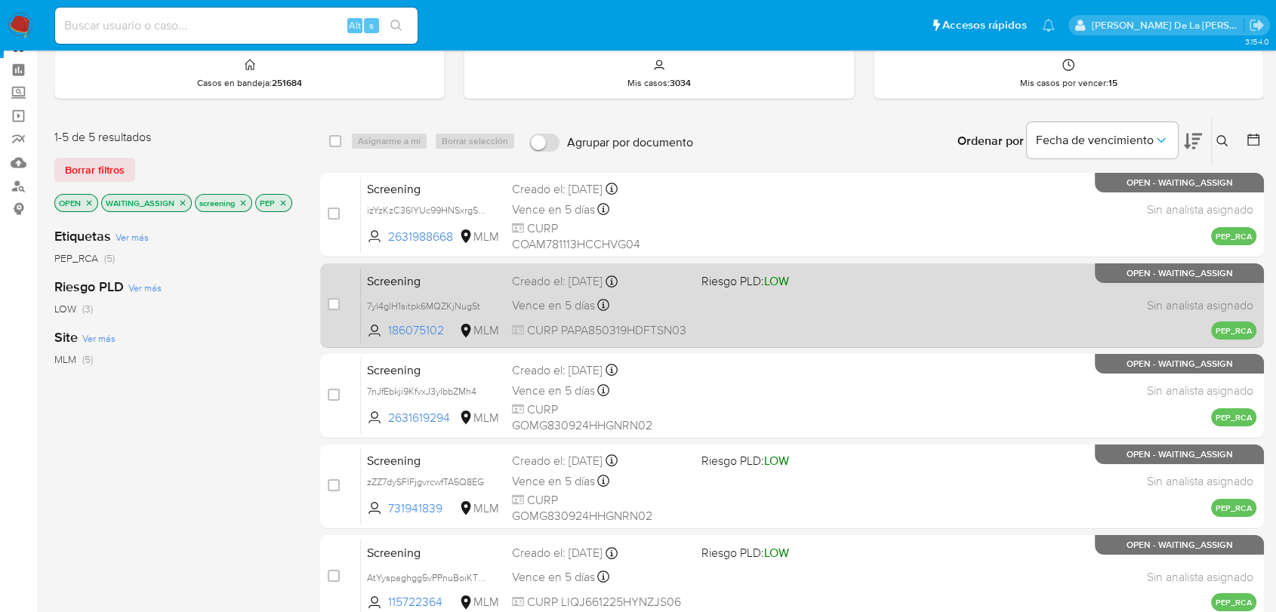
click at [733, 331] on div "Screening 7yl4glH1sitpk6MQZKjNugSt 186075102 MLM Riesgo PLD: LOW Creado el: 15/…" at bounding box center [809, 305] width 896 height 76
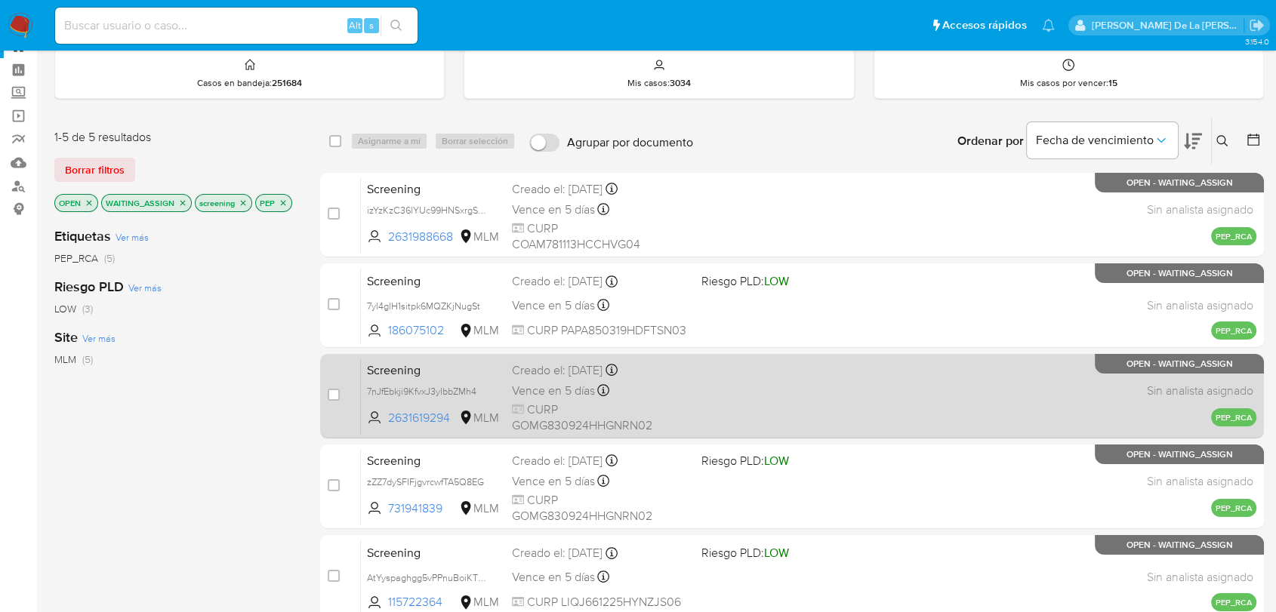
click at [760, 369] on span at bounding box center [790, 368] width 177 height 3
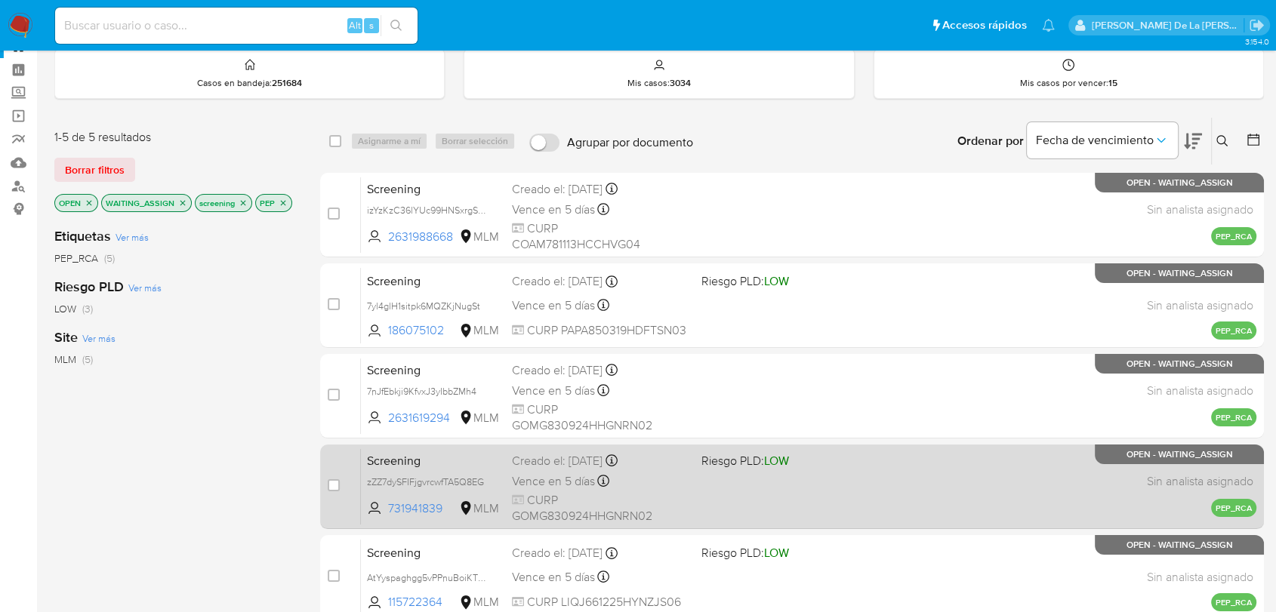
click at [810, 481] on div "Screening zZZ7dySFIFjgvrcwfTA5Q8EG 731941839 MLM Riesgo PLD: LOW Creado el: 15/…" at bounding box center [809, 487] width 896 height 76
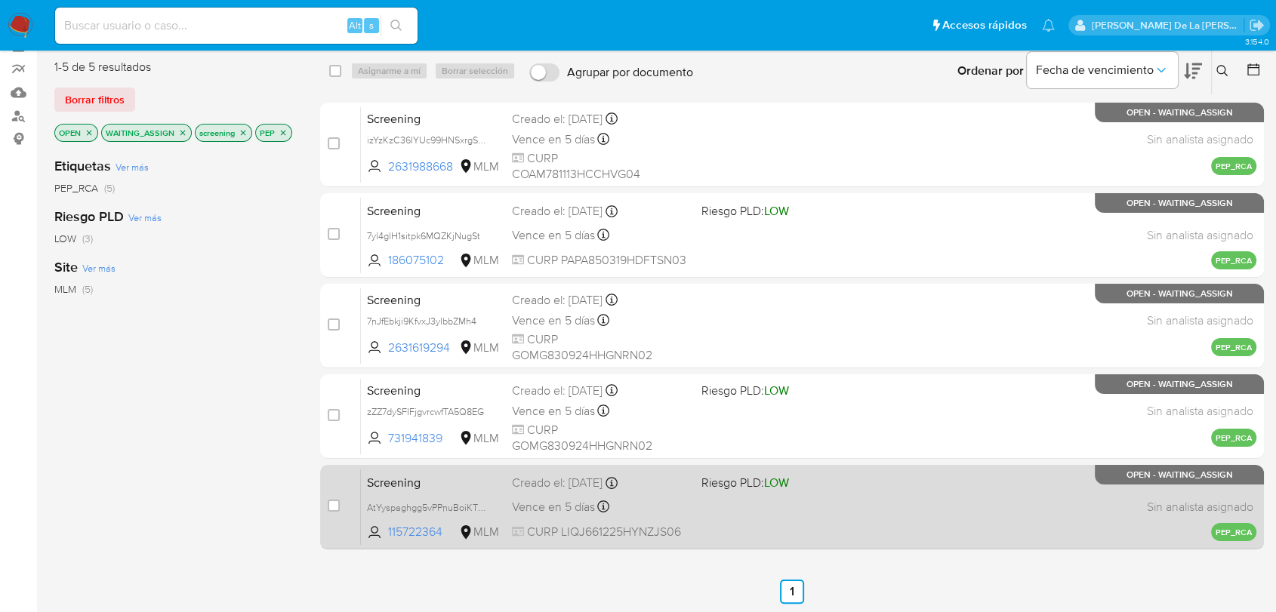
scroll to position [224, 0]
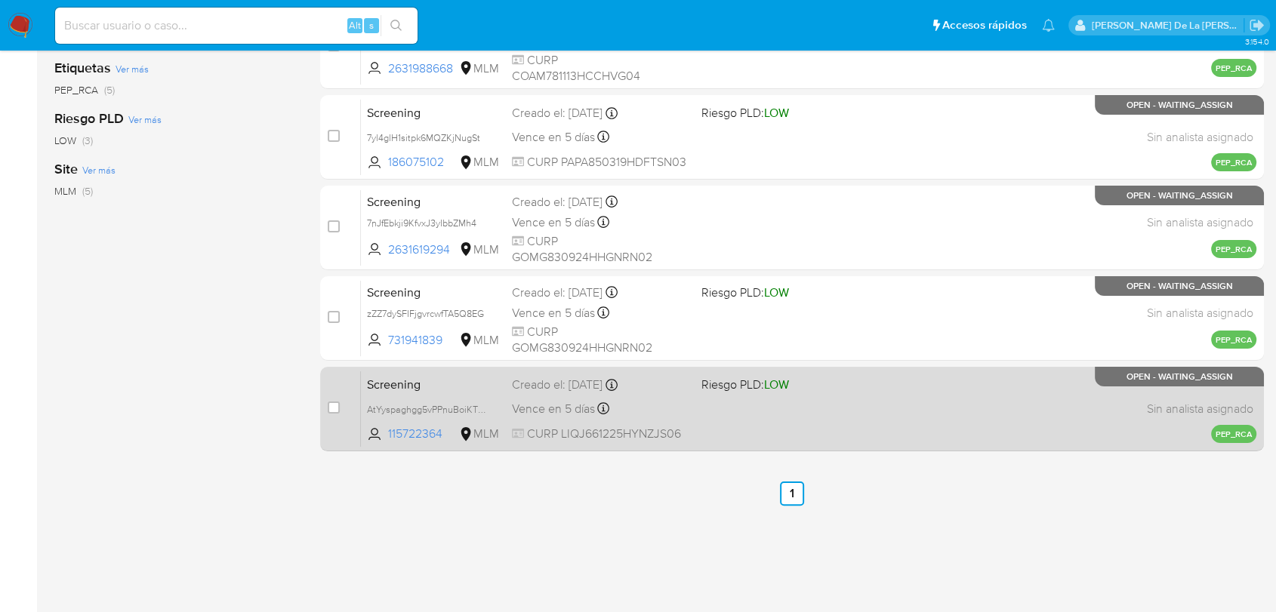
click at [790, 393] on div "Screening AtYyspaghgg5vPPnuBoiKT6p 115722364 MLM Riesgo PLD: LOW Creado el: 15/…" at bounding box center [809, 409] width 896 height 76
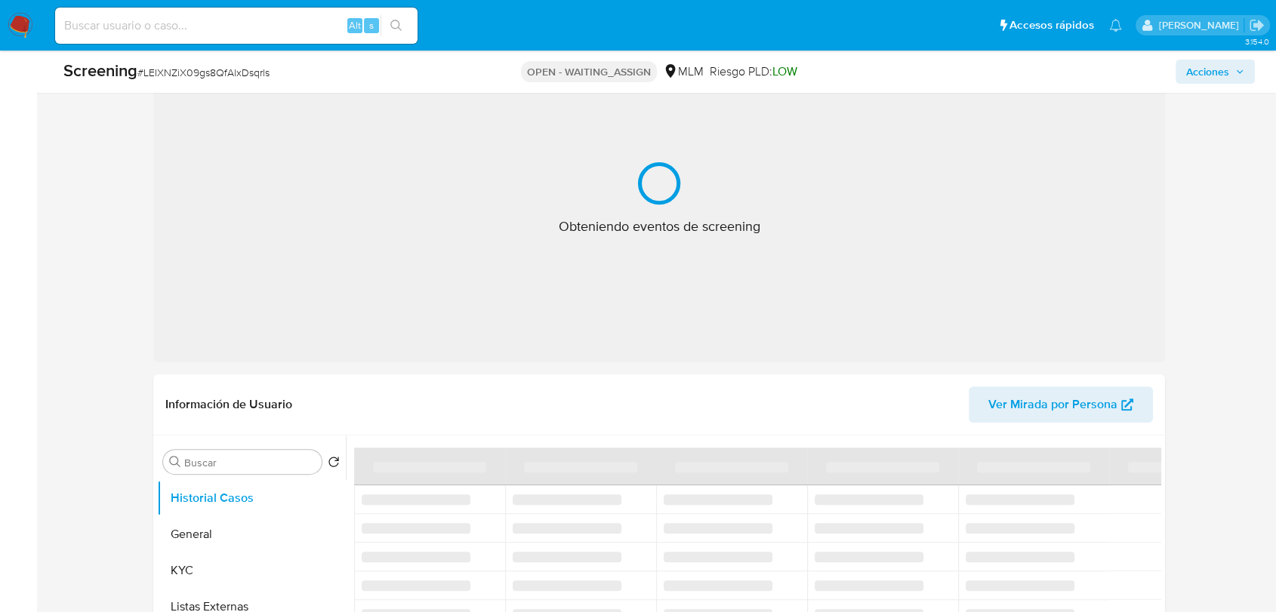
select select "10"
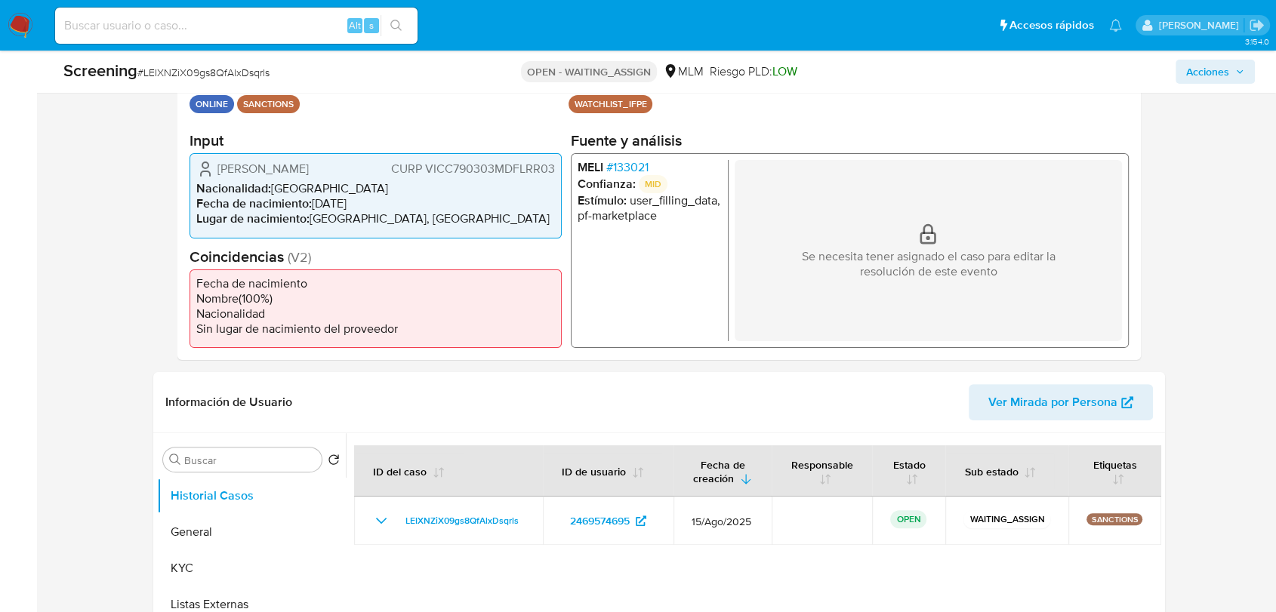
scroll to position [419, 0]
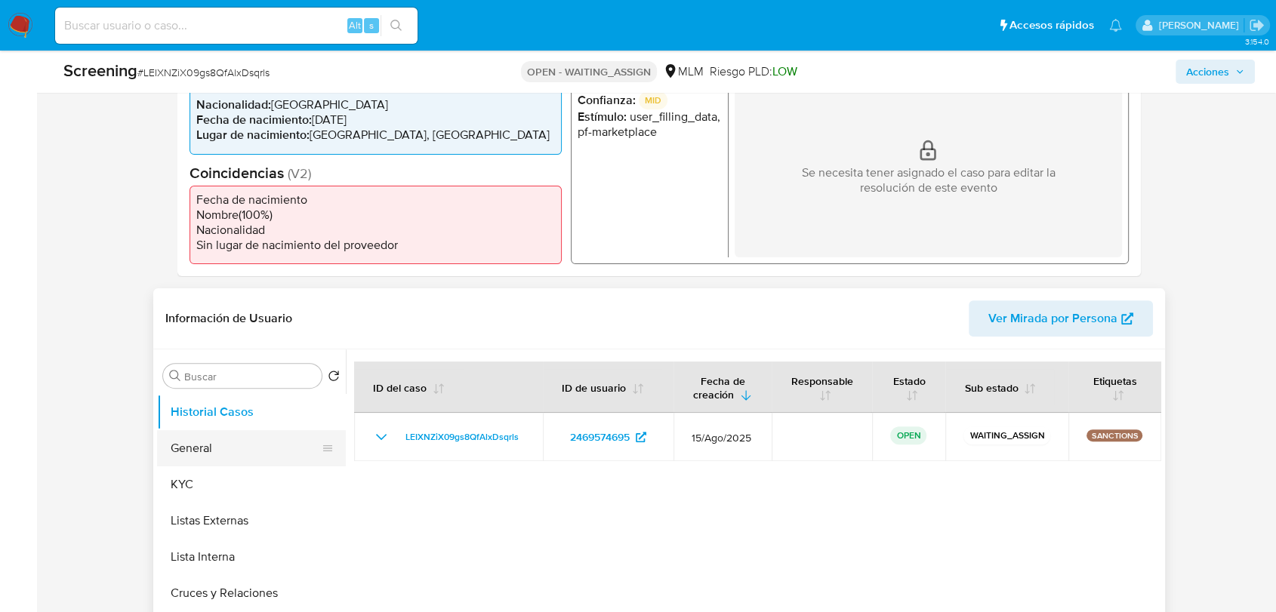
click at [231, 439] on button "General" at bounding box center [245, 448] width 177 height 36
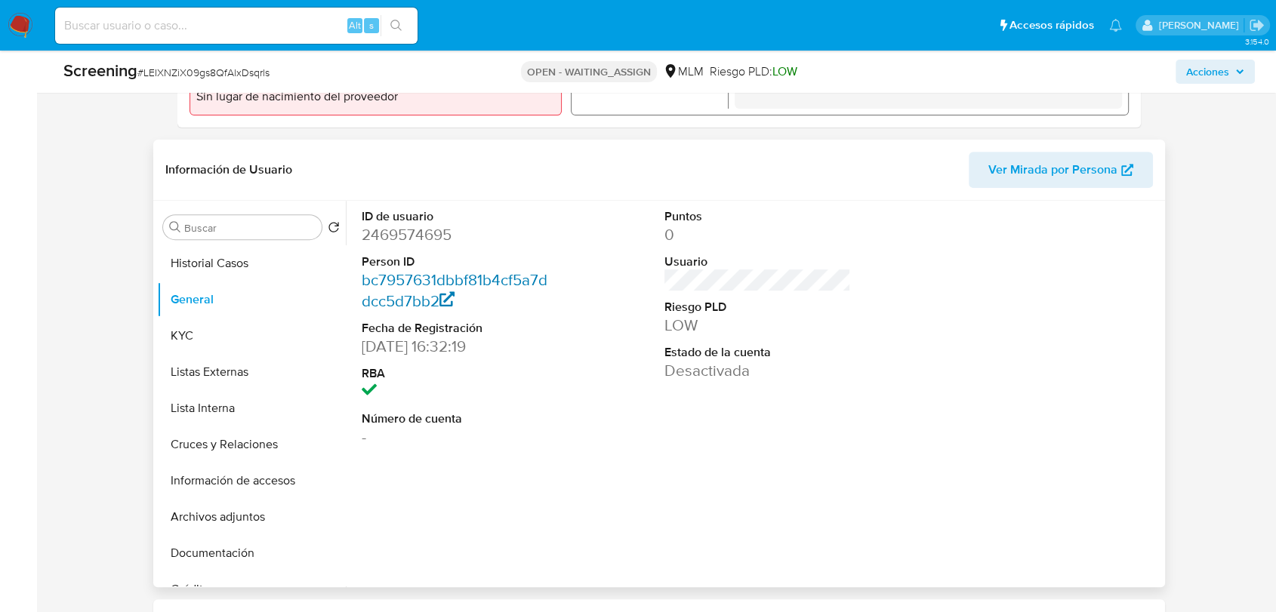
scroll to position [587, 0]
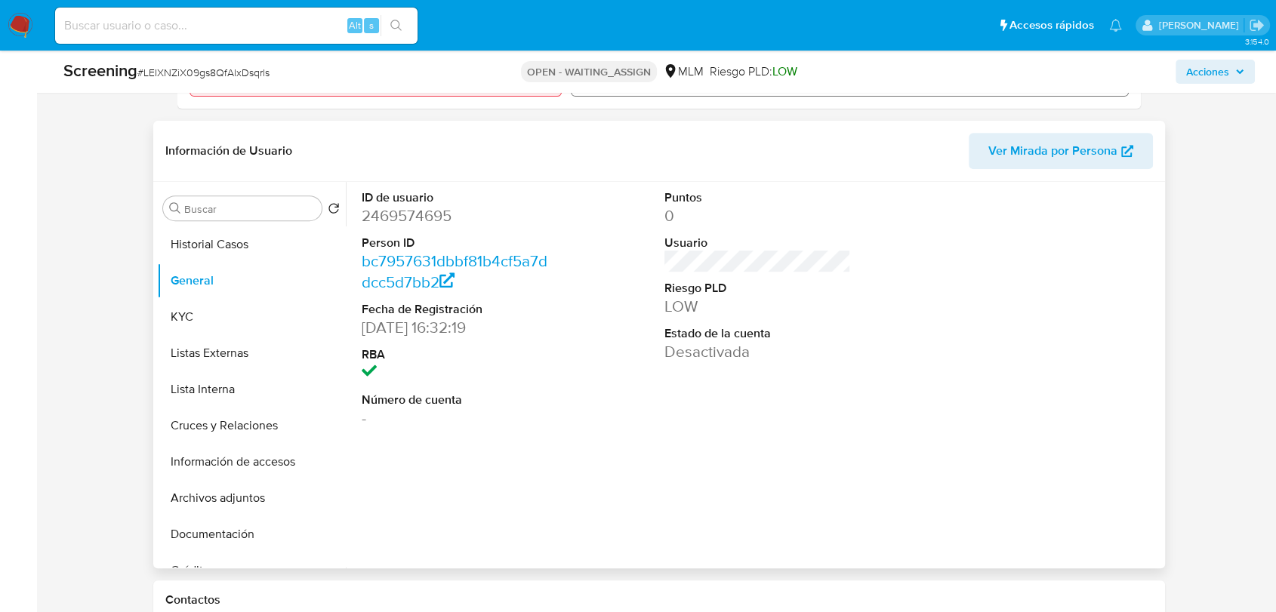
click at [399, 216] on dd "2469574695" at bounding box center [455, 215] width 187 height 21
copy dd "2469574695"
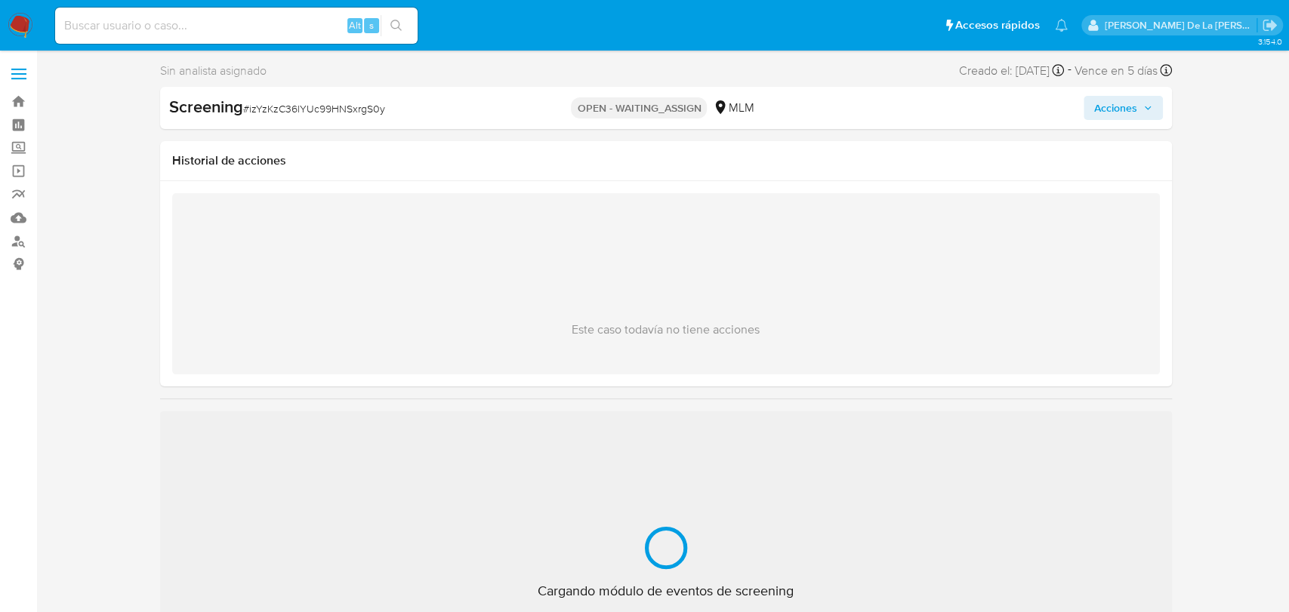
select select "10"
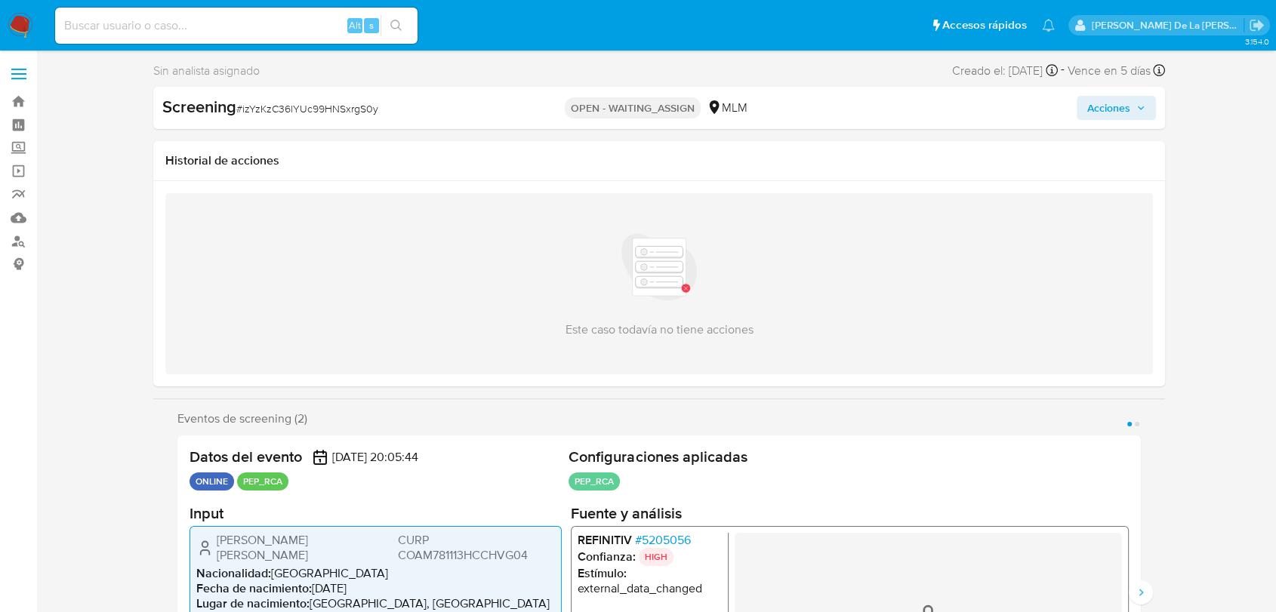
click at [273, 99] on div "Screening # izYzKzC36lYUc99HNSxrgS0y" at bounding box center [324, 107] width 325 height 23
click at [277, 106] on span "# izYzKzC36lYUc99HNSxrgS0y" at bounding box center [307, 108] width 142 height 15
copy span "izYzKzC36lYUc99HNSxrgS0y"
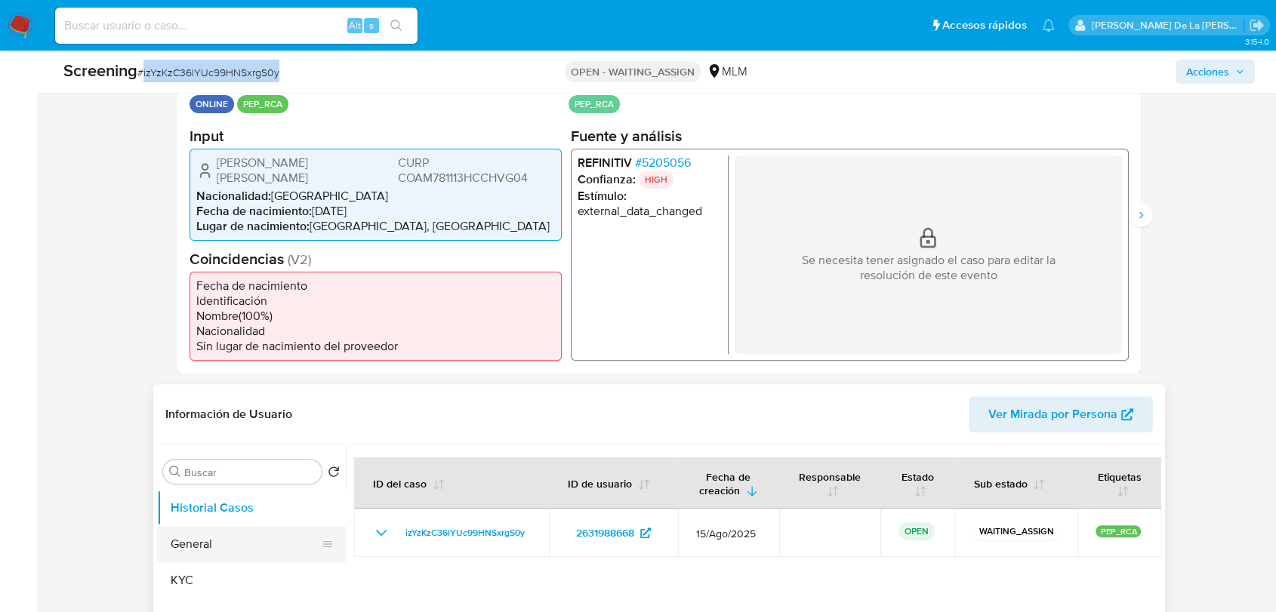
click at [194, 526] on button "General" at bounding box center [245, 544] width 177 height 36
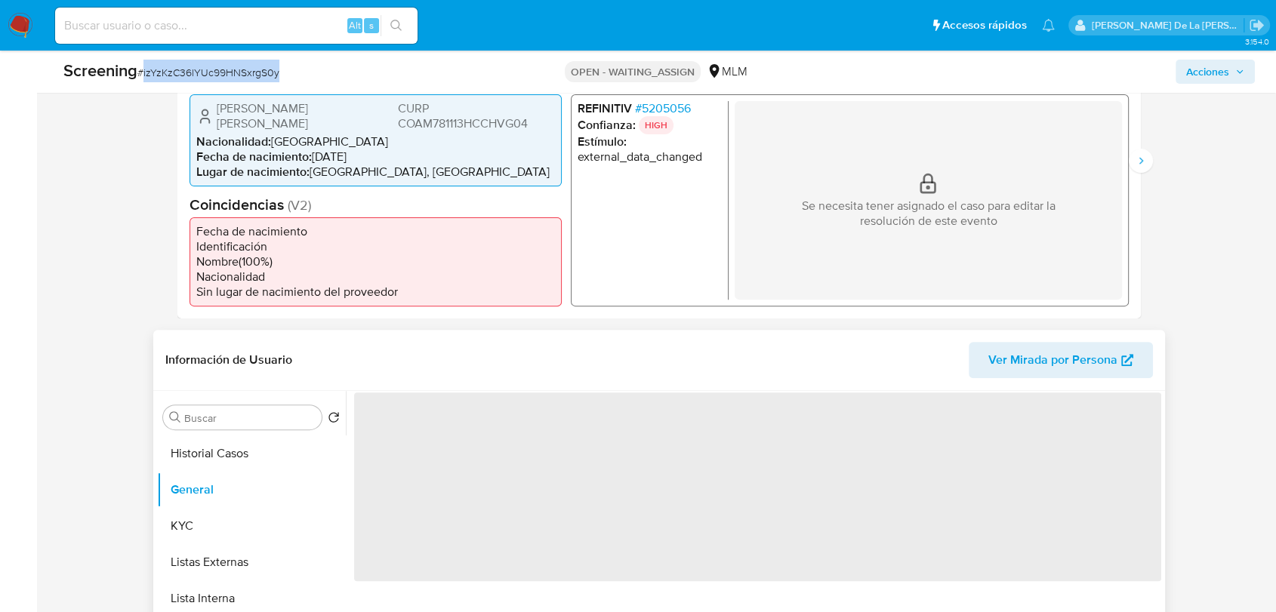
scroll to position [419, 0]
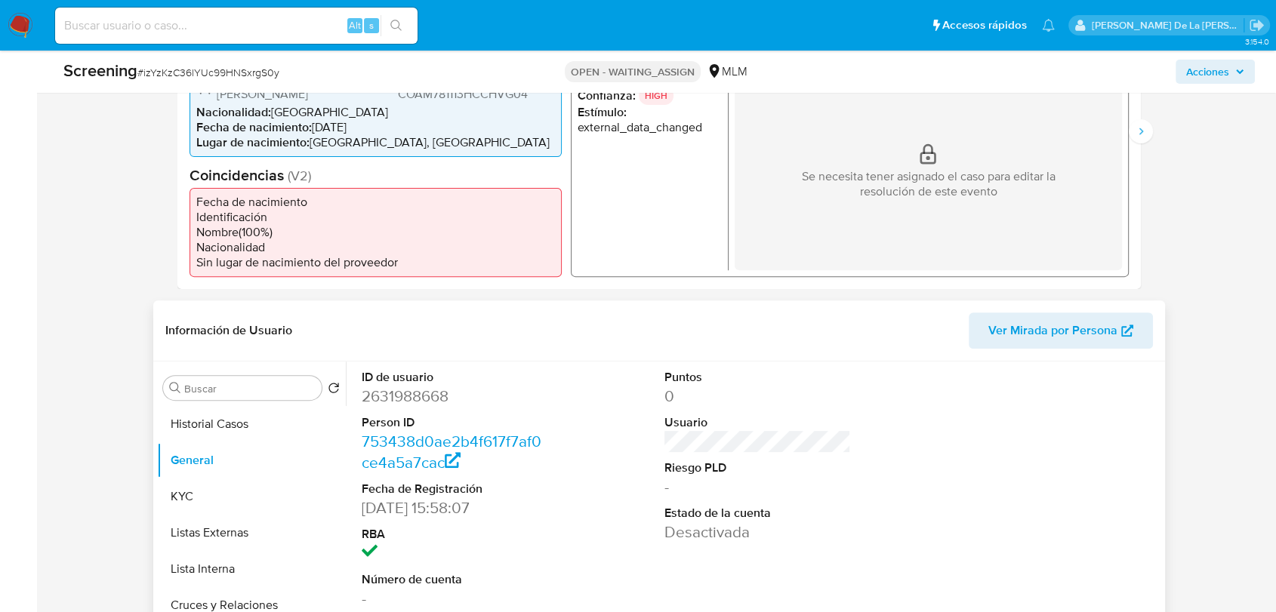
click at [424, 386] on dd "2631988668" at bounding box center [455, 396] width 187 height 21
copy dd "2631988668"
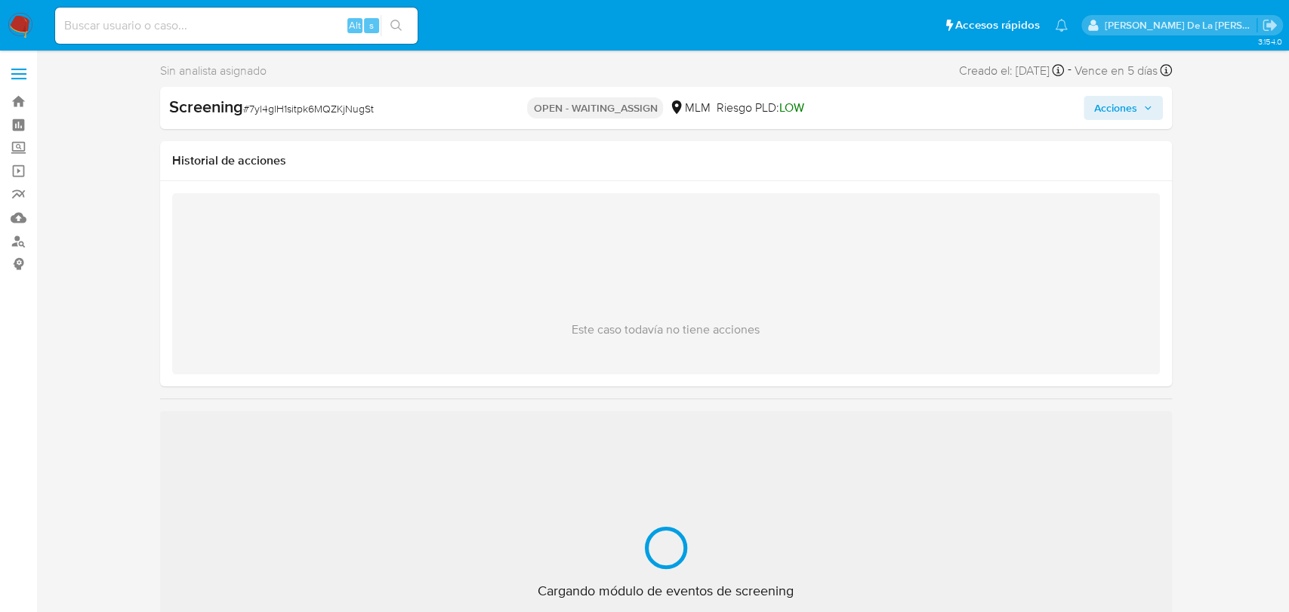
select select "10"
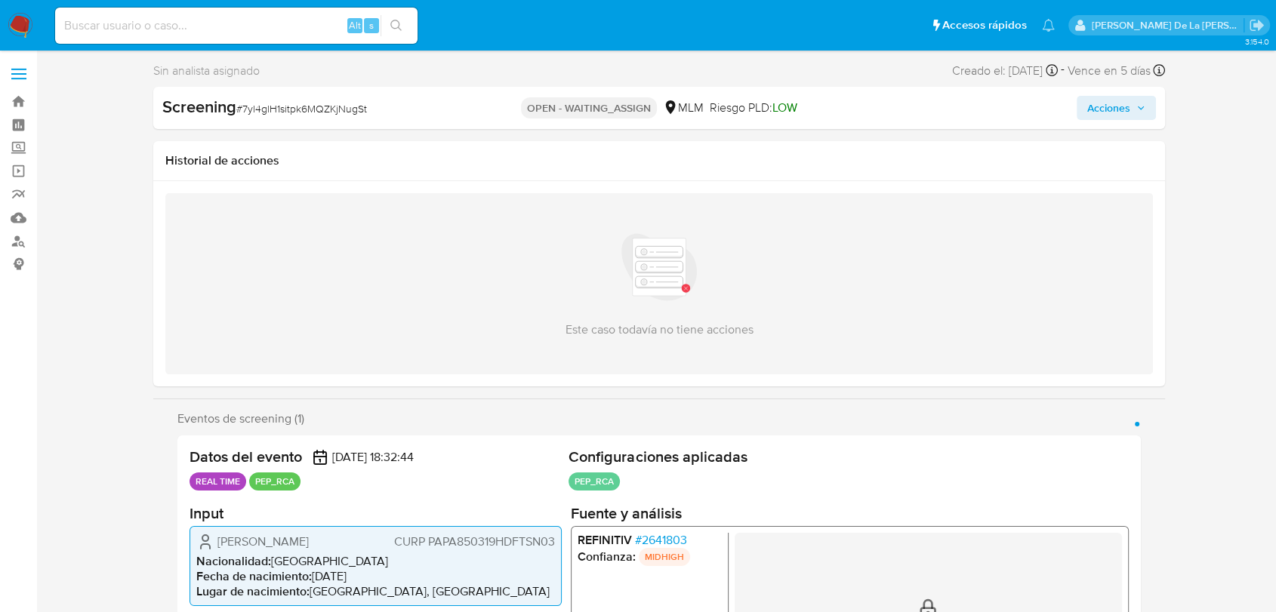
click at [296, 109] on span "# 7yl4glH1sitpk6MQZKjNugSt" at bounding box center [301, 108] width 131 height 15
copy span "7yl4glH1sitpk6MQZKjNugSt"
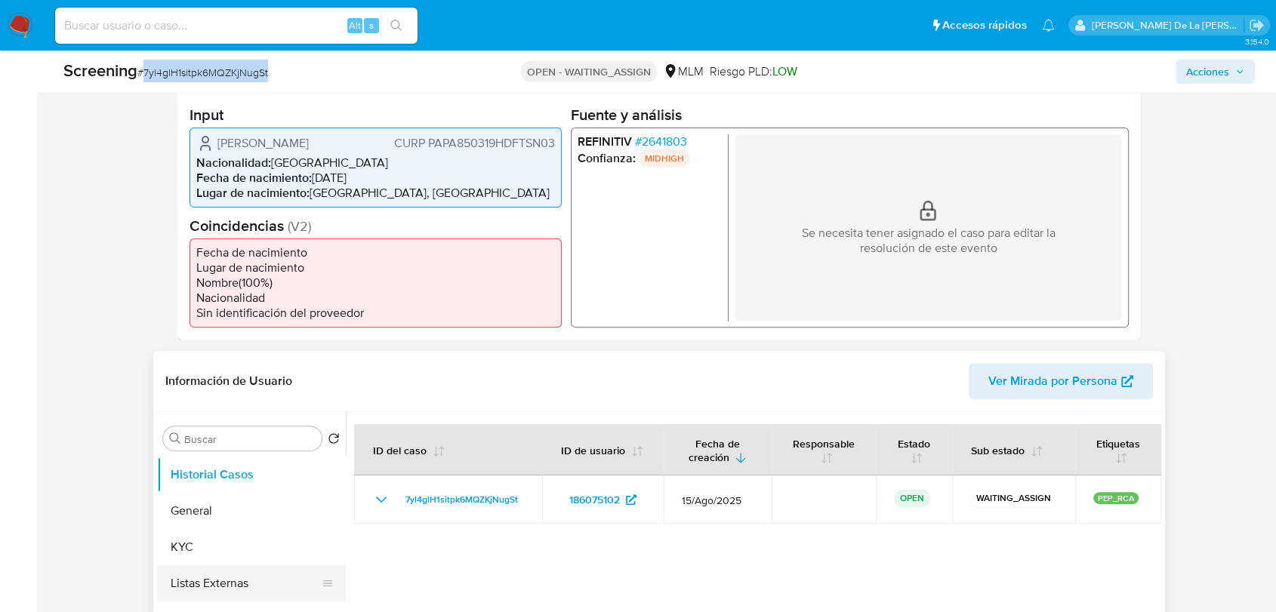
scroll to position [587, 0]
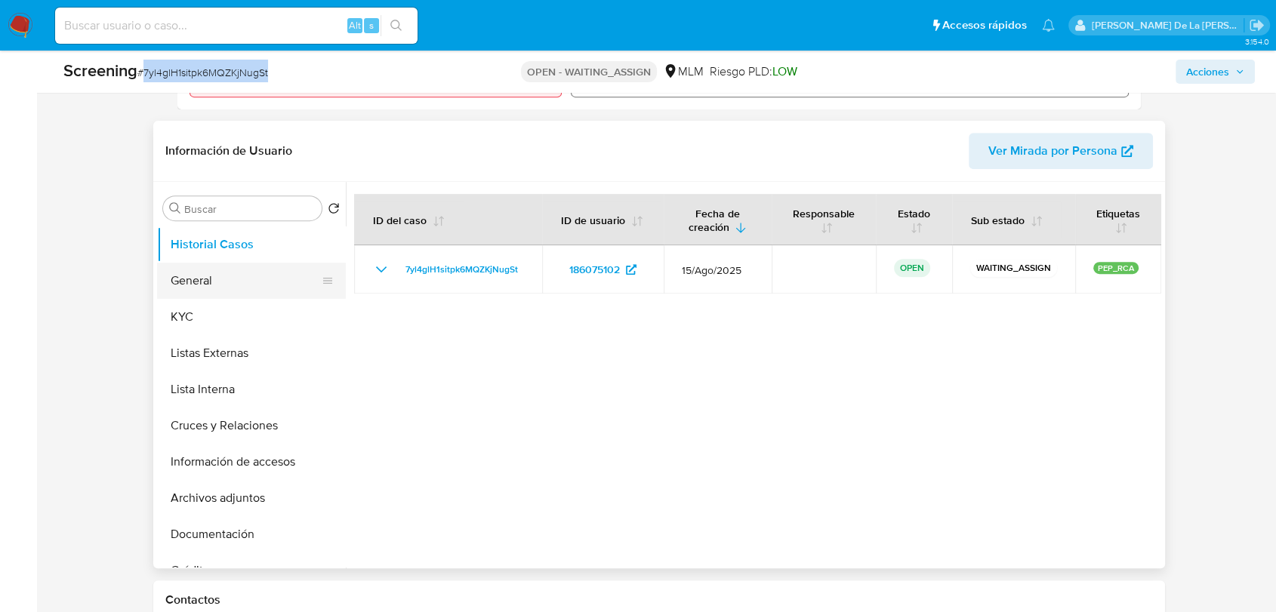
click at [251, 285] on button "General" at bounding box center [245, 281] width 177 height 36
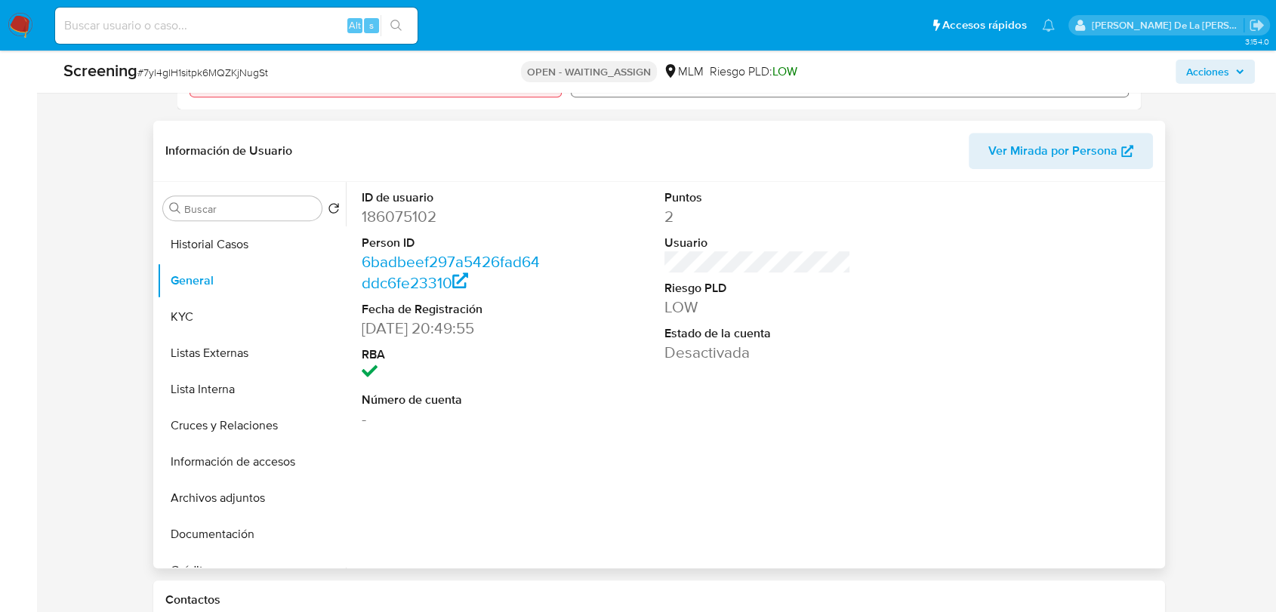
click at [417, 214] on dd "186075102" at bounding box center [455, 216] width 187 height 21
copy dd "186075102"
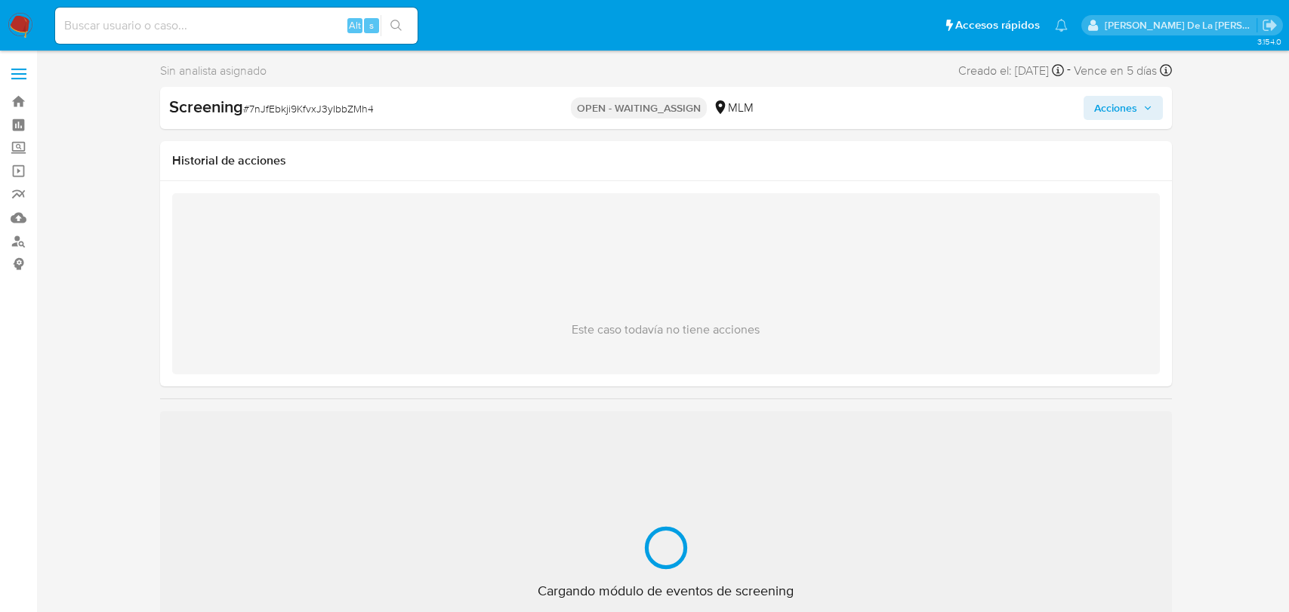
select select "10"
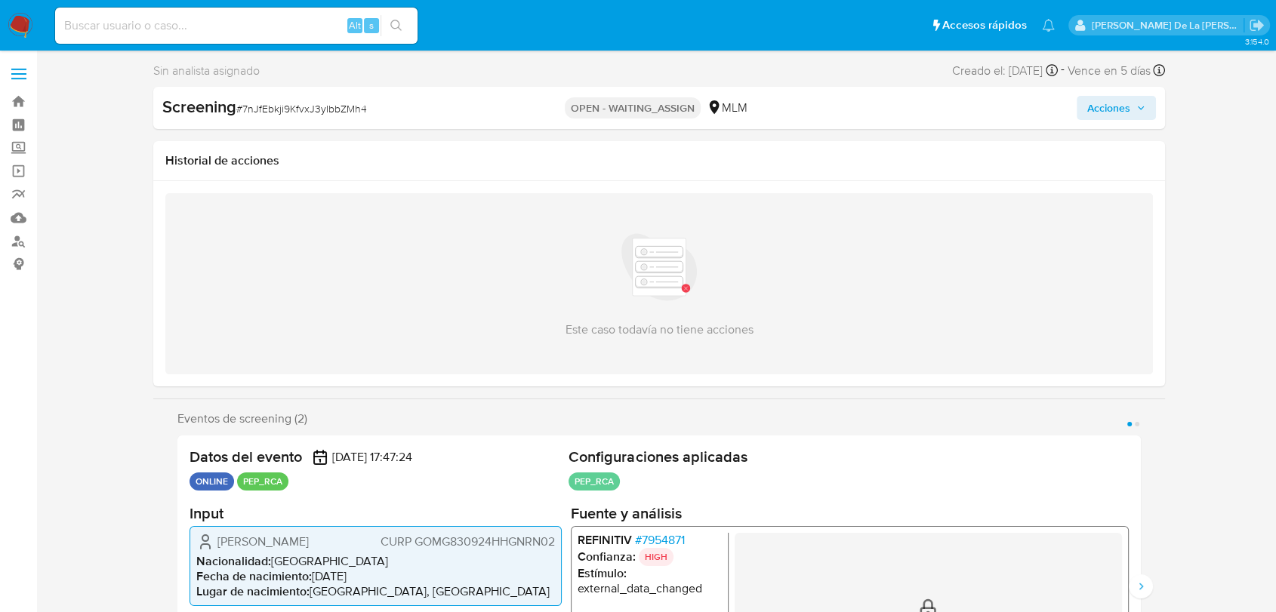
click at [294, 123] on div "Screening # 7nJfEbkji9KfvxJ3yIbbZMh4 OPEN - WAITING_ASSIGN MLM Acciones" at bounding box center [659, 108] width 1012 height 42
click at [301, 109] on span "# 7nJfEbkji9KfvxJ3yIbbZMh4" at bounding box center [301, 108] width 131 height 15
copy span "7nJfEbkji9KfvxJ3yIbbZMh4"
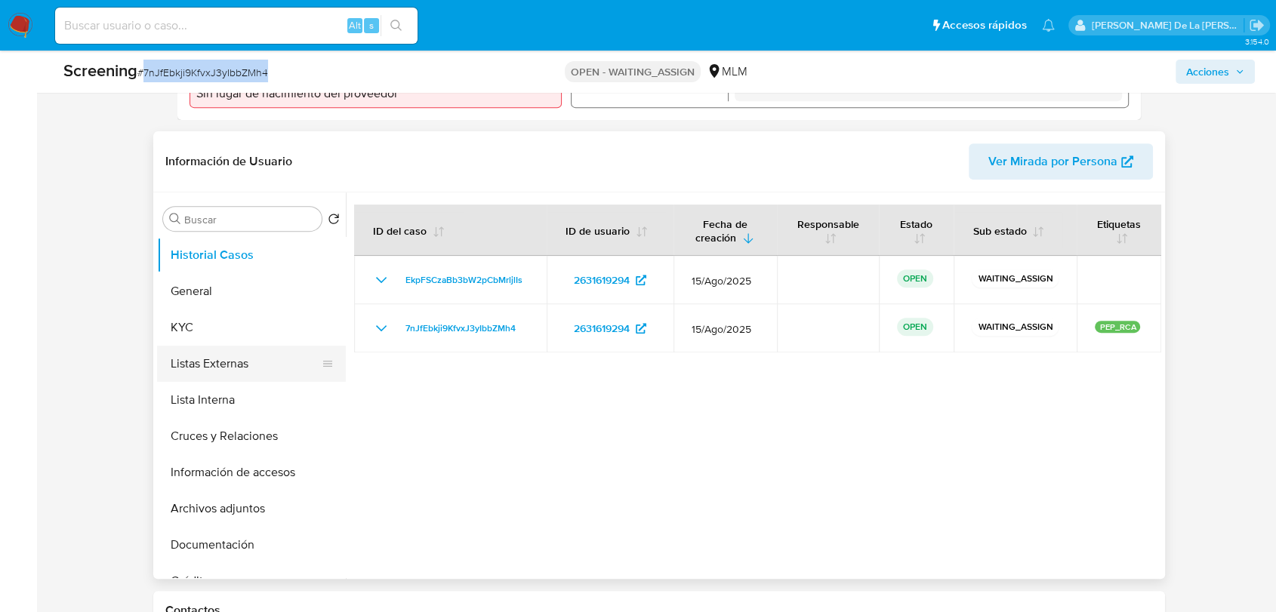
scroll to position [587, 0]
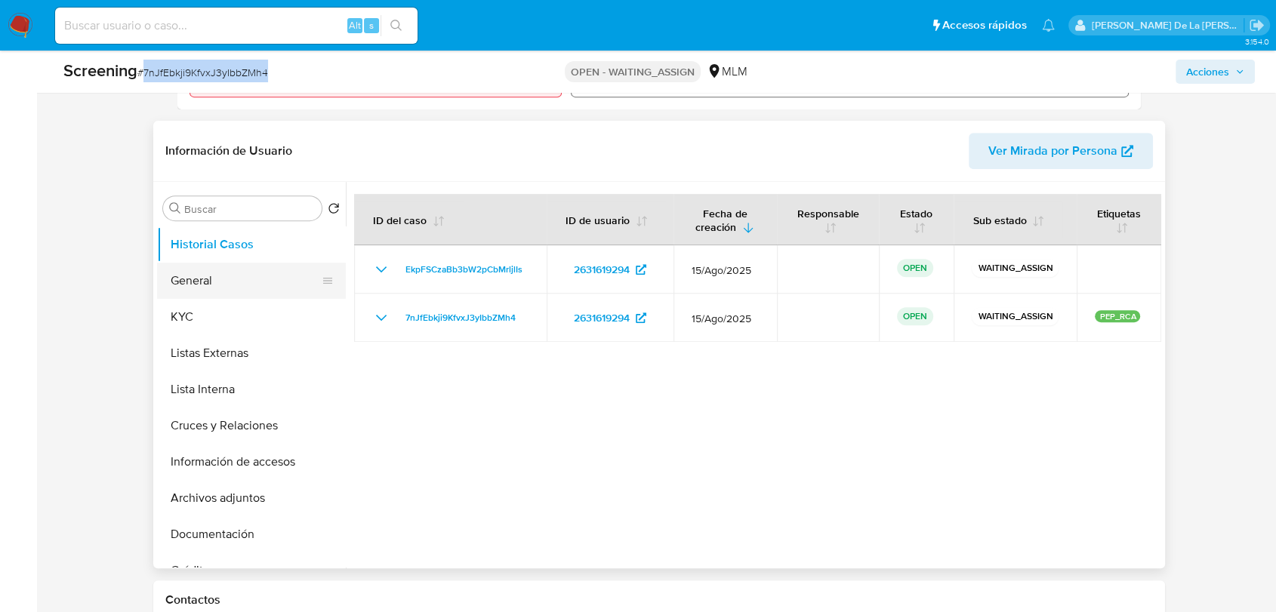
click at [226, 284] on button "General" at bounding box center [245, 281] width 177 height 36
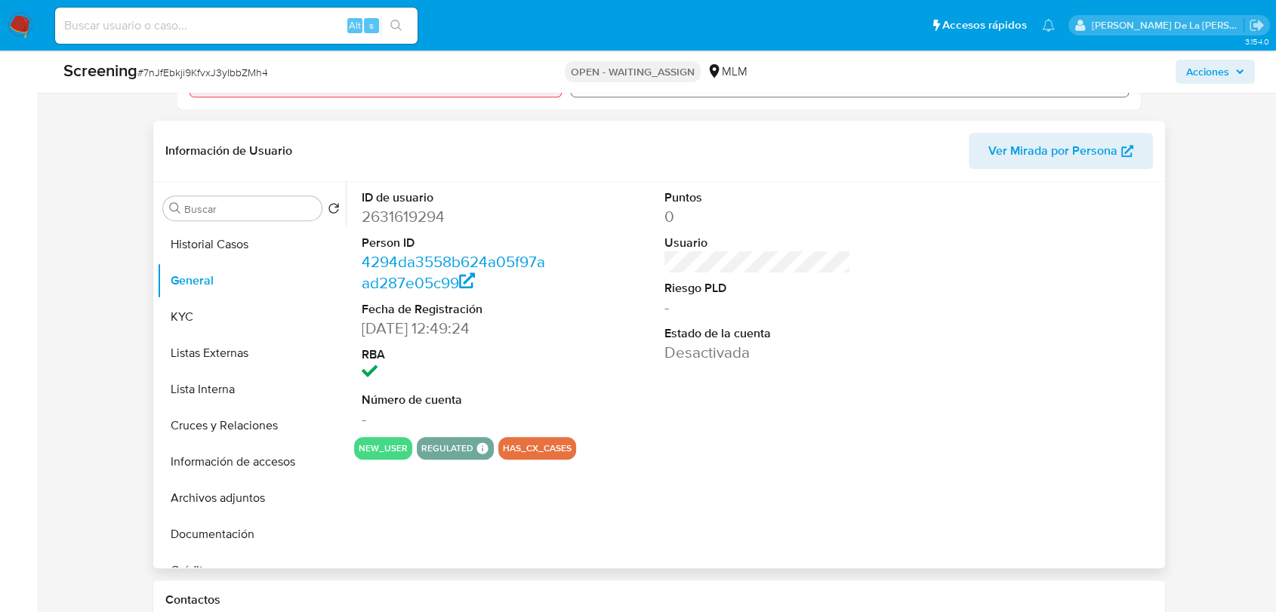
click at [406, 219] on dd "2631619294" at bounding box center [455, 216] width 187 height 21
copy dd "2631619294"
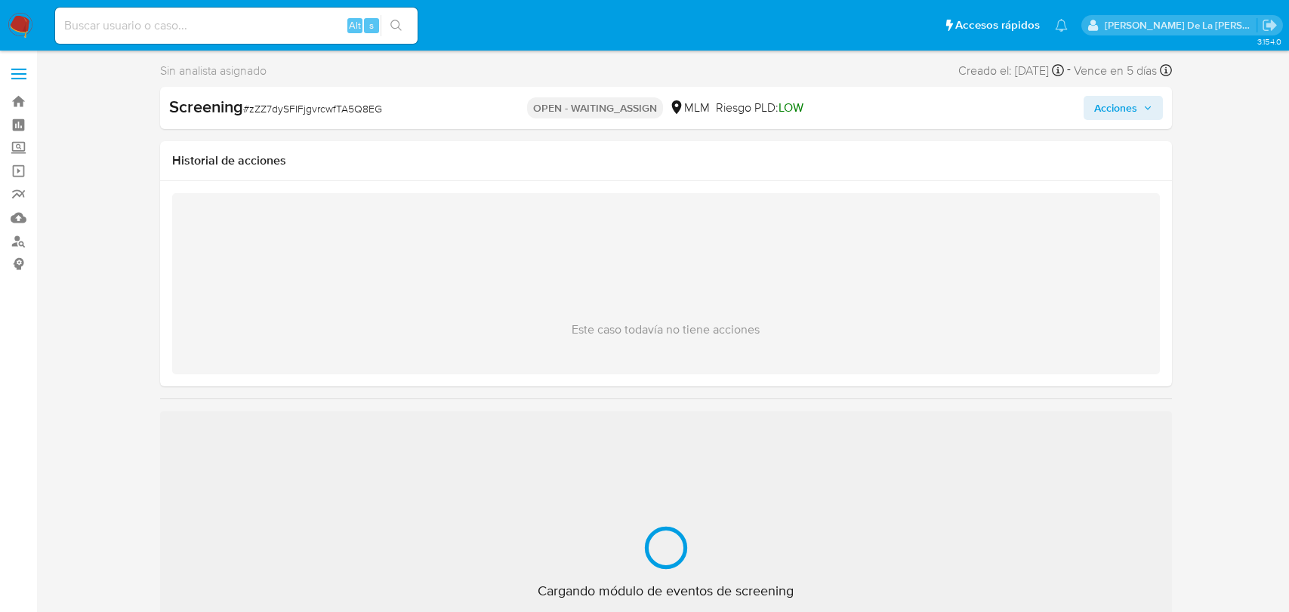
select select "10"
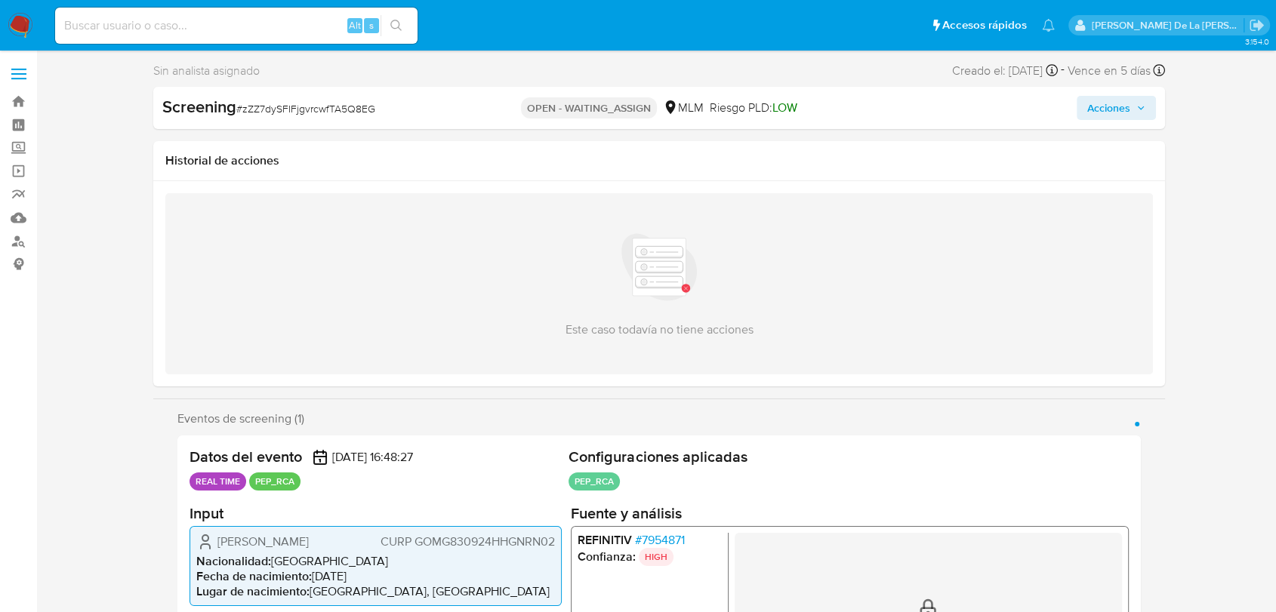
click at [289, 113] on span "# zZZ7dySFIFjgvrcwfTA5Q8EG" at bounding box center [305, 108] width 139 height 15
copy span "zZZ7dySFIFjgvrcwfTA5Q8EG"
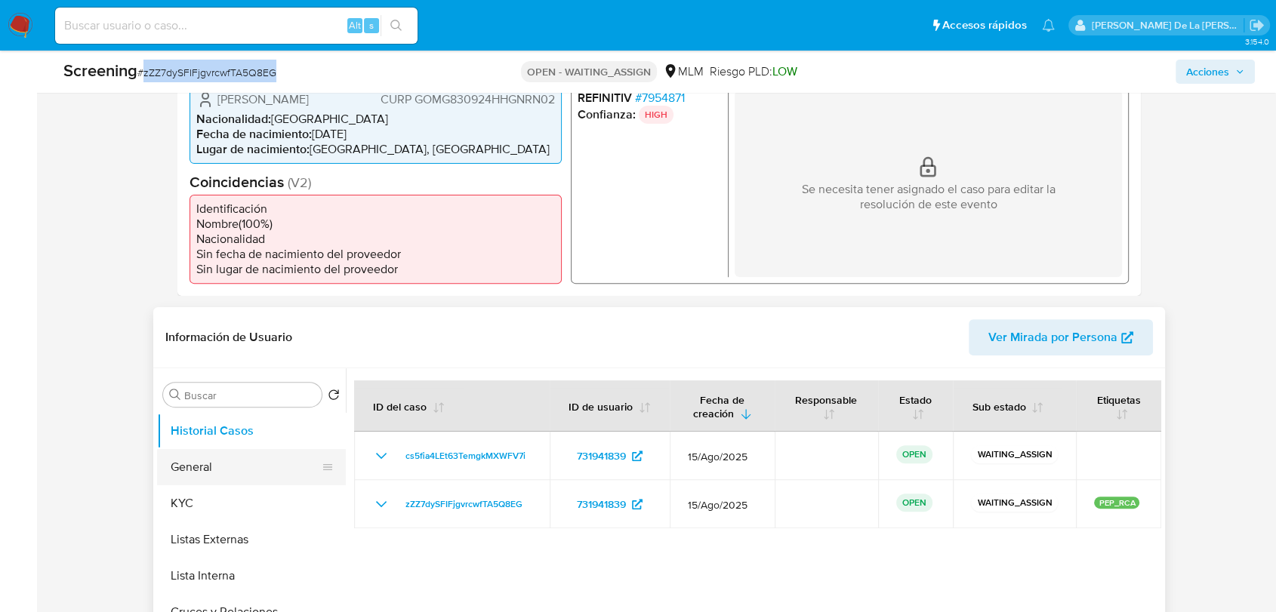
scroll to position [419, 0]
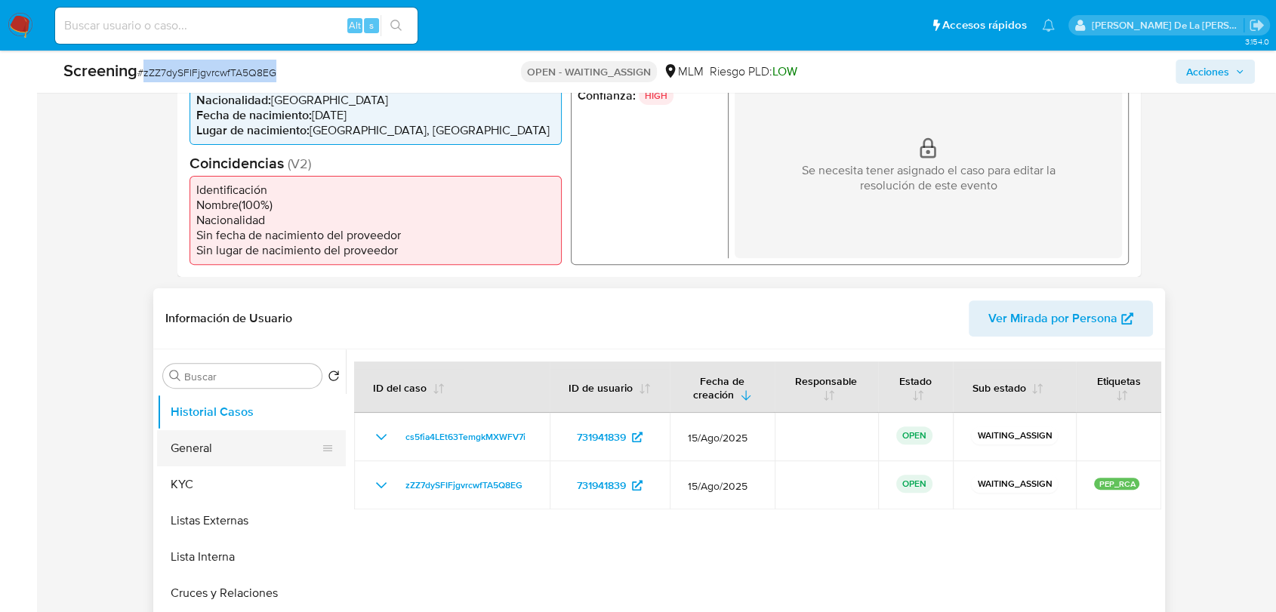
click at [259, 452] on button "General" at bounding box center [245, 448] width 177 height 36
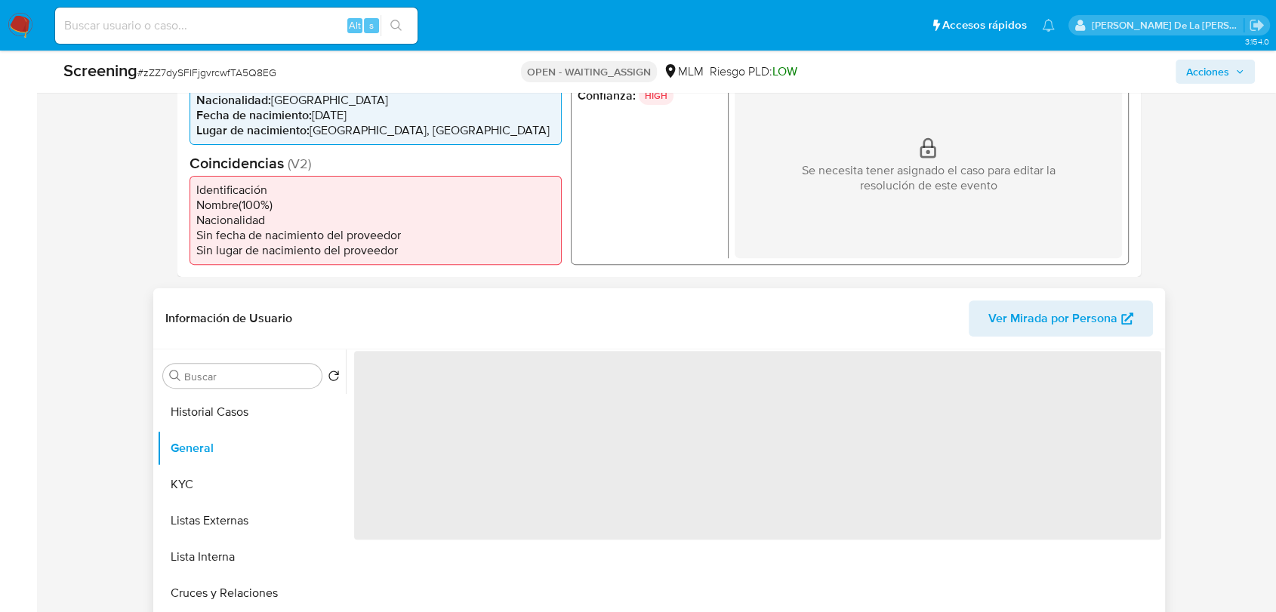
click at [384, 386] on span "‌" at bounding box center [757, 445] width 807 height 189
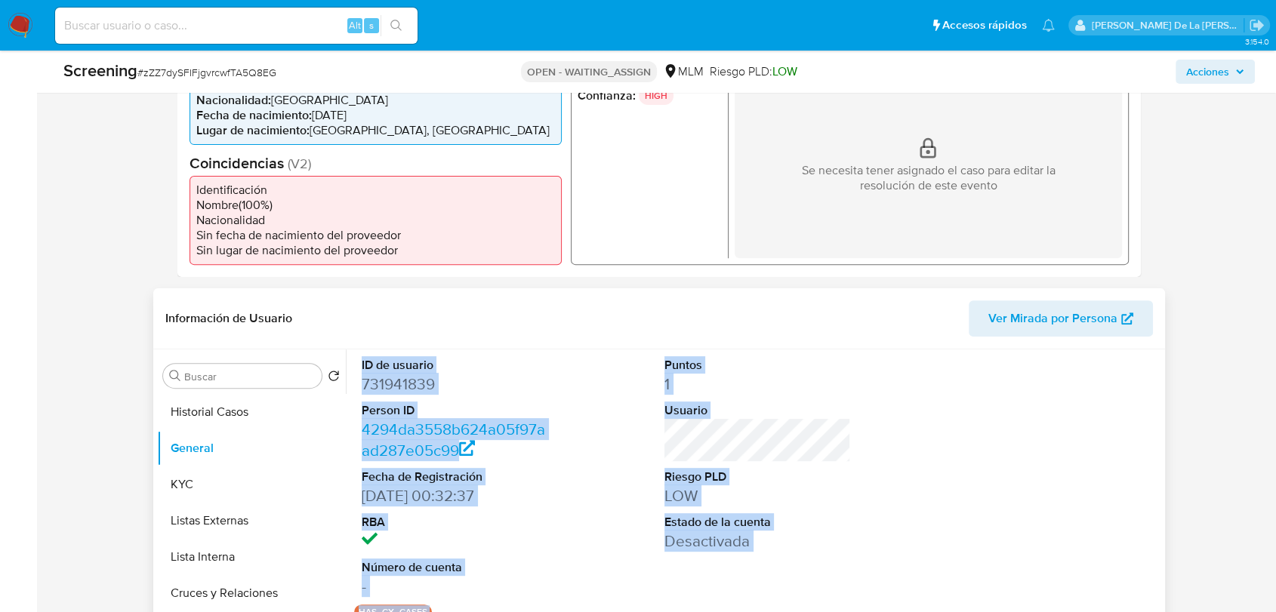
click at [387, 384] on dd "731941839" at bounding box center [455, 384] width 187 height 21
click at [439, 389] on dd "731941839" at bounding box center [455, 384] width 187 height 21
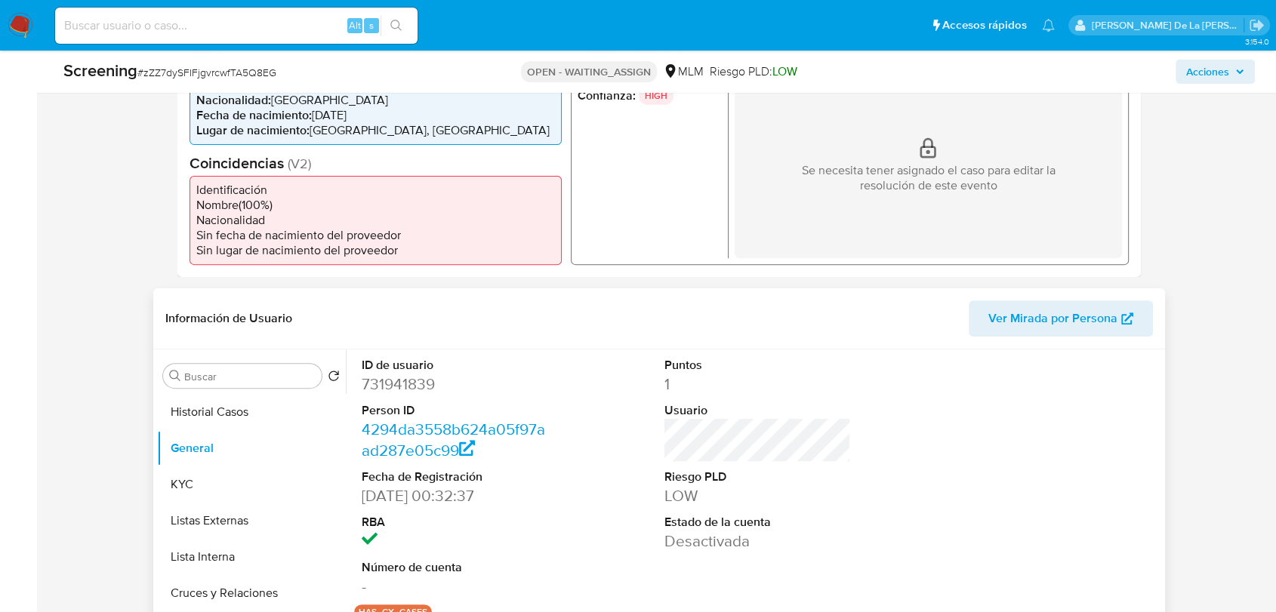
click at [389, 384] on dd "731941839" at bounding box center [455, 384] width 187 height 21
copy dd "731941839"
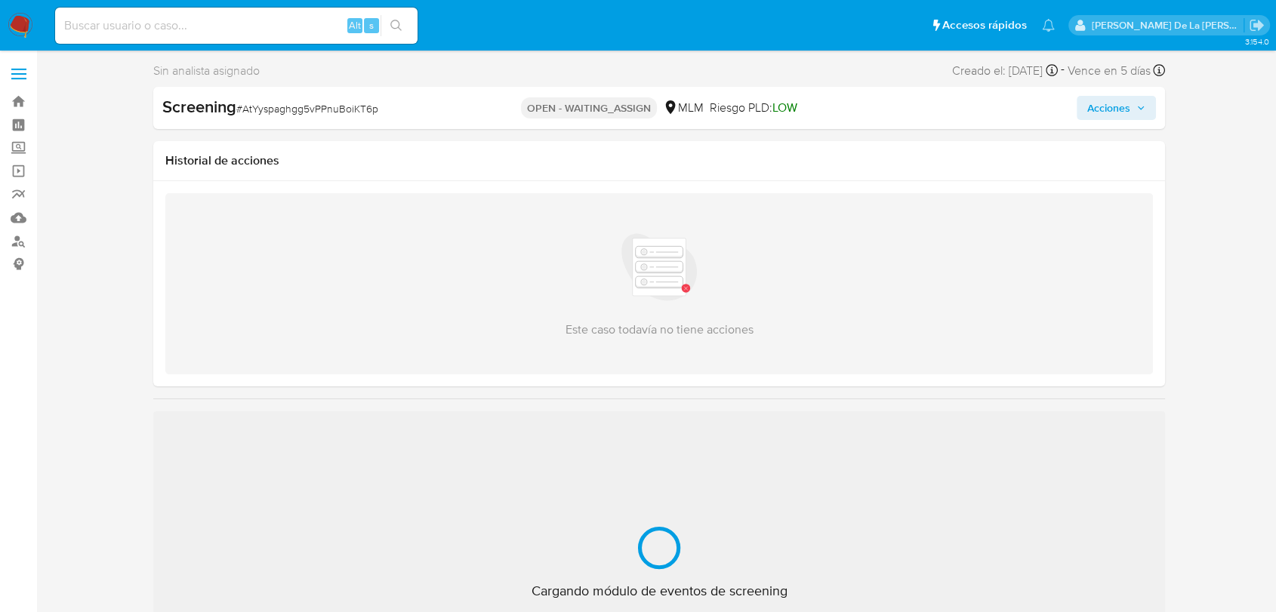
click at [326, 106] on span "# AtYyspaghgg5vPPnuBoiKT6p" at bounding box center [307, 108] width 142 height 15
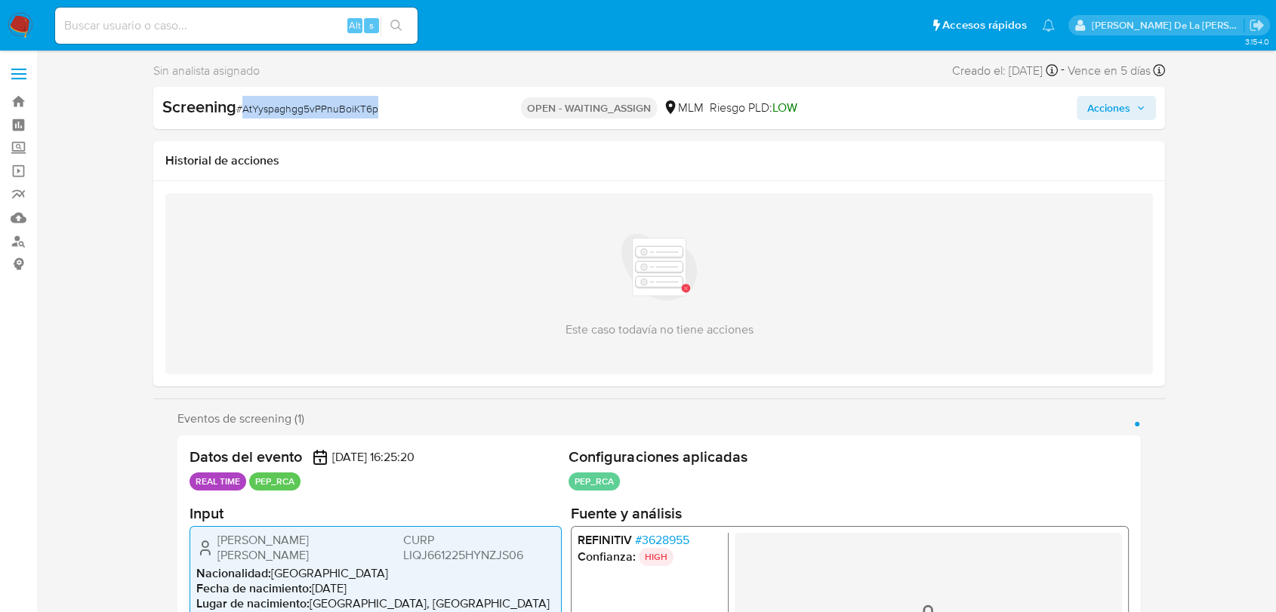
select select "10"
copy span "AtYyspaghgg5vPPnuBoiKT6p"
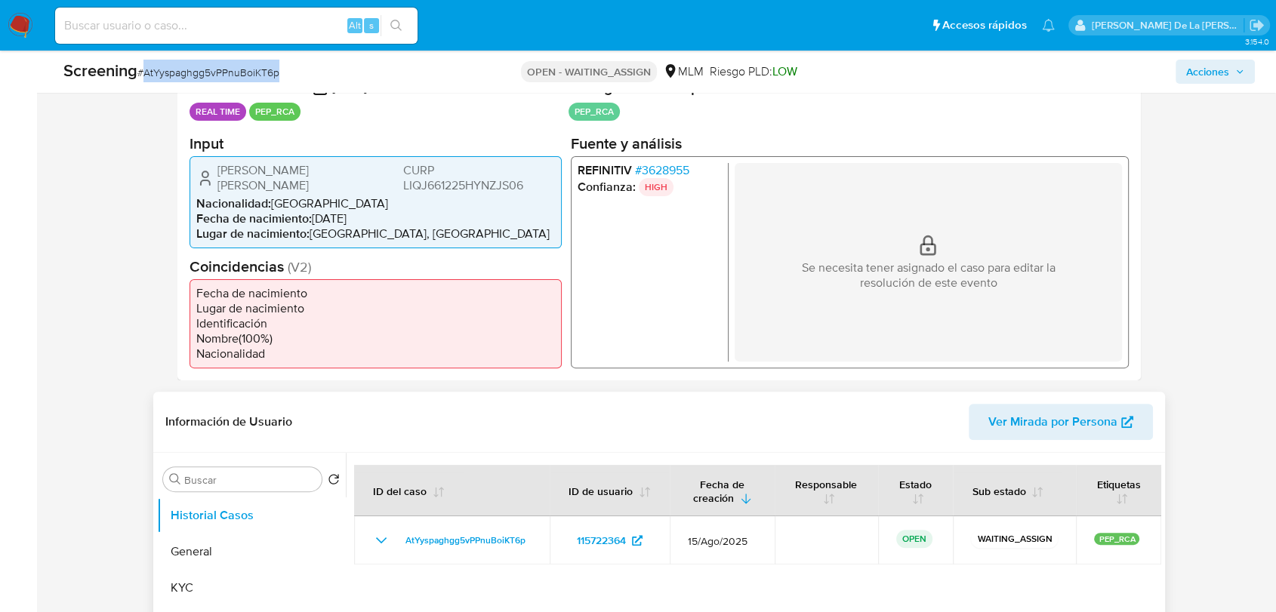
scroll to position [419, 0]
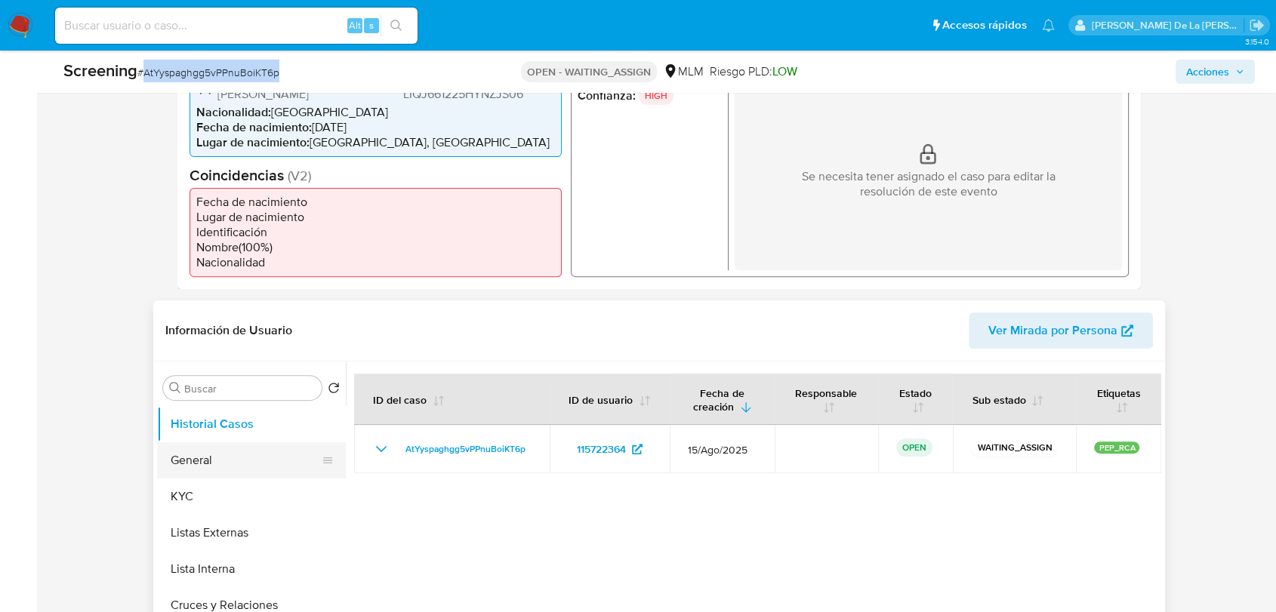
click at [270, 449] on button "General" at bounding box center [245, 461] width 177 height 36
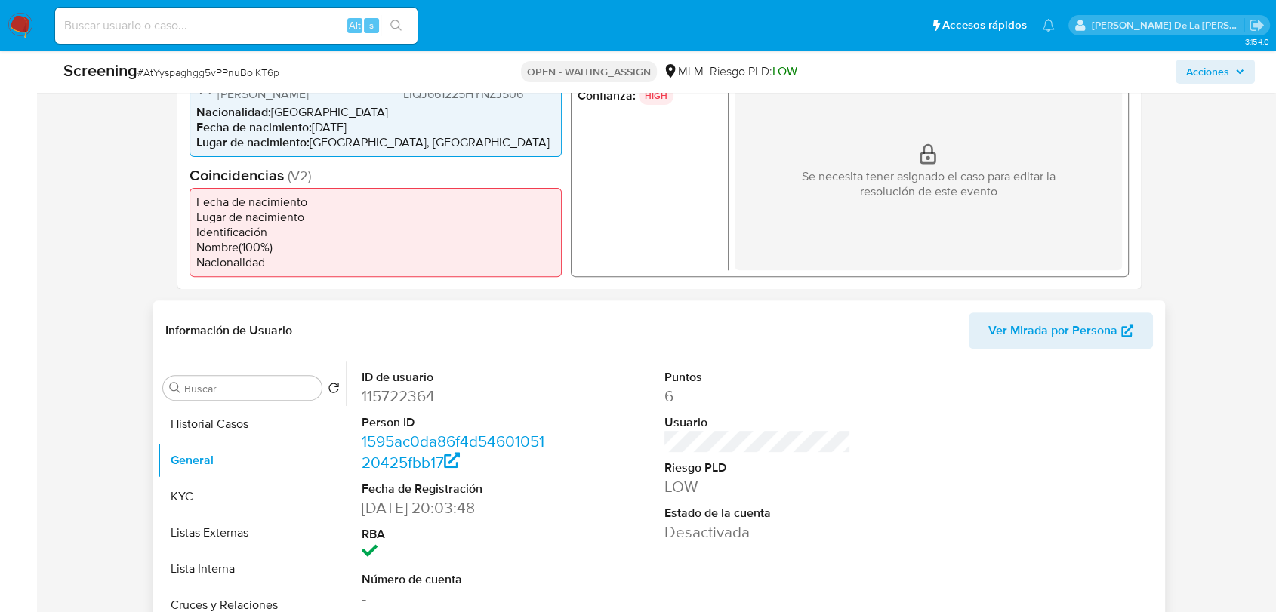
click at [399, 386] on dd "115722364" at bounding box center [455, 396] width 187 height 21
copy dd "115722364"
